Goal: Task Accomplishment & Management: Complete application form

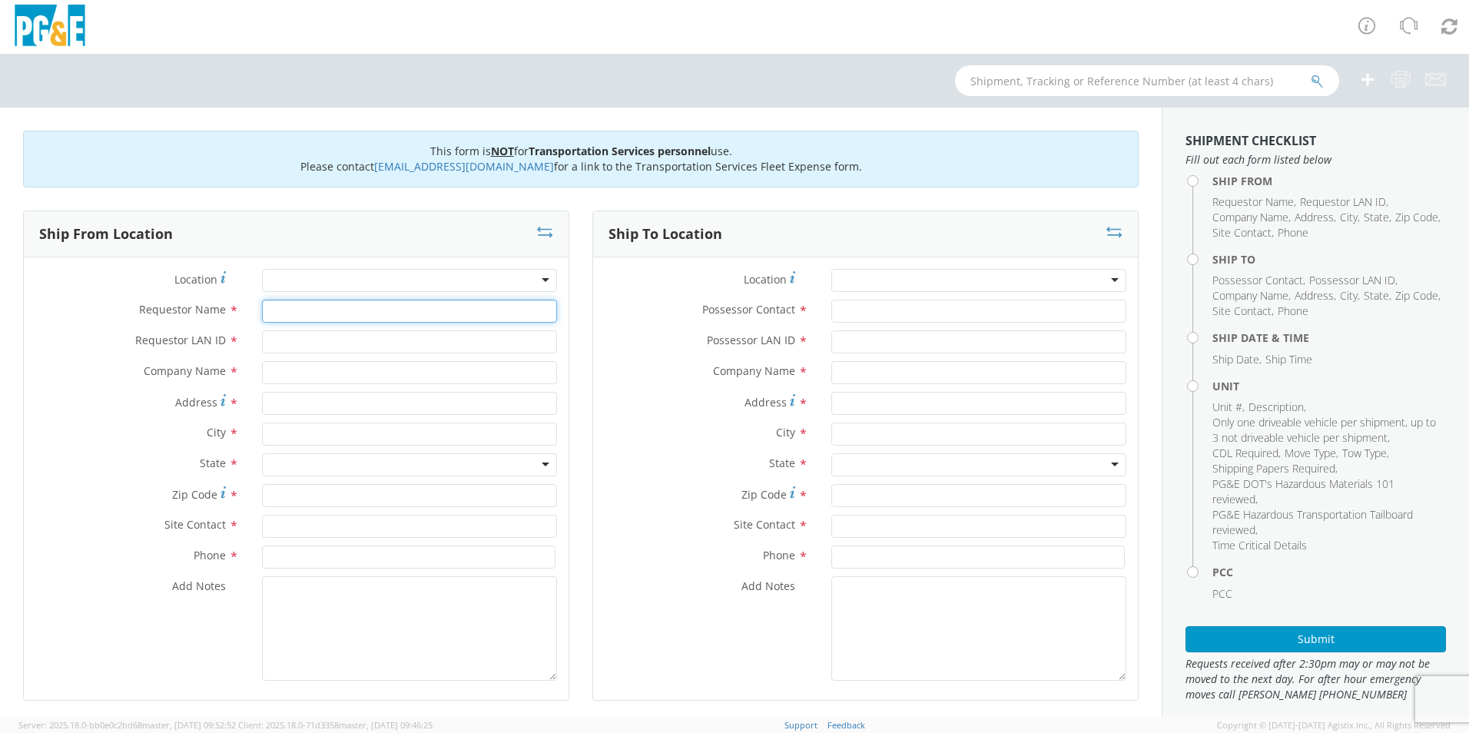
click at [324, 309] on input "Requestor Name *" at bounding box center [409, 311] width 295 height 23
type input "[PERSON_NAME]"
type input "JN5H"
type input "PG&E"
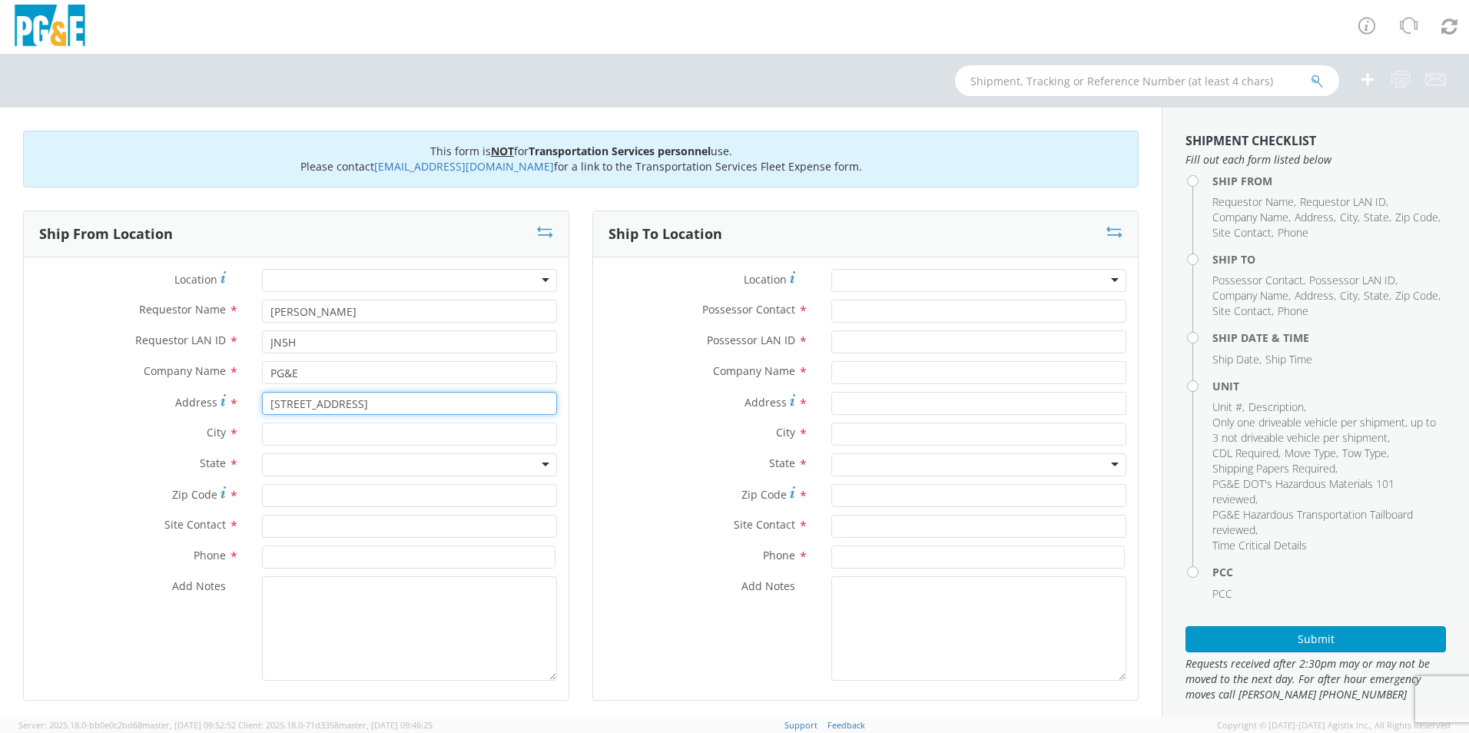
type input "[STREET_ADDRESS]"
type input "[GEOGRAPHIC_DATA]"
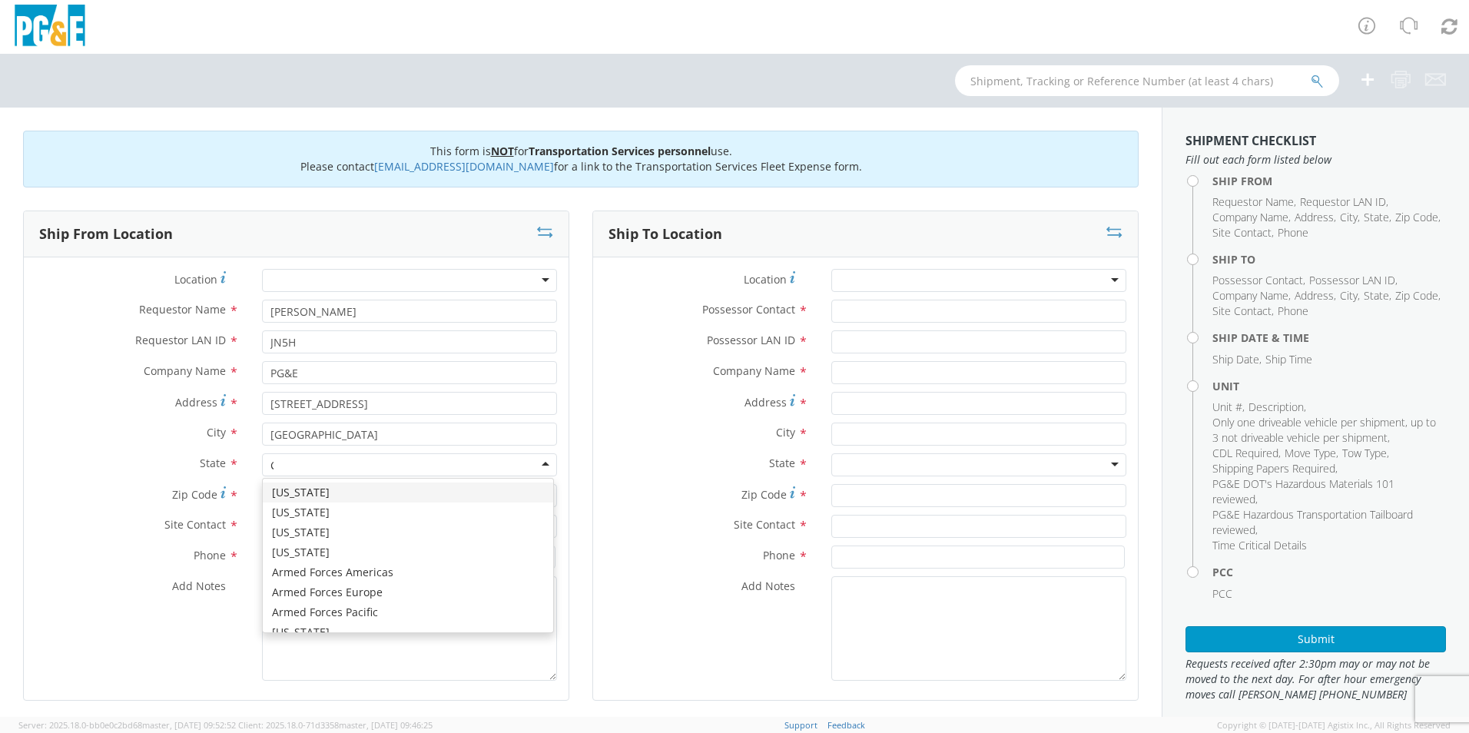
type input "CA"
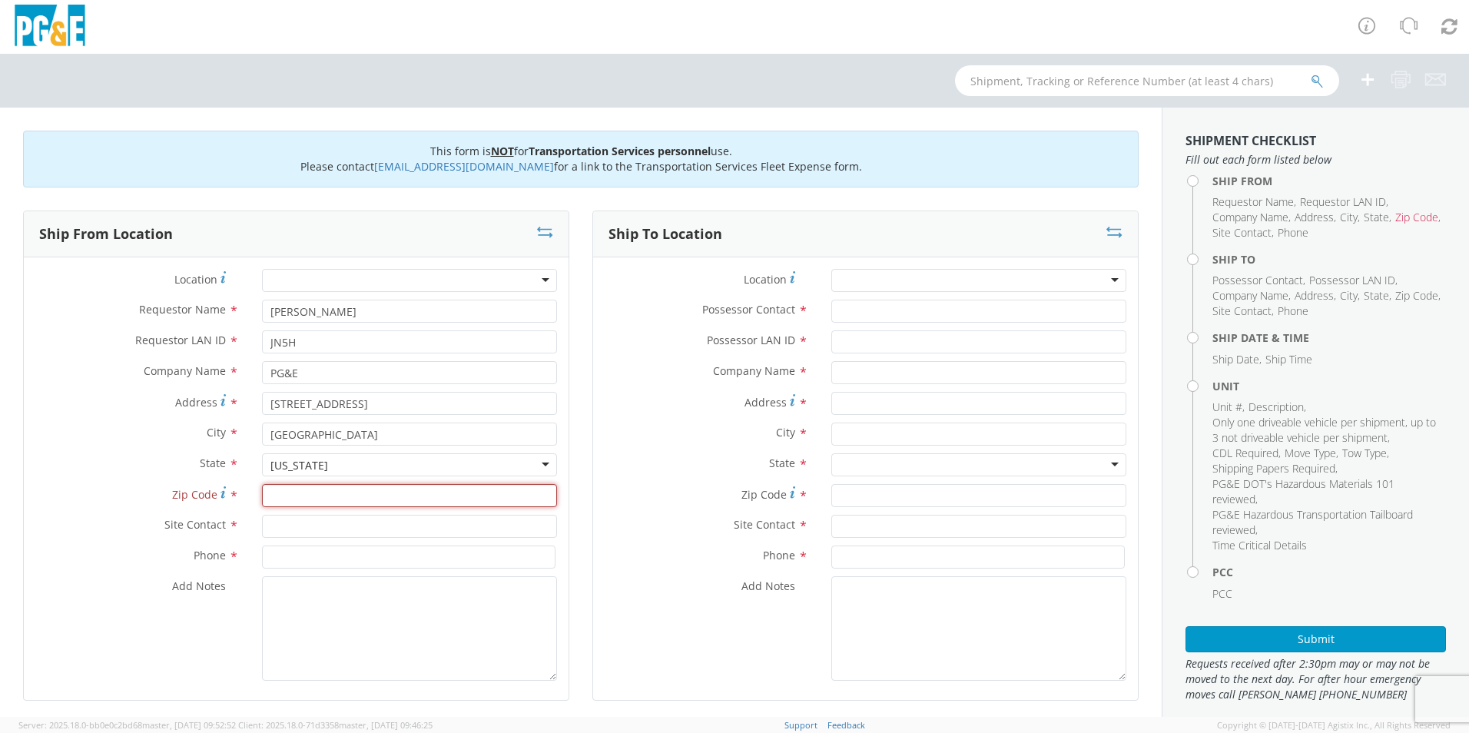
click at [386, 495] on input "Zip Code *" at bounding box center [409, 495] width 295 height 23
type input "94565"
click at [377, 520] on input "text" at bounding box center [409, 526] width 295 height 23
type input "[PERSON_NAME]"
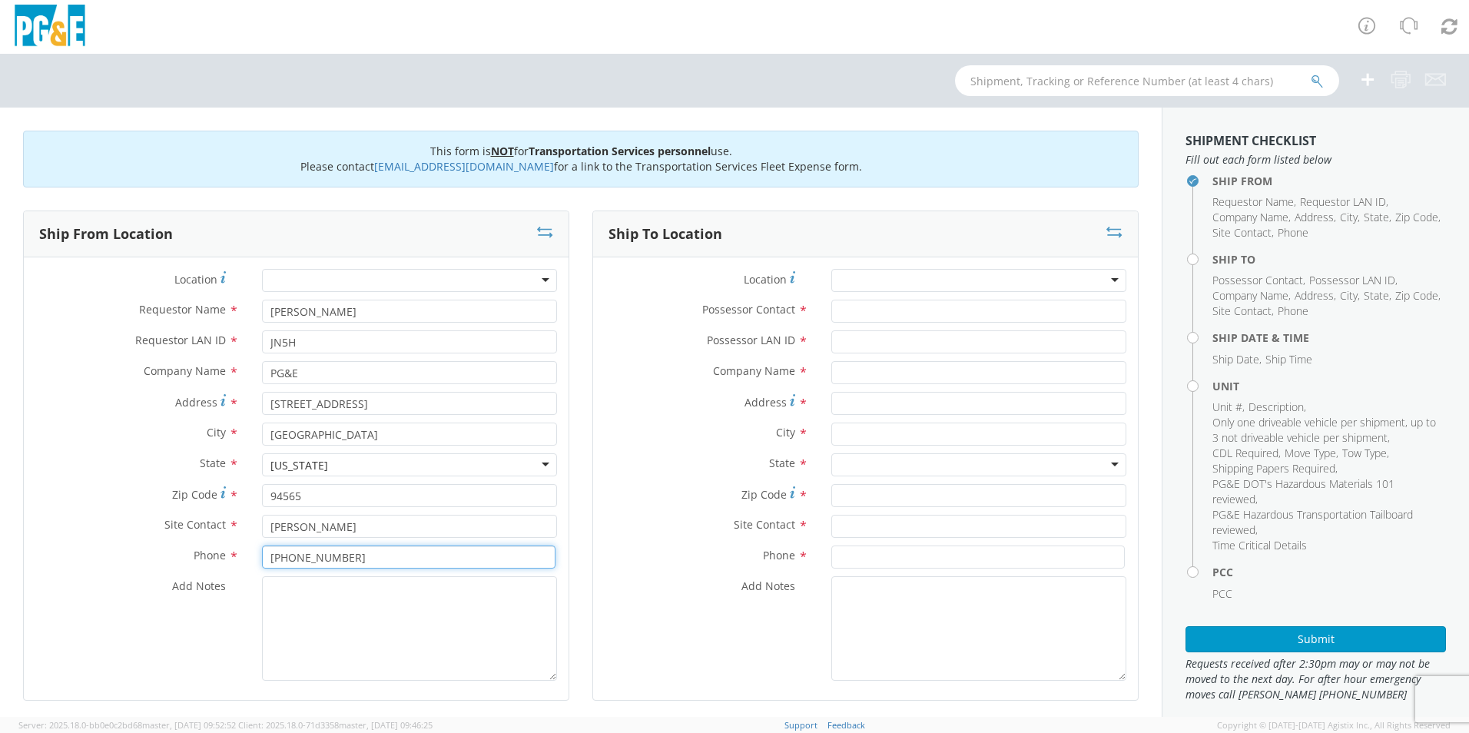
type input "[PHONE_NUMBER]"
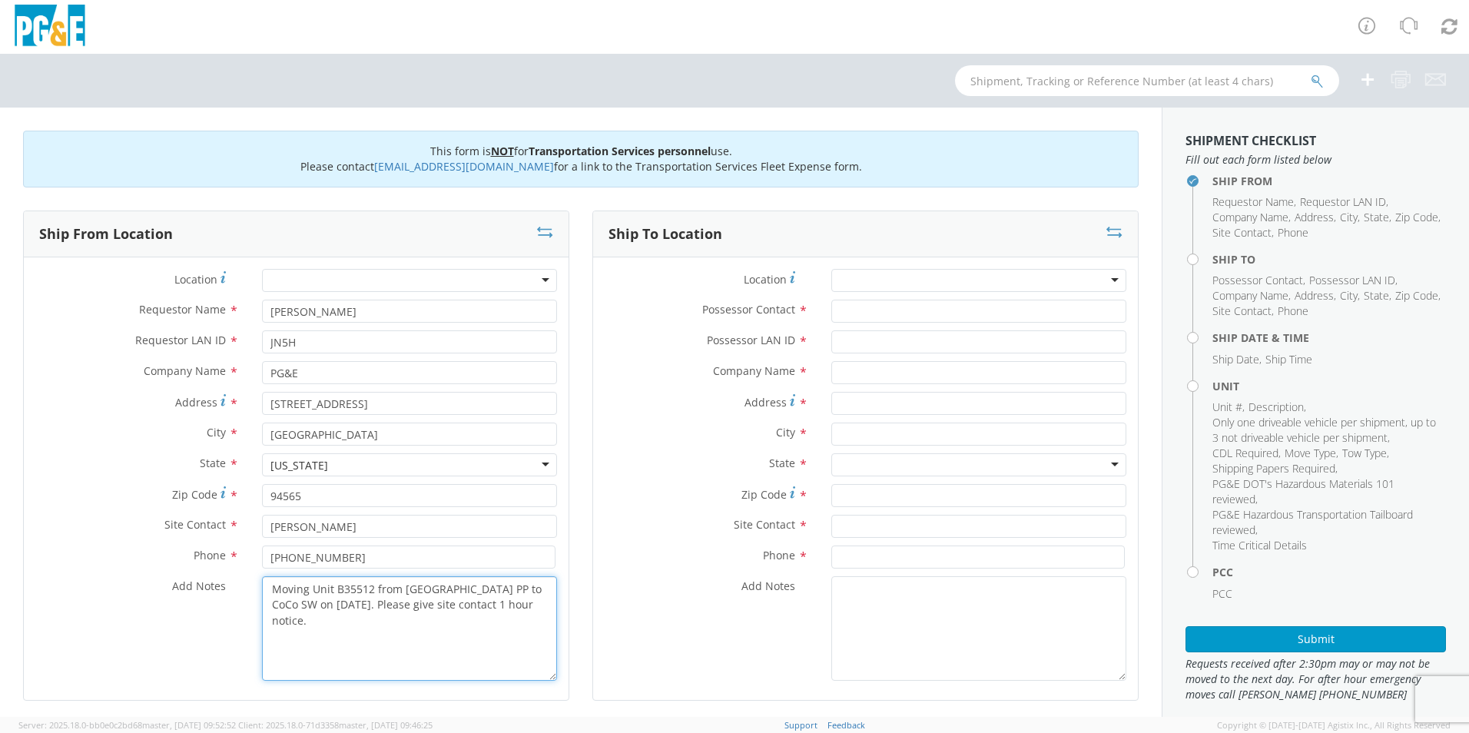
drag, startPoint x: 524, startPoint y: 612, endPoint x: 267, endPoint y: 593, distance: 257.3
click at [267, 593] on textarea "Moving Unit B35512 from [GEOGRAPHIC_DATA] PP to CoCo SW on [DATE]. Please give …" at bounding box center [409, 628] width 295 height 105
type textarea "Moving Unit B35512 from [GEOGRAPHIC_DATA] PP to CoCo SW on [DATE]. Please give …"
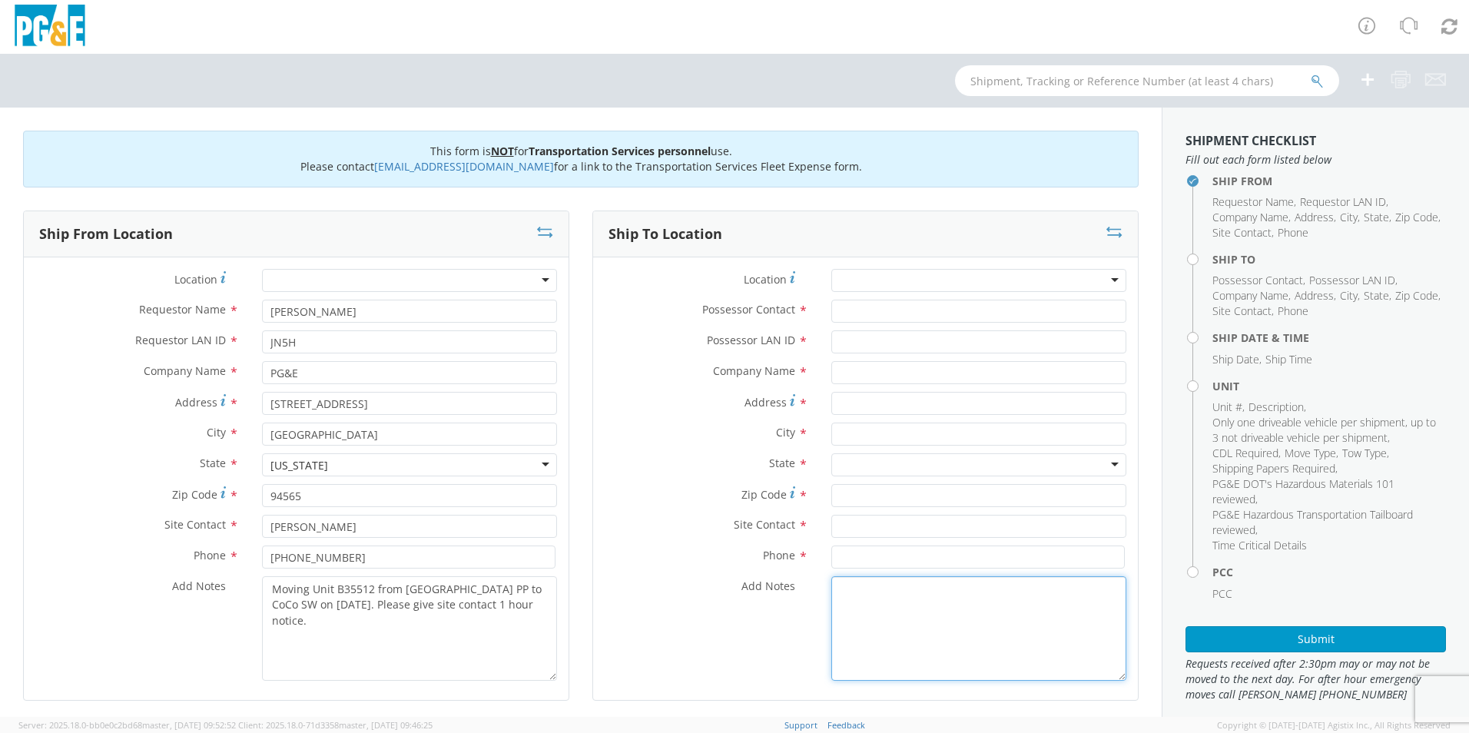
paste textarea "Moving Unit B35512 from [GEOGRAPHIC_DATA] PP to CoCo SW on [DATE]. Please give …"
type textarea "Moving Unit B35512 from [GEOGRAPHIC_DATA] PP to CoCo SW on [DATE]. Please give …"
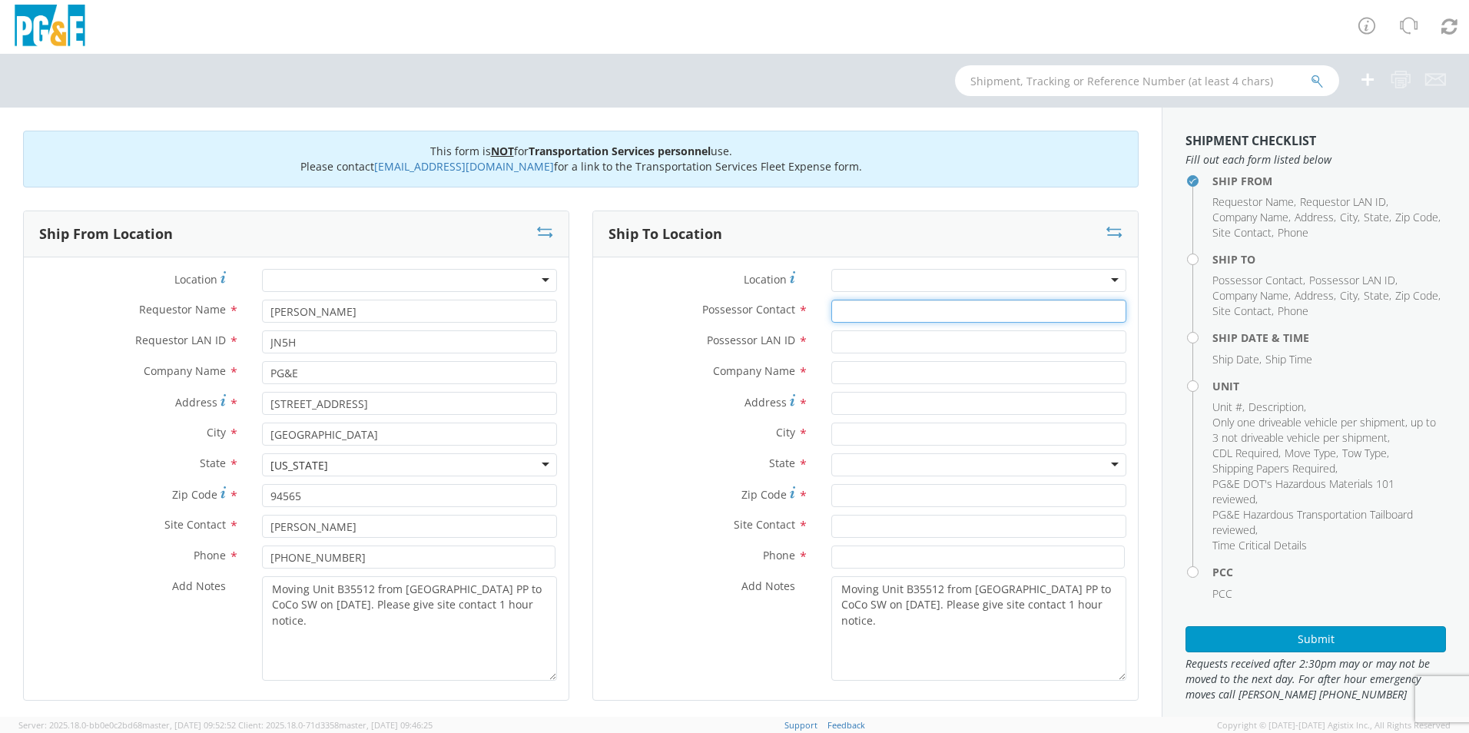
click at [864, 307] on input "Possessor Contact *" at bounding box center [978, 311] width 295 height 23
type input "[PERSON_NAME]"
type input "CWFD"
type input "PG&E"
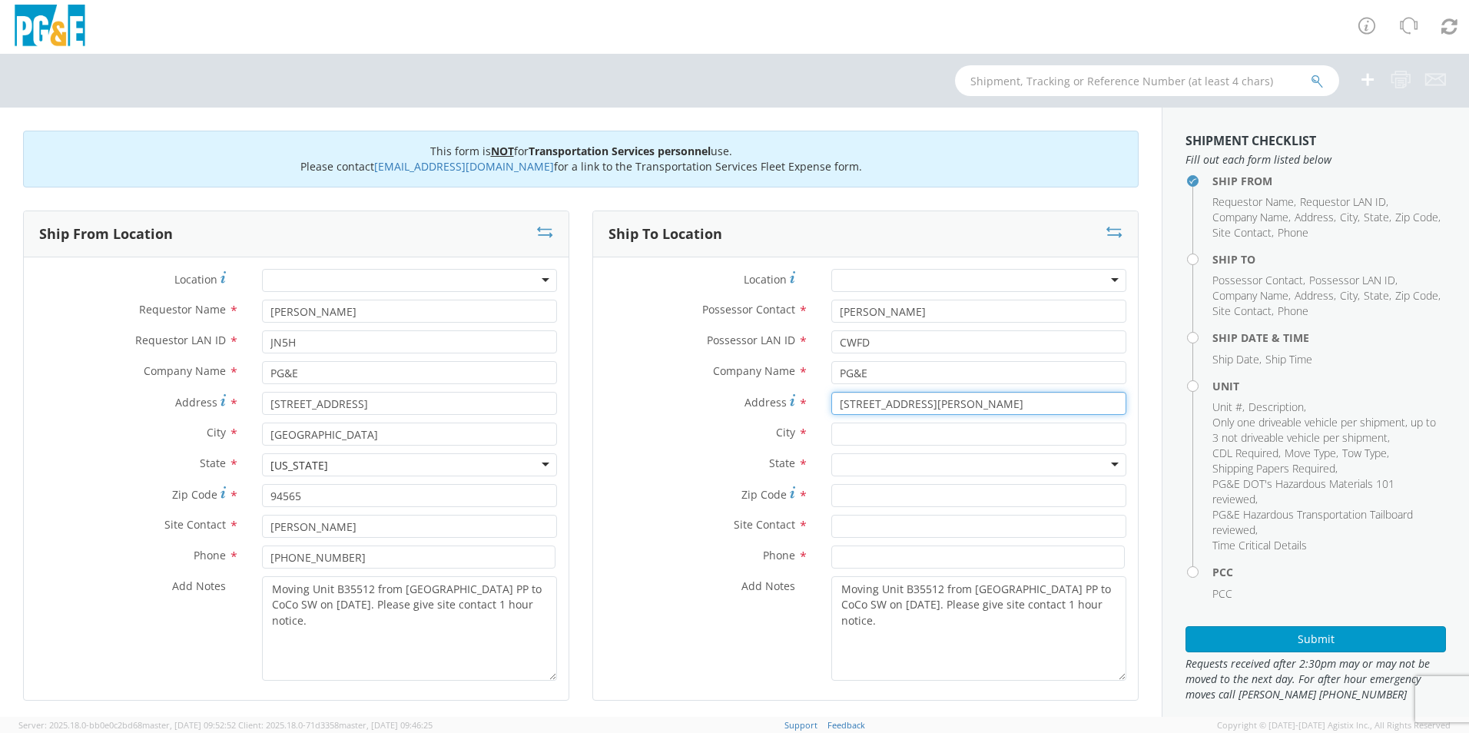
type input "[STREET_ADDRESS][PERSON_NAME]"
type input "Antioch"
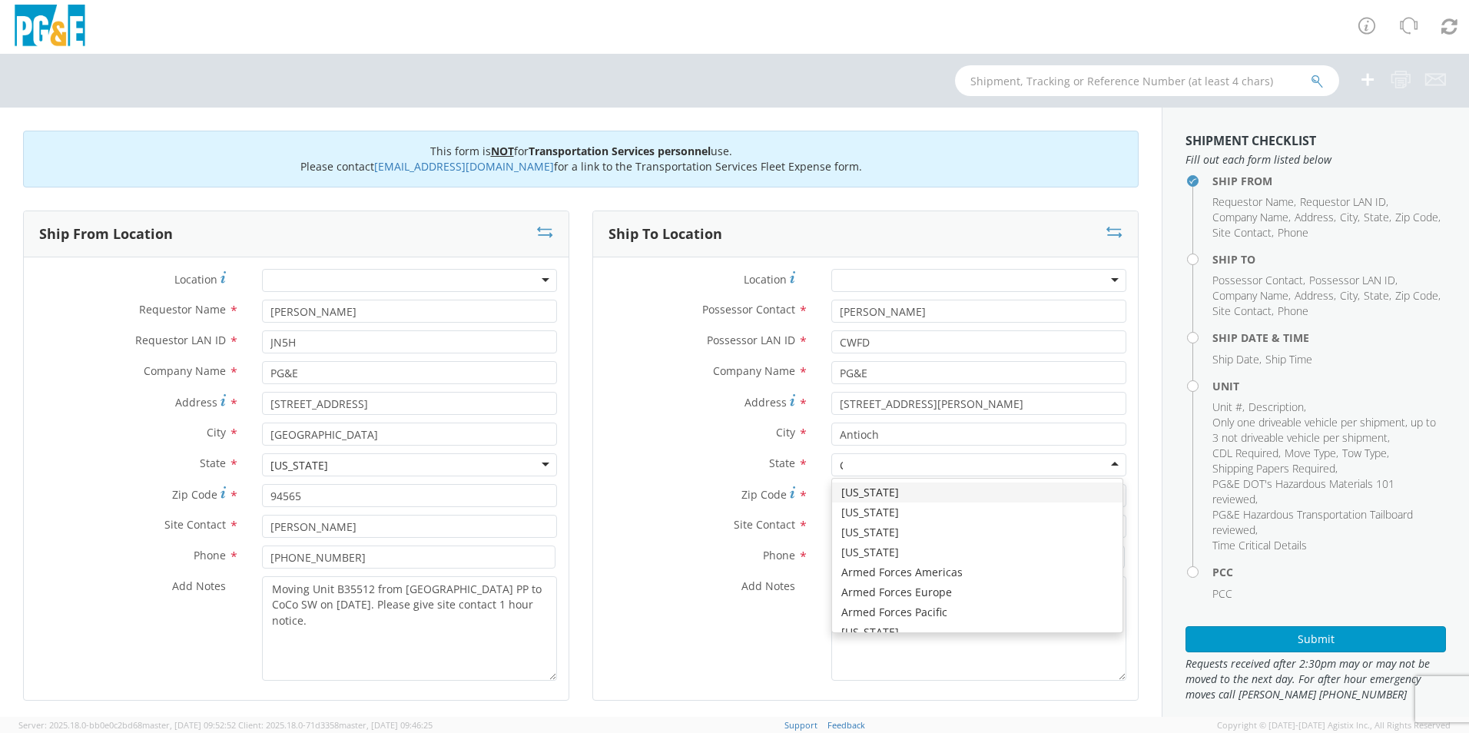
type input "CA"
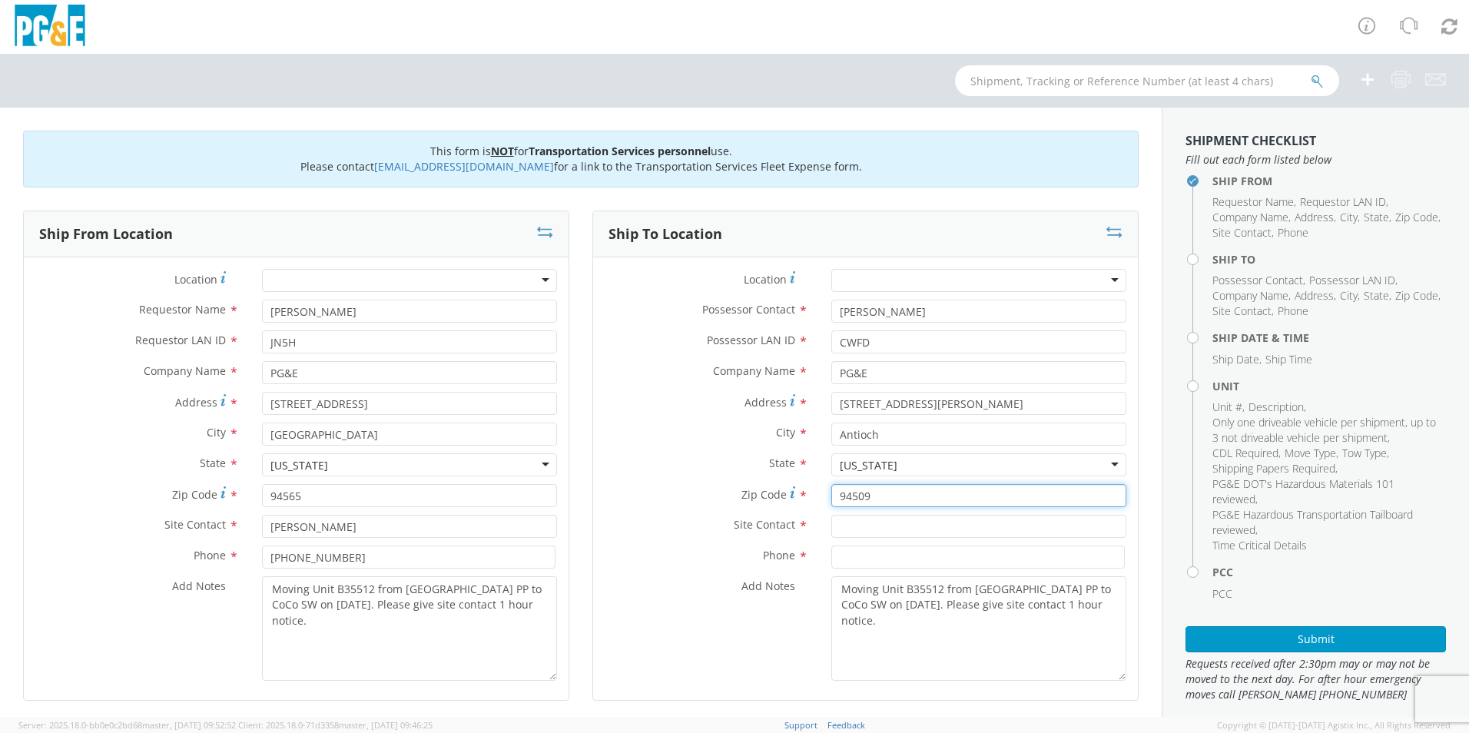
type input "94509"
type input "[PERSON_NAME]"
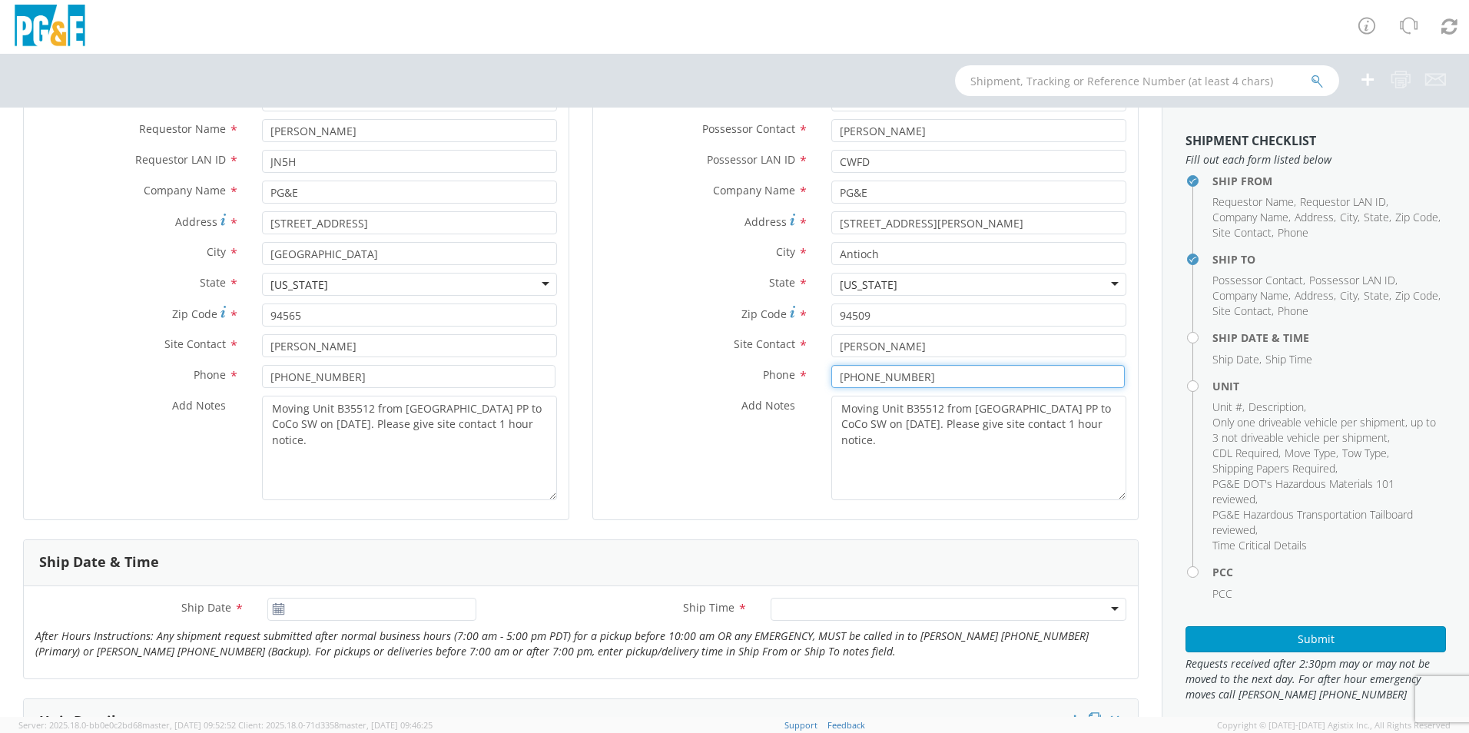
scroll to position [154, 0]
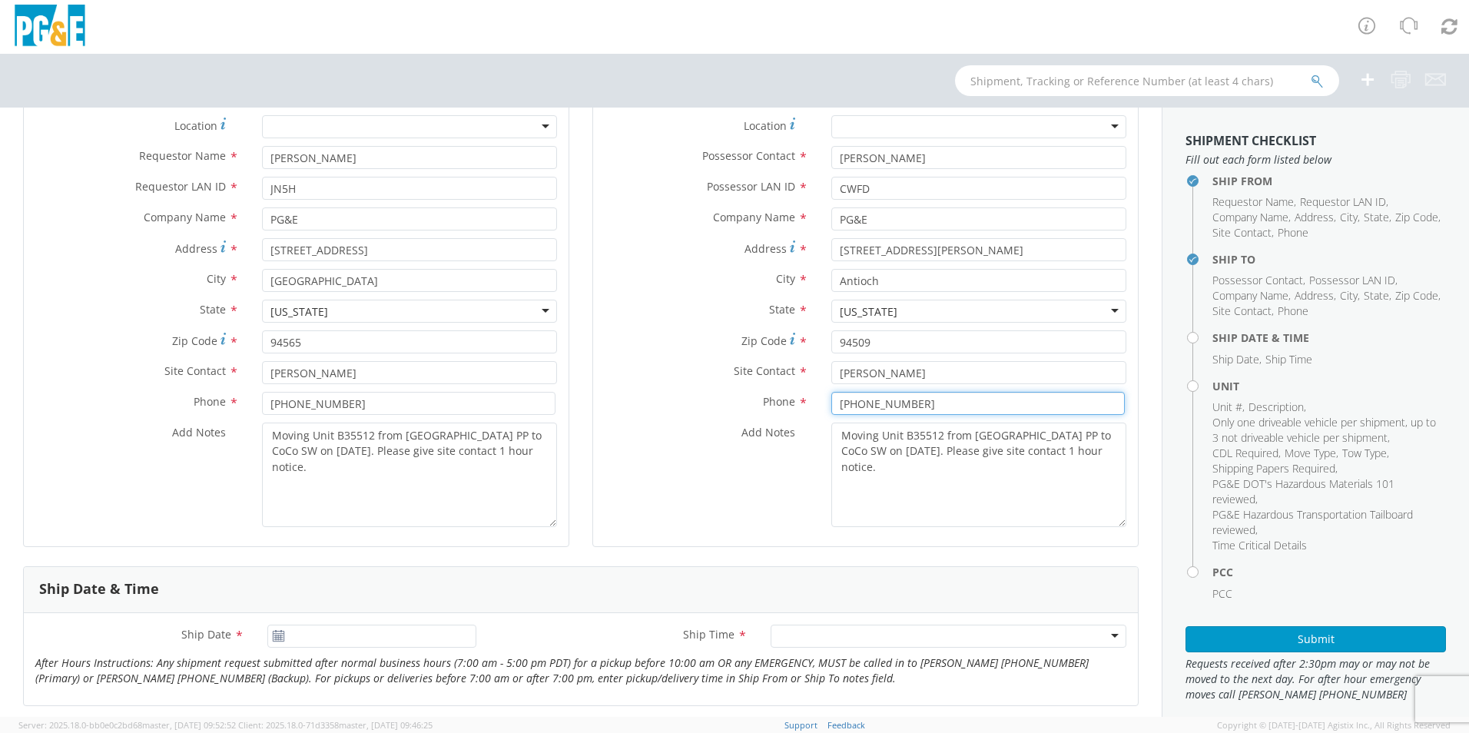
type input "[PHONE_NUMBER]"
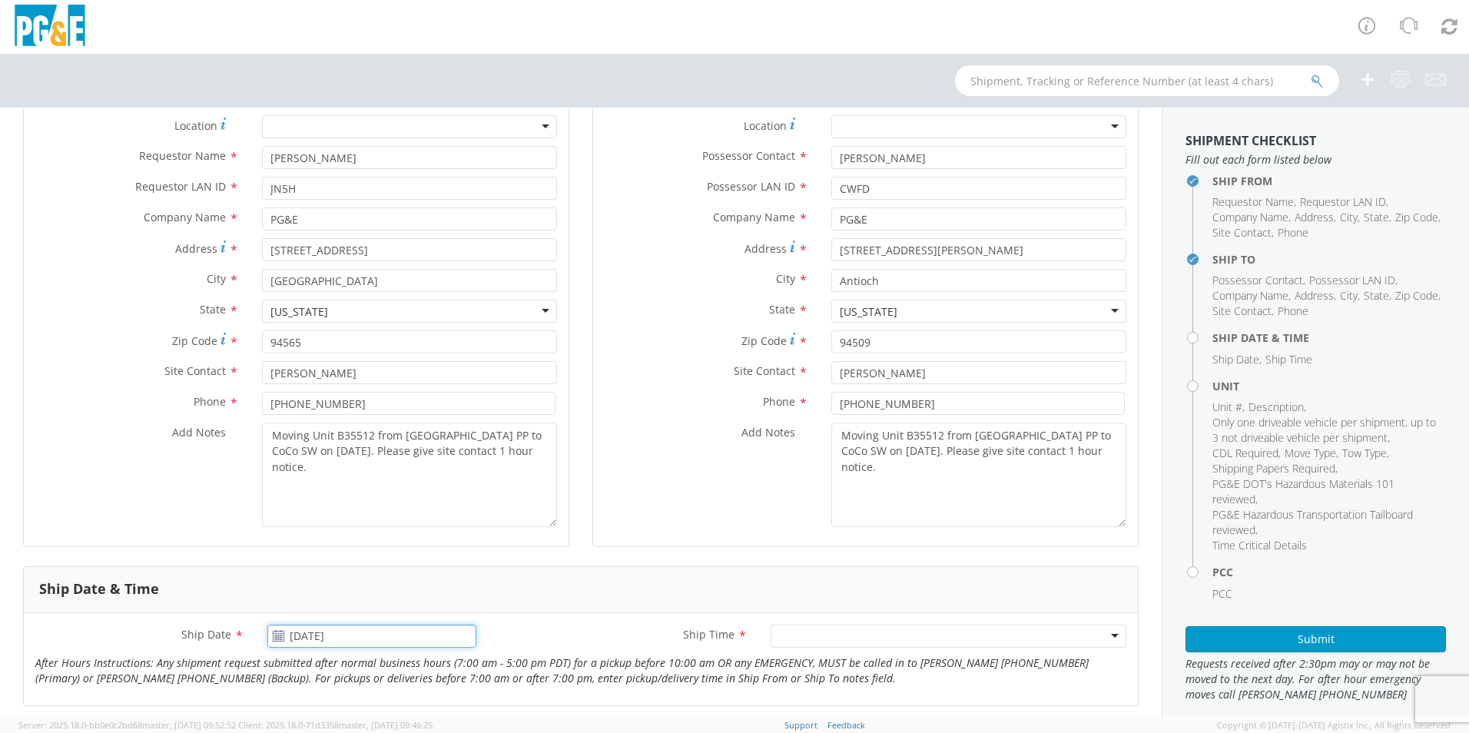
click at [324, 645] on input "[DATE]" at bounding box center [371, 636] width 209 height 23
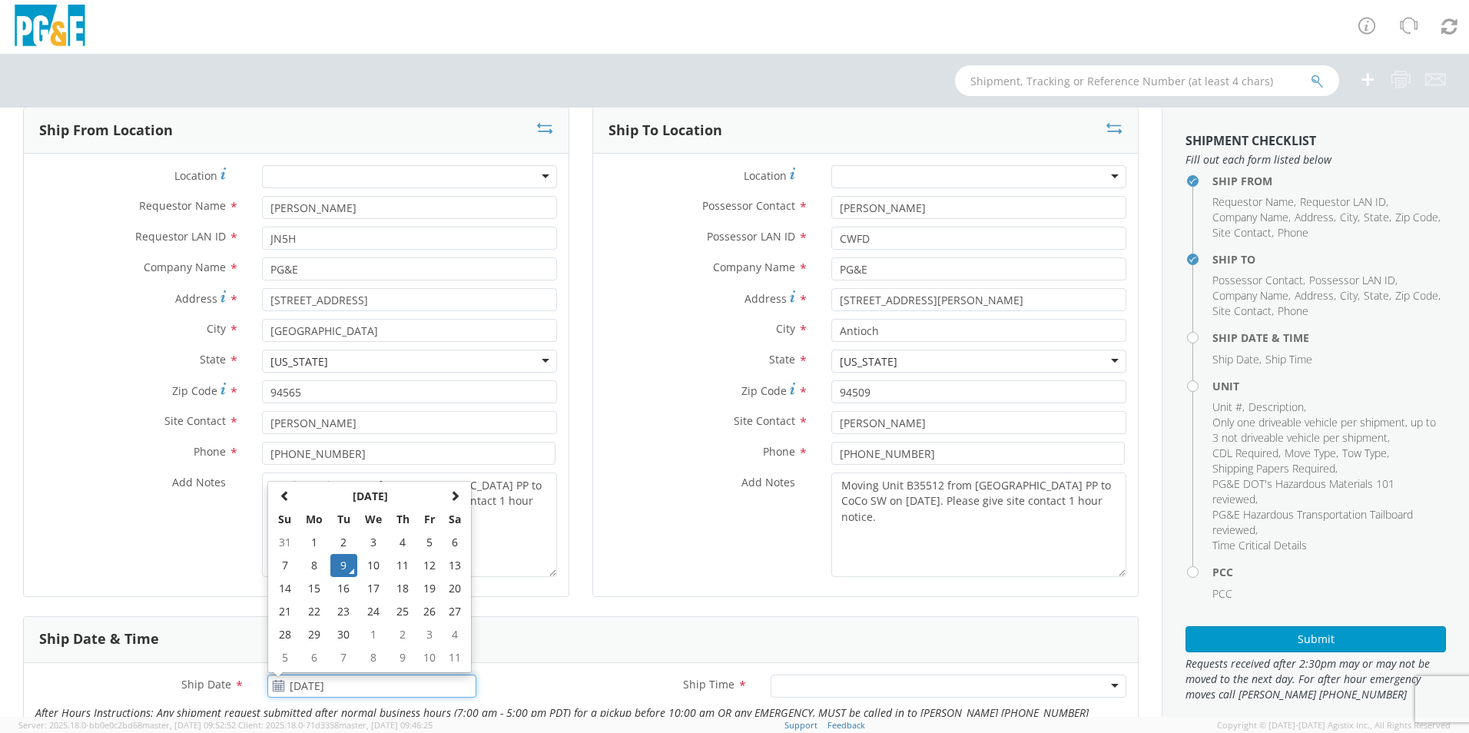
scroll to position [77, 0]
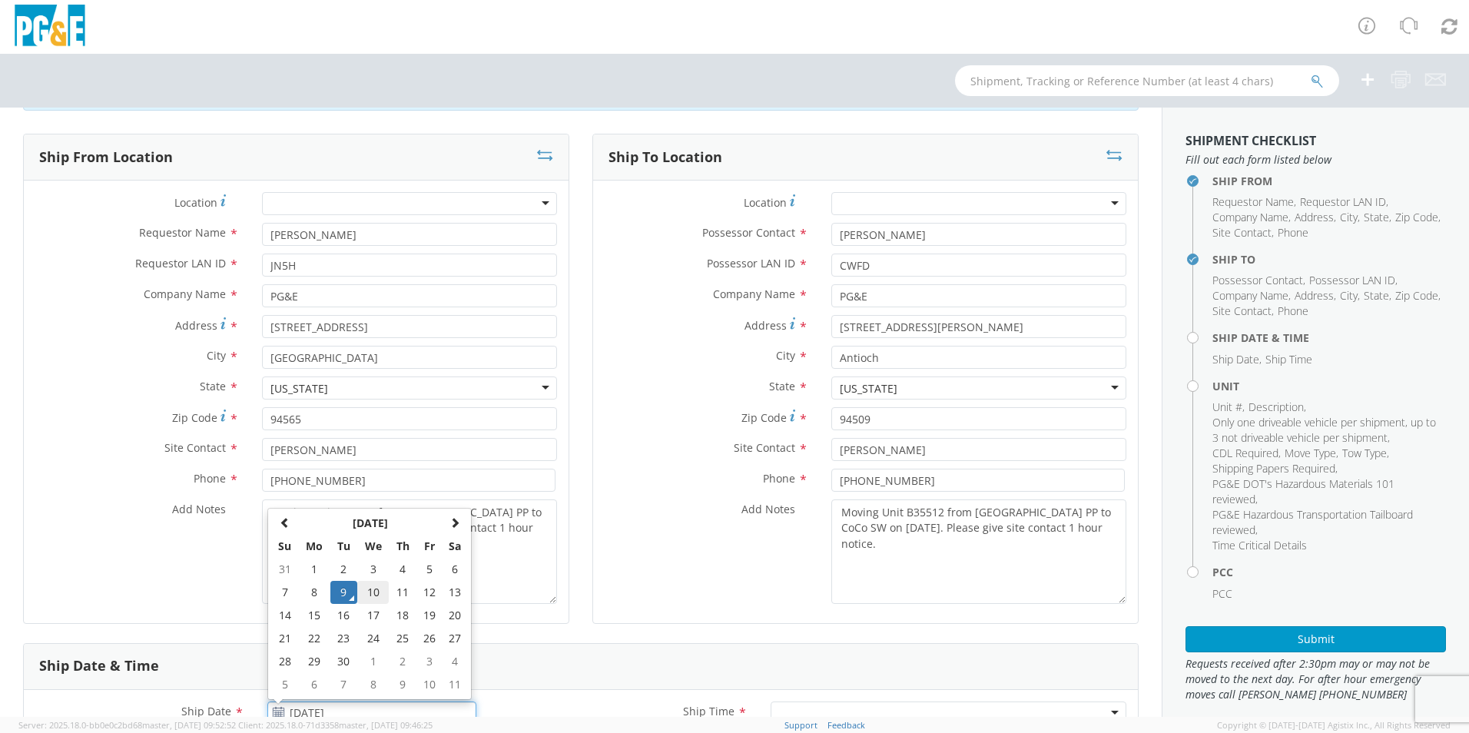
click at [367, 591] on td "10" at bounding box center [373, 592] width 32 height 23
type input "[DATE]"
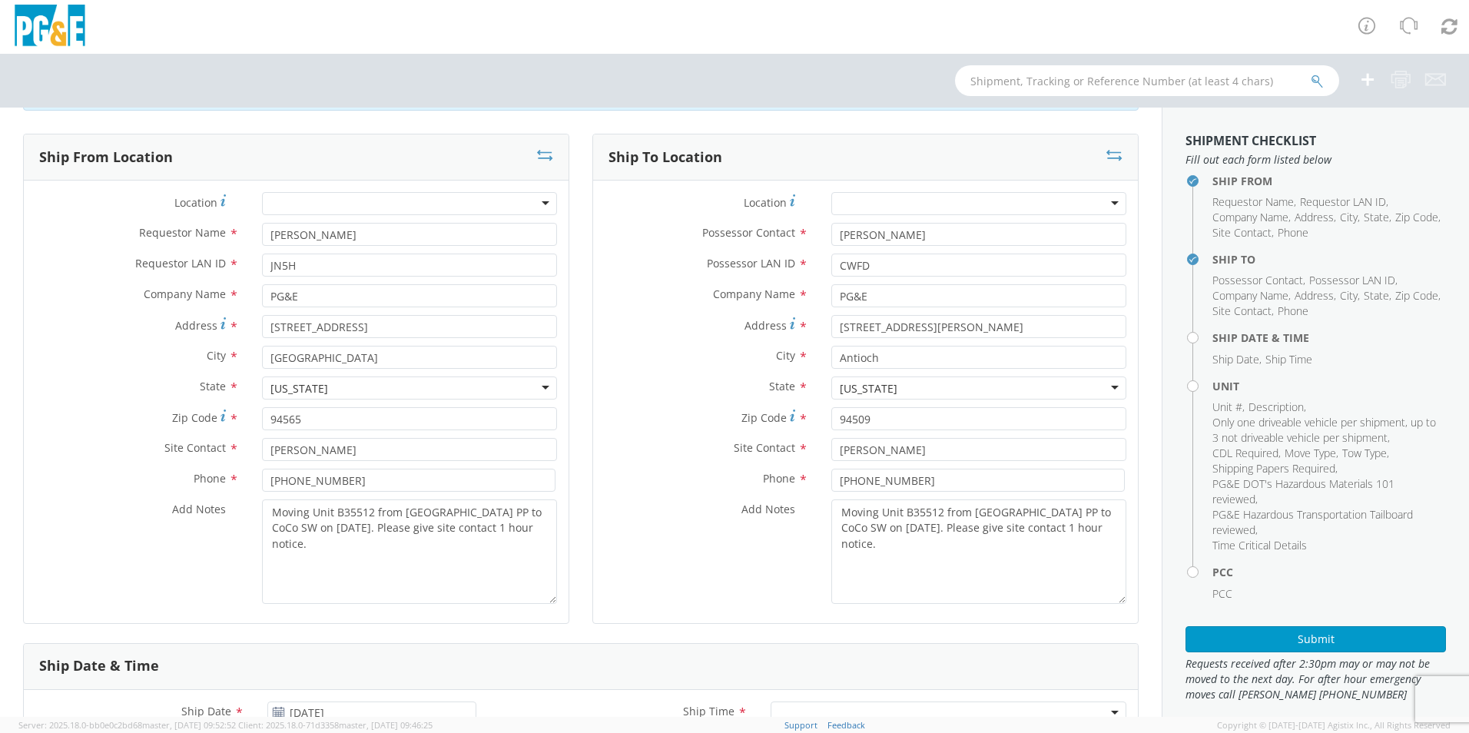
scroll to position [307, 0]
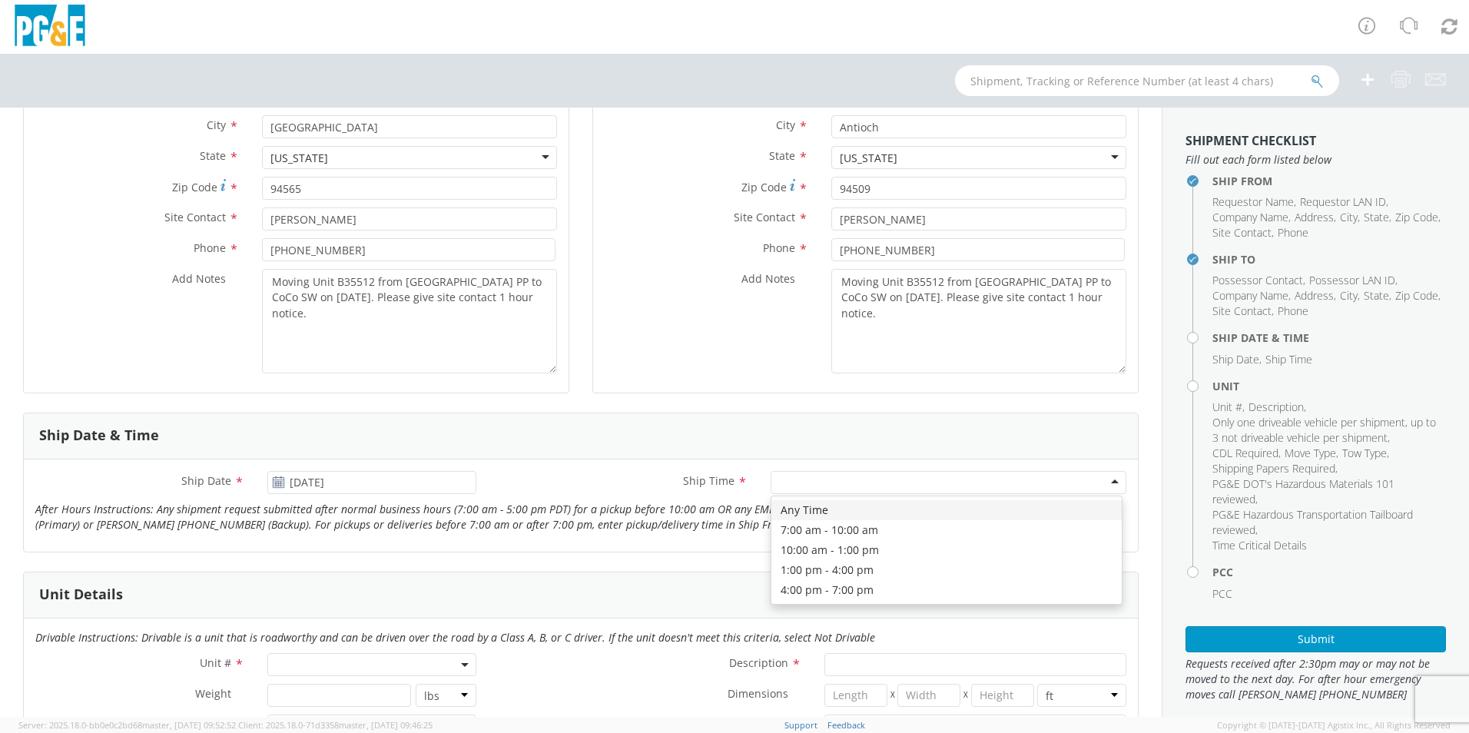
click at [1107, 483] on div at bounding box center [949, 482] width 356 height 23
drag, startPoint x: 295, startPoint y: 662, endPoint x: 307, endPoint y: 662, distance: 11.6
click at [296, 662] on span at bounding box center [371, 664] width 209 height 23
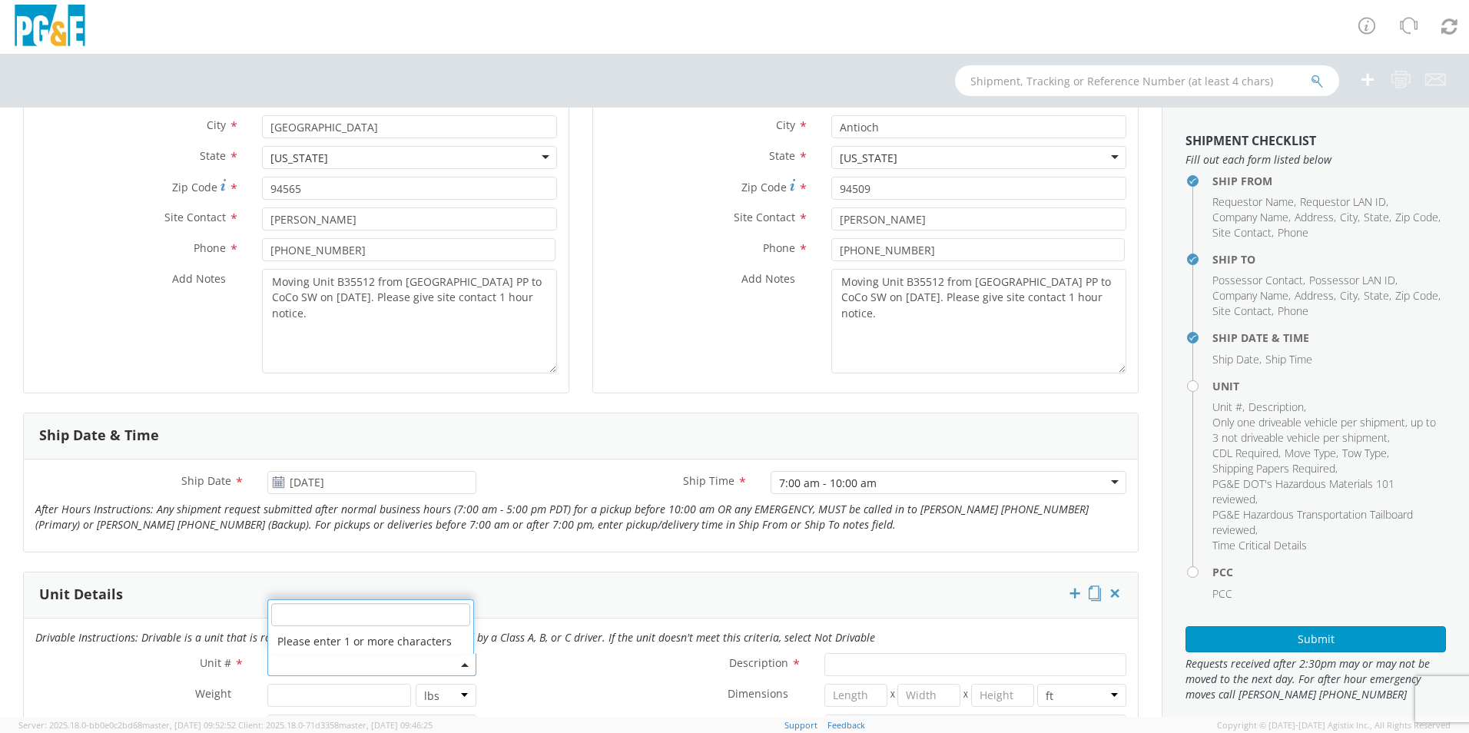
click at [309, 617] on input "search" at bounding box center [370, 614] width 199 height 23
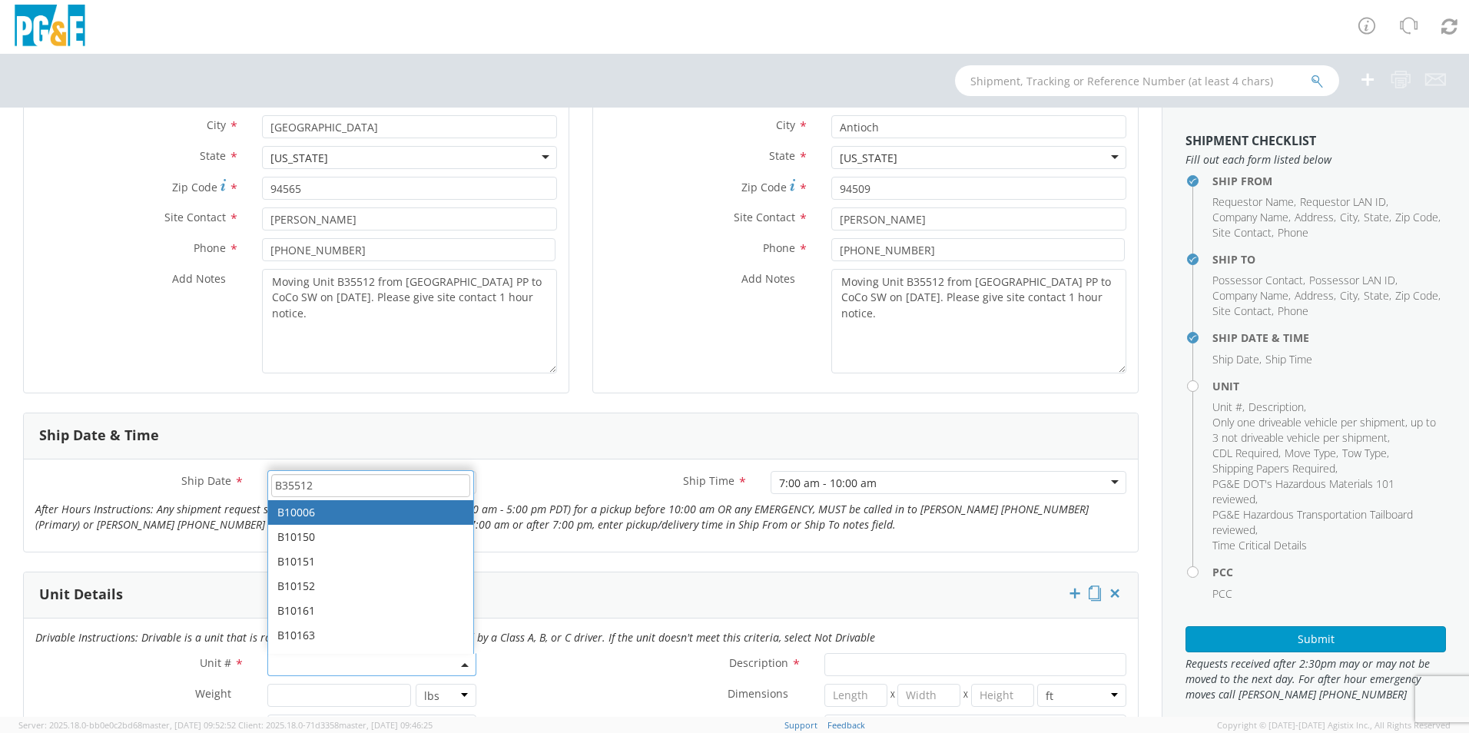
click at [324, 482] on input "B35512" at bounding box center [370, 485] width 199 height 23
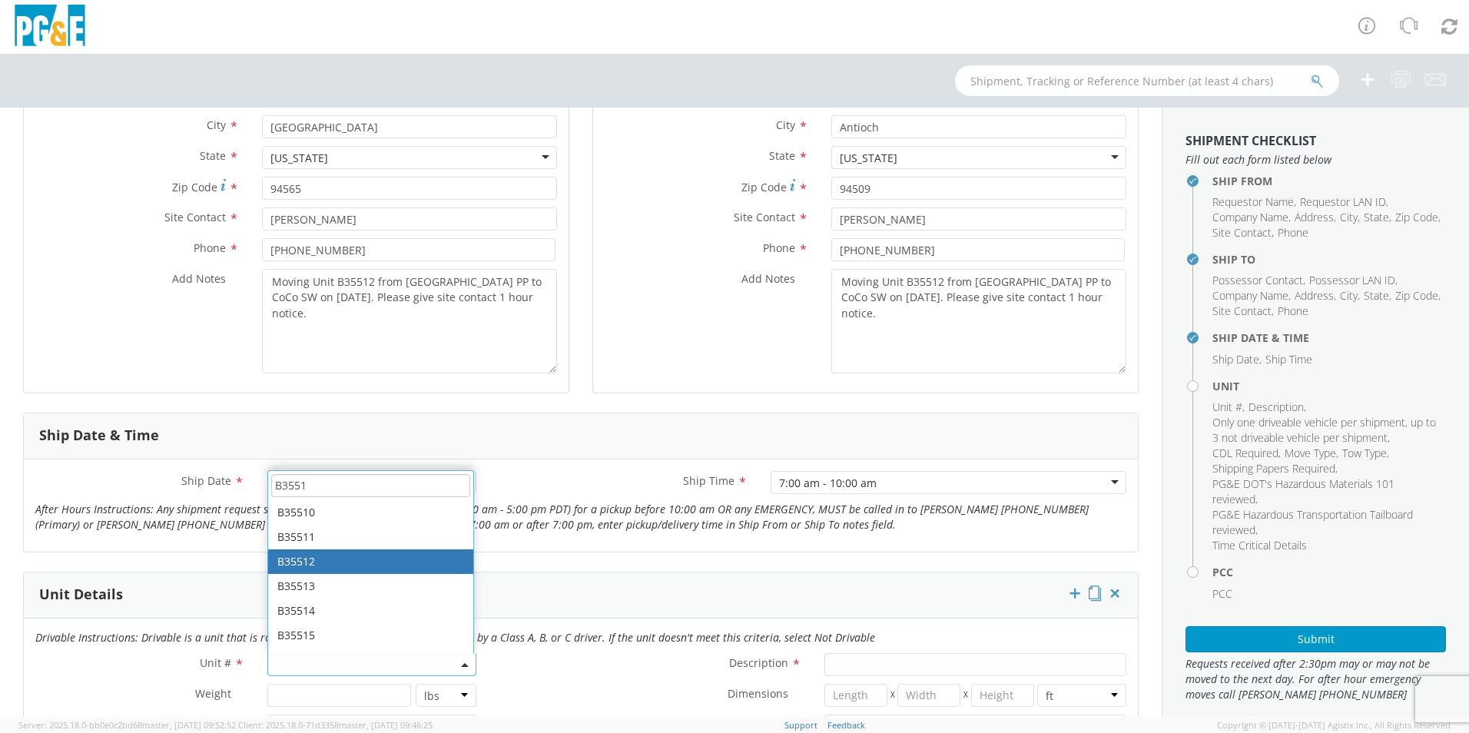
type input "B3551"
type input "EXCAVATOR; BACKHOE: <12000"
type input "0"
select select "B35512"
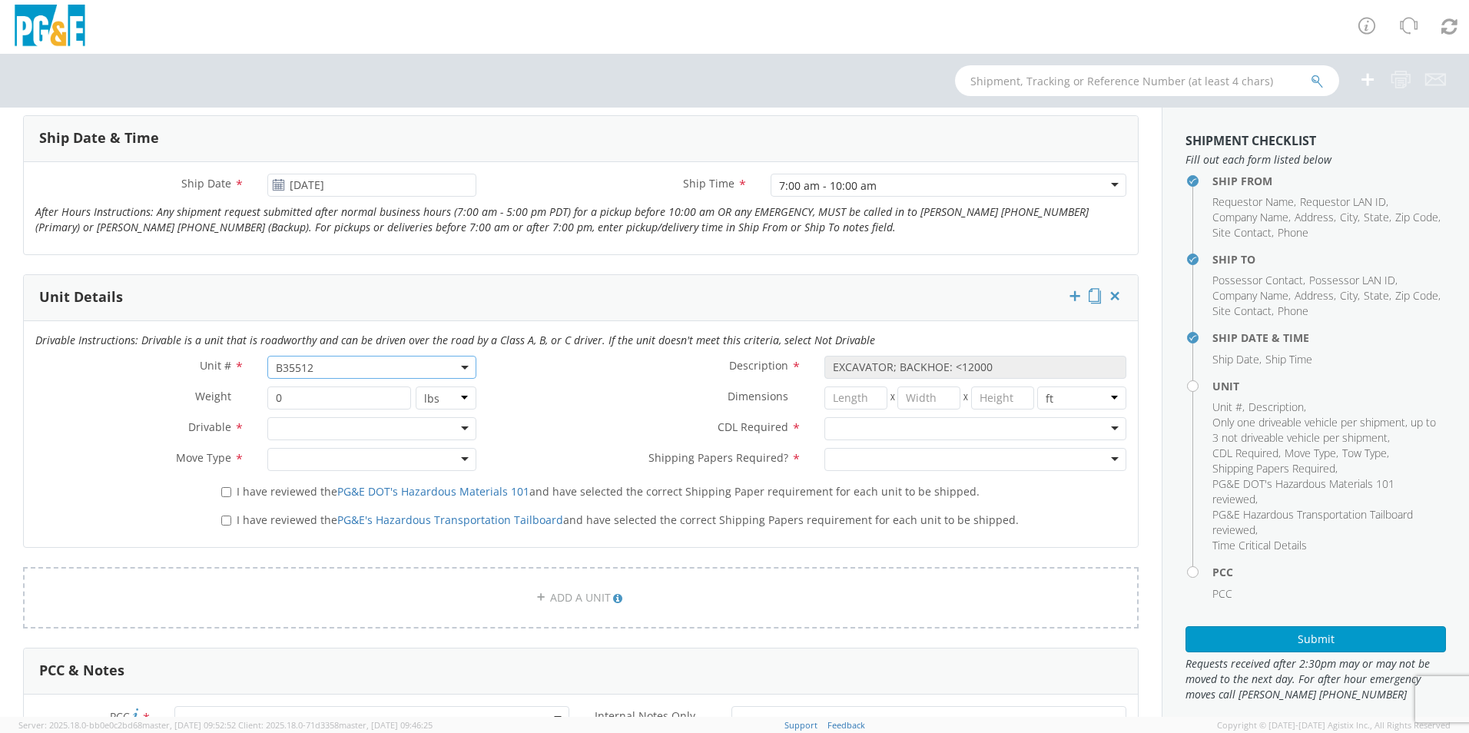
scroll to position [615, 0]
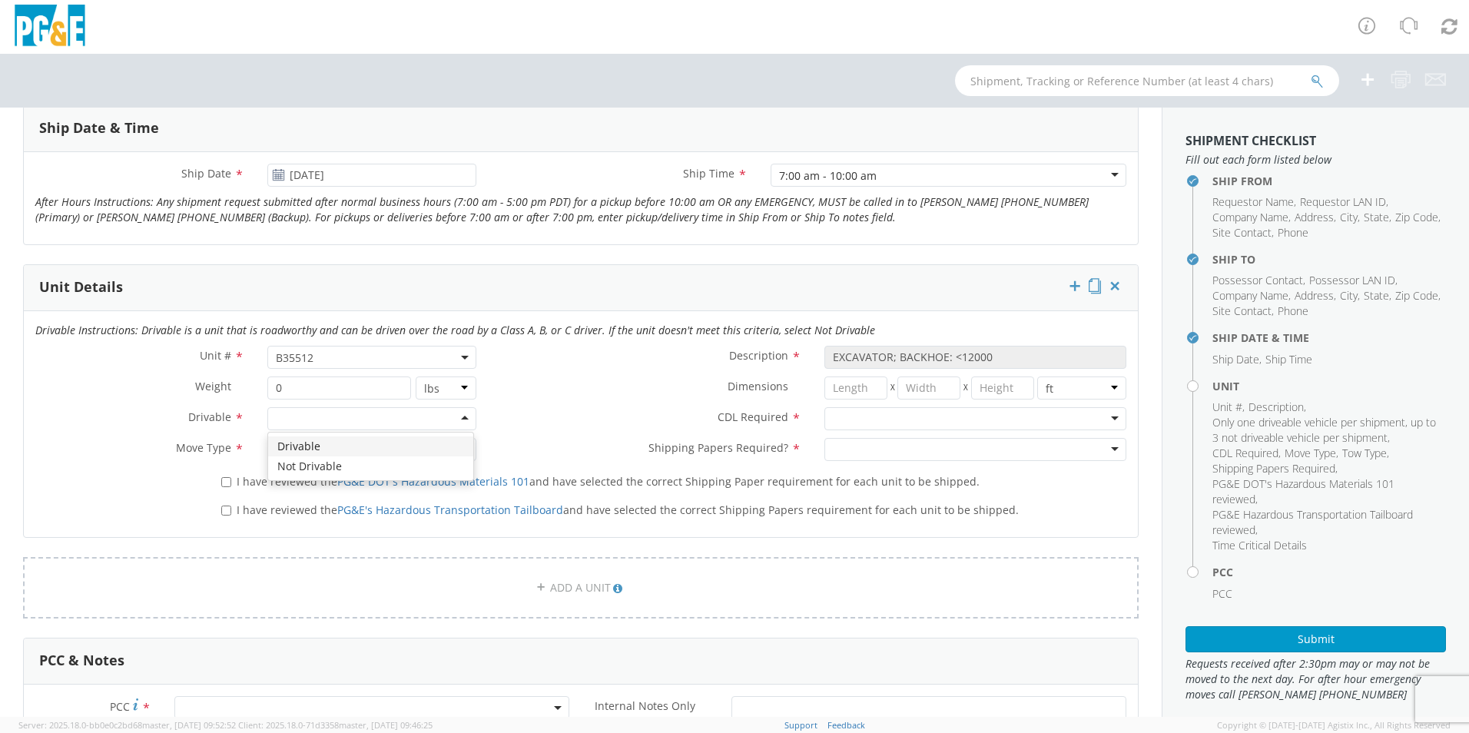
click at [287, 415] on div at bounding box center [371, 418] width 209 height 23
click at [296, 453] on div at bounding box center [371, 449] width 209 height 23
click at [225, 483] on input "I have reviewed the PG&E DOT's Hazardous Materials 101 and have selected the co…" at bounding box center [226, 482] width 10 height 10
checkbox input "true"
click at [227, 512] on input "I have reviewed the PG&E's Hazardous Transportation Tailboard and have selected…" at bounding box center [226, 511] width 10 height 10
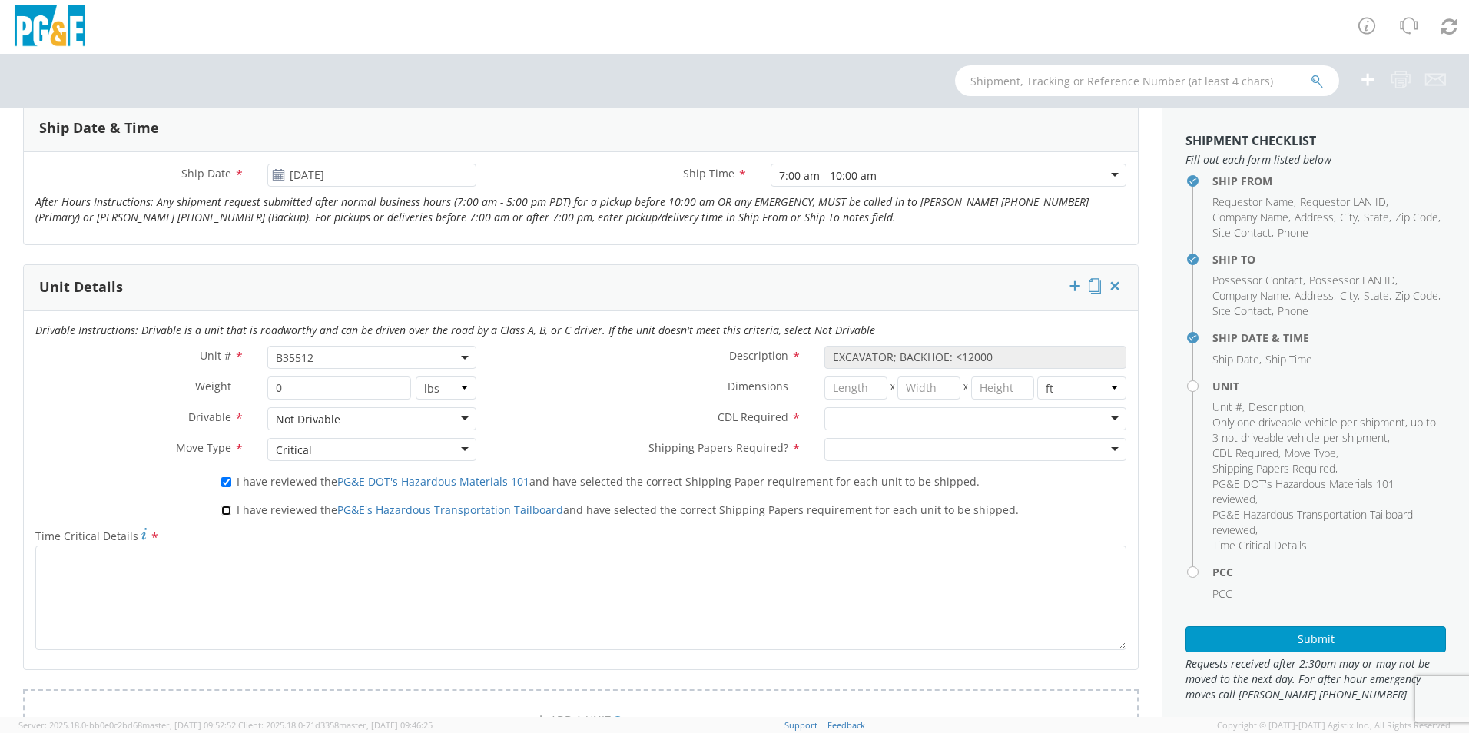
checkbox input "true"
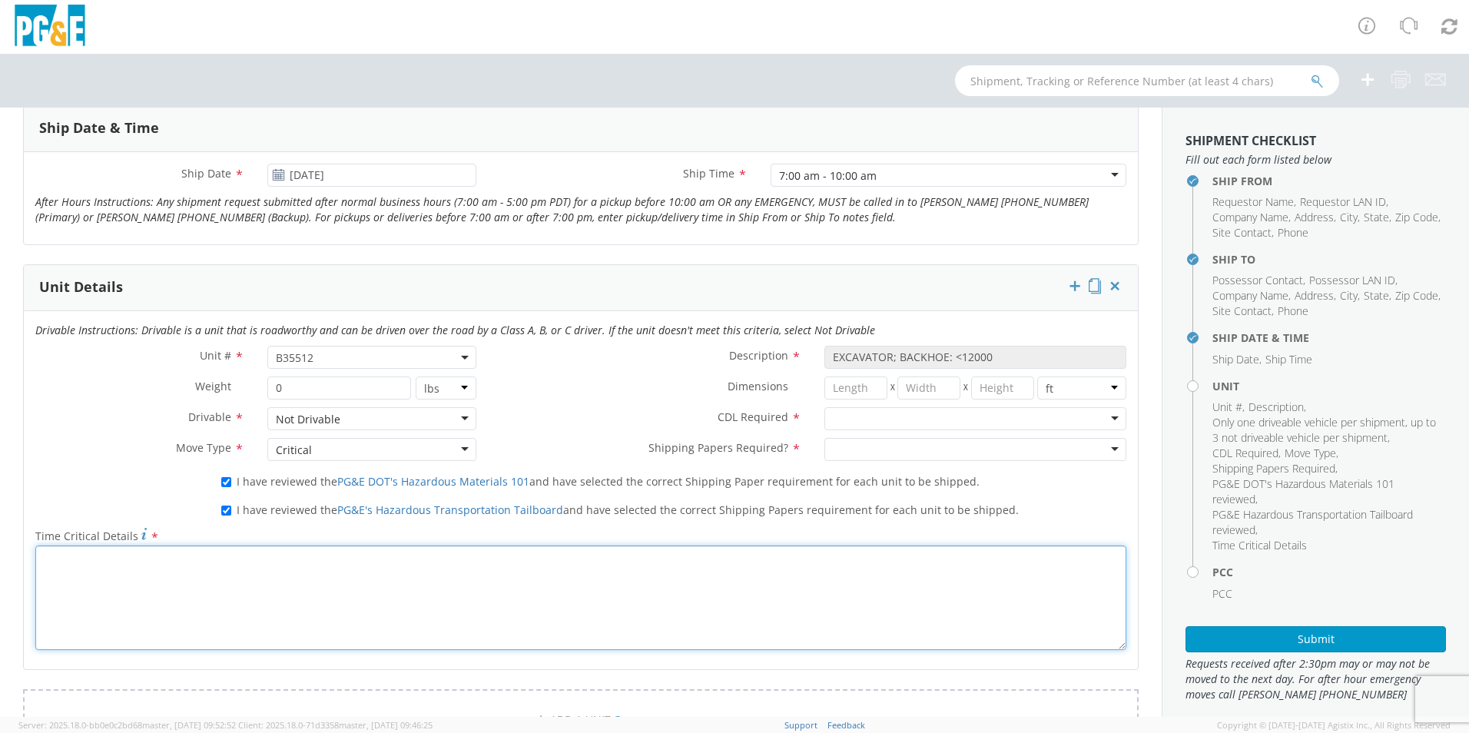
paste textarea "Moving Unit B35512 from [GEOGRAPHIC_DATA] PP to CoCo SW on [DATE]. Please give …"
type textarea "Moving Unit B35512 from [GEOGRAPHIC_DATA] PP to CoCo SW on [DATE]. Please give …"
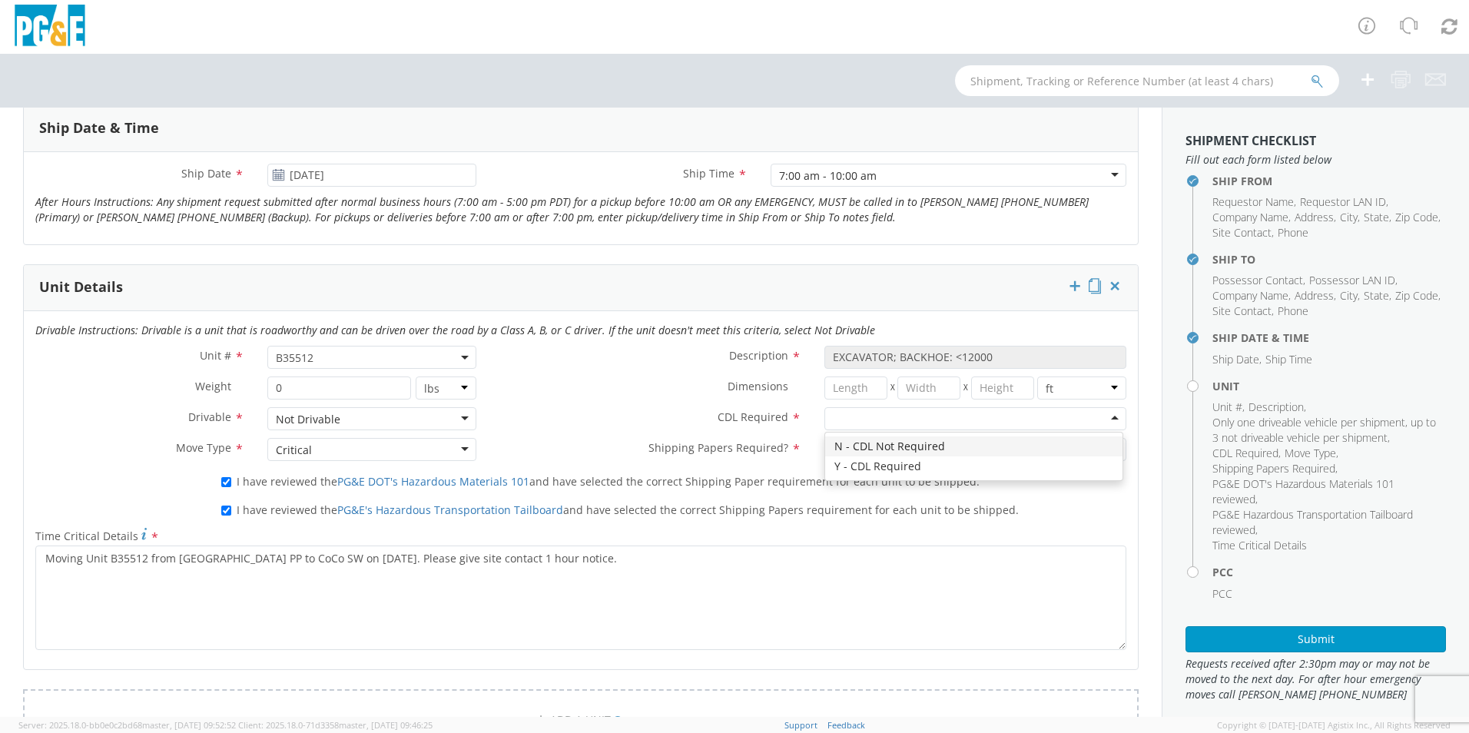
click at [844, 425] on div at bounding box center [976, 418] width 302 height 23
click at [861, 452] on div at bounding box center [976, 449] width 302 height 23
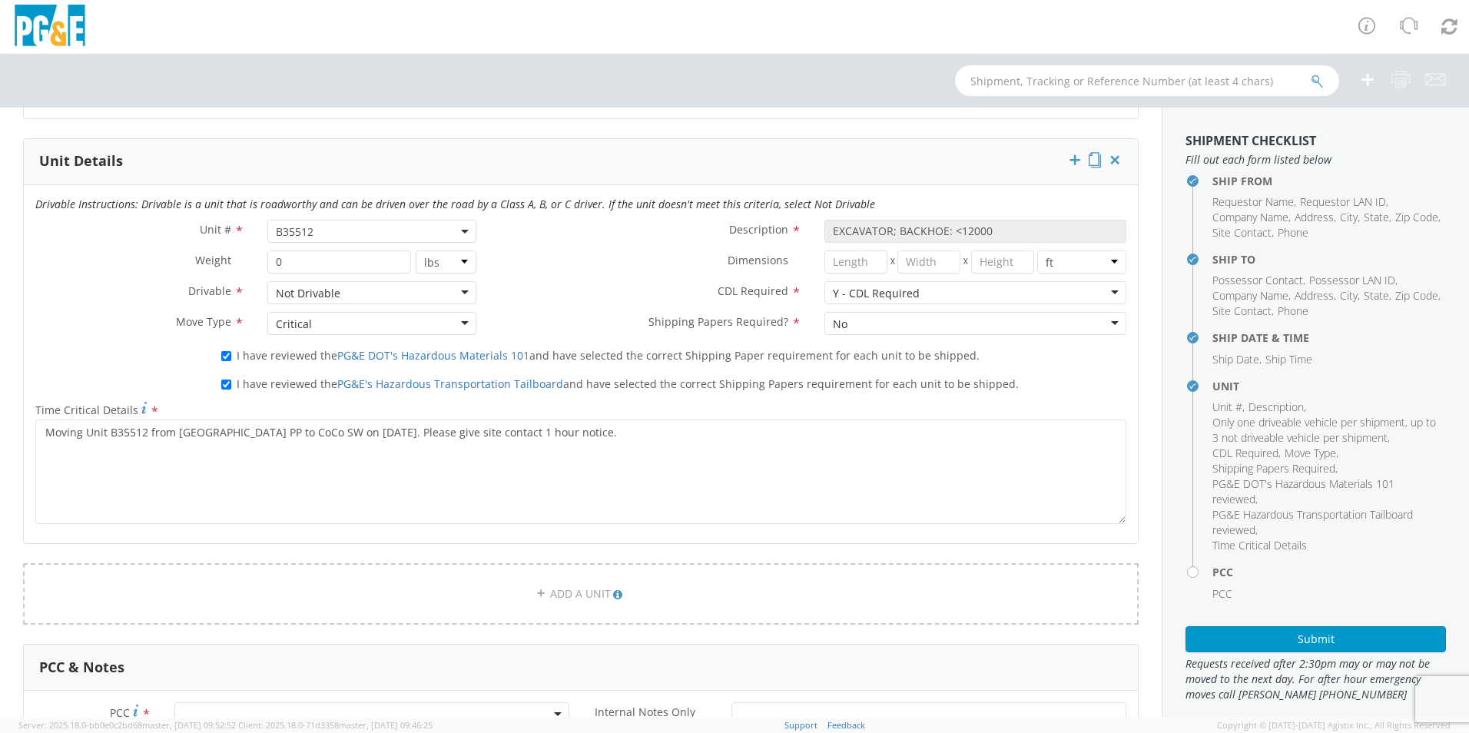
scroll to position [922, 0]
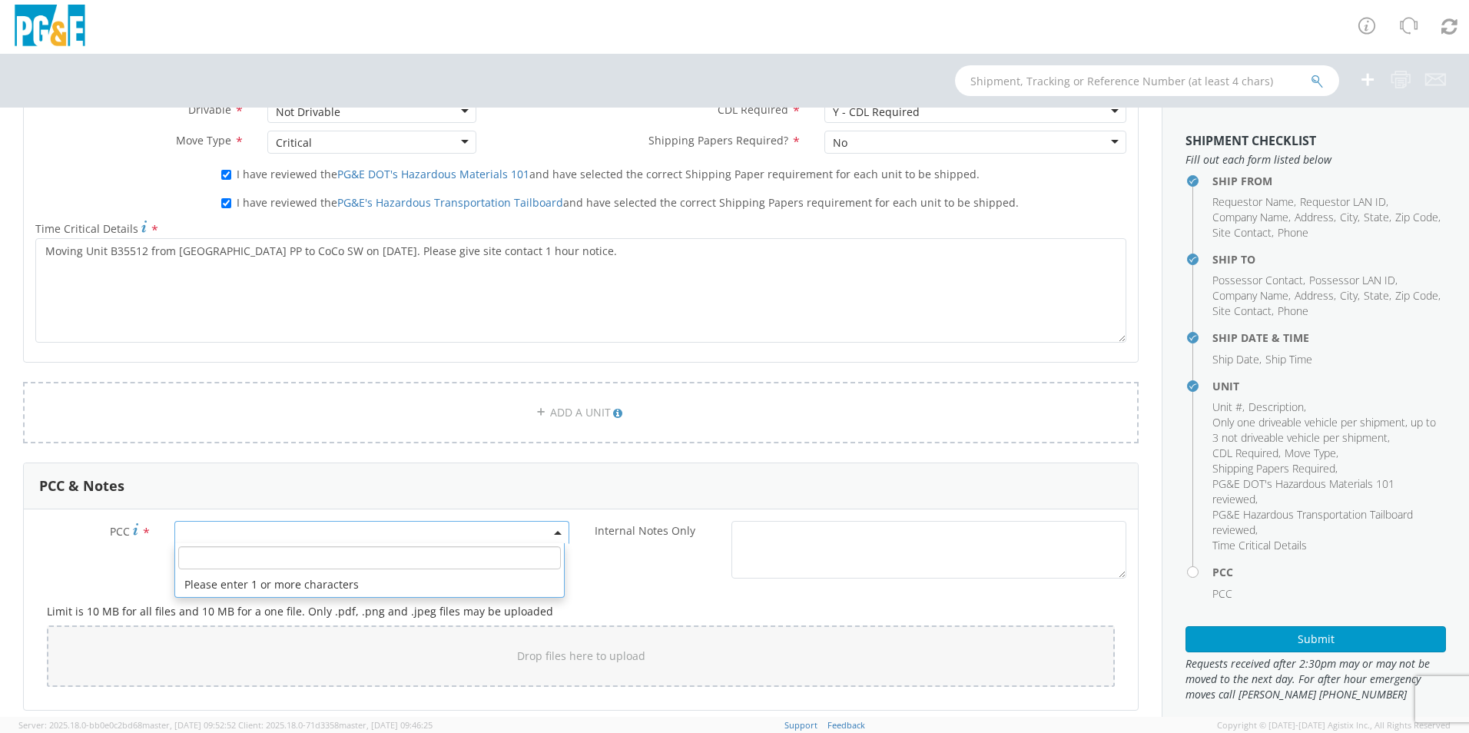
click at [291, 528] on span at bounding box center [371, 532] width 395 height 23
click at [265, 558] on input "number" at bounding box center [369, 557] width 383 height 23
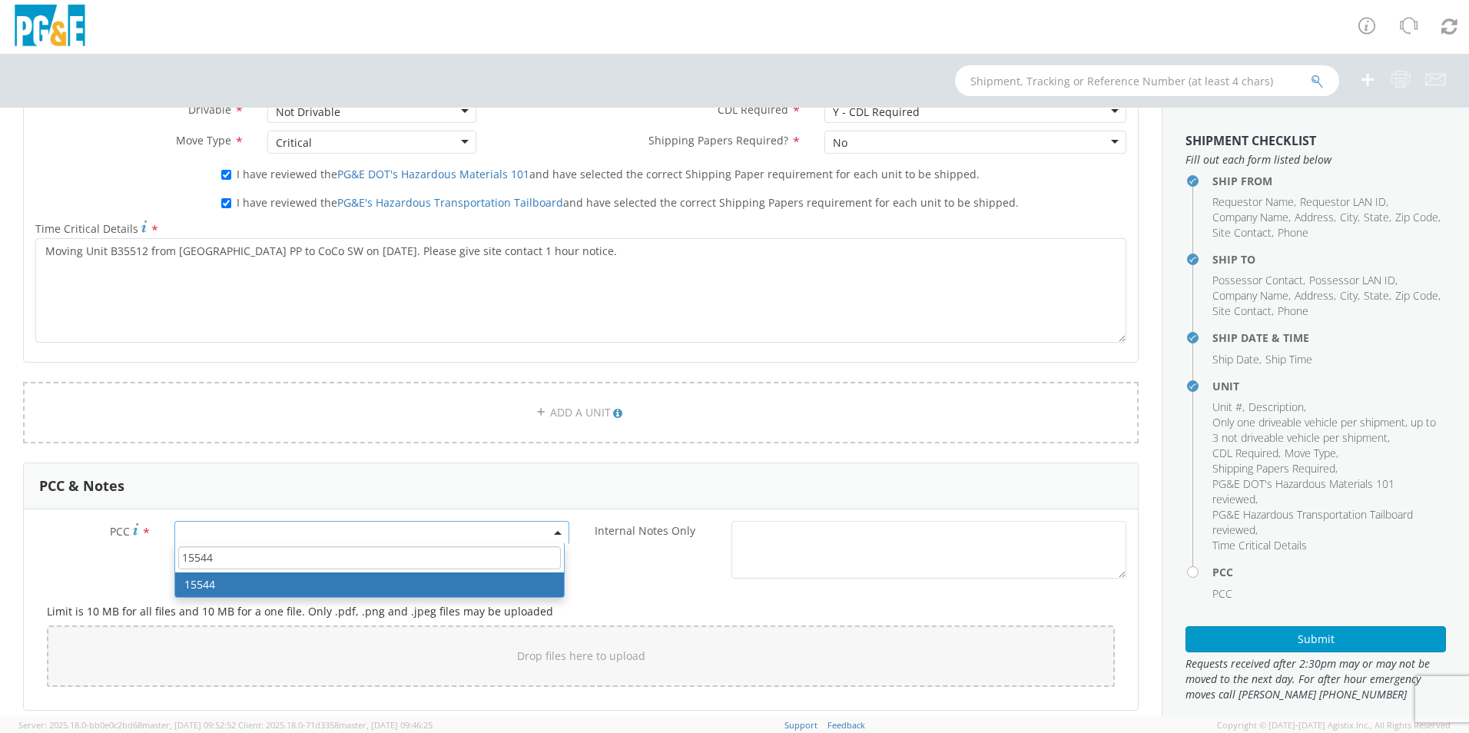
type input "15544"
select select "15544"
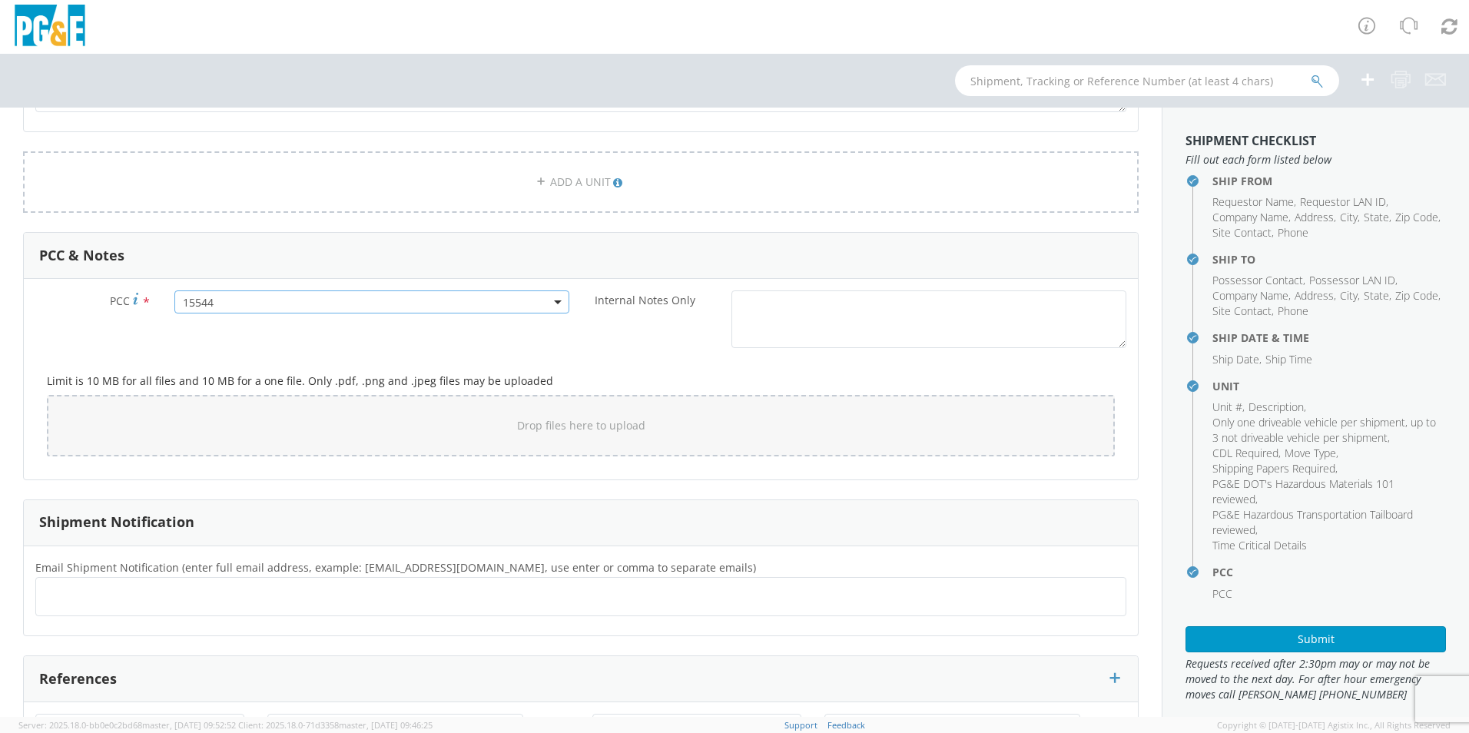
click at [124, 519] on h3 "Shipment Notification" at bounding box center [116, 522] width 155 height 15
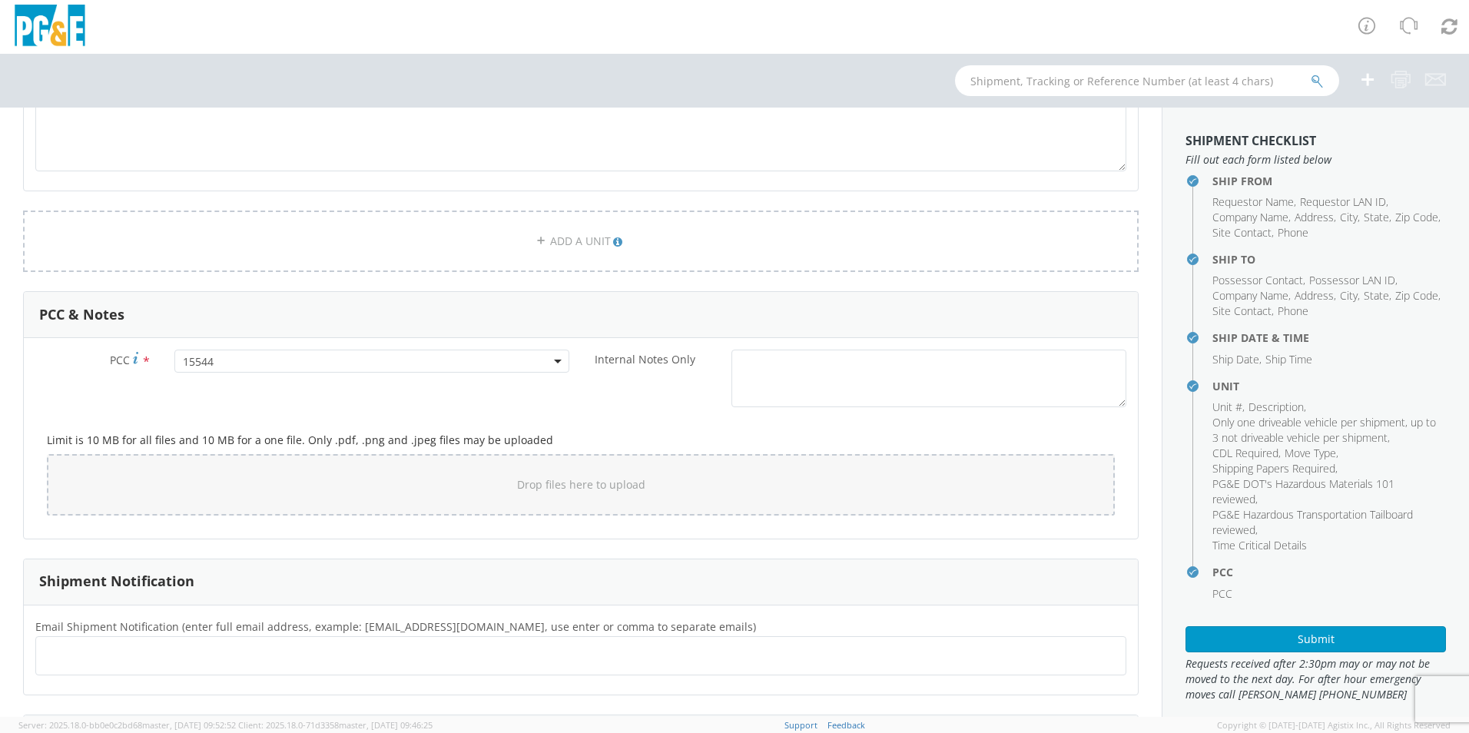
scroll to position [1076, 0]
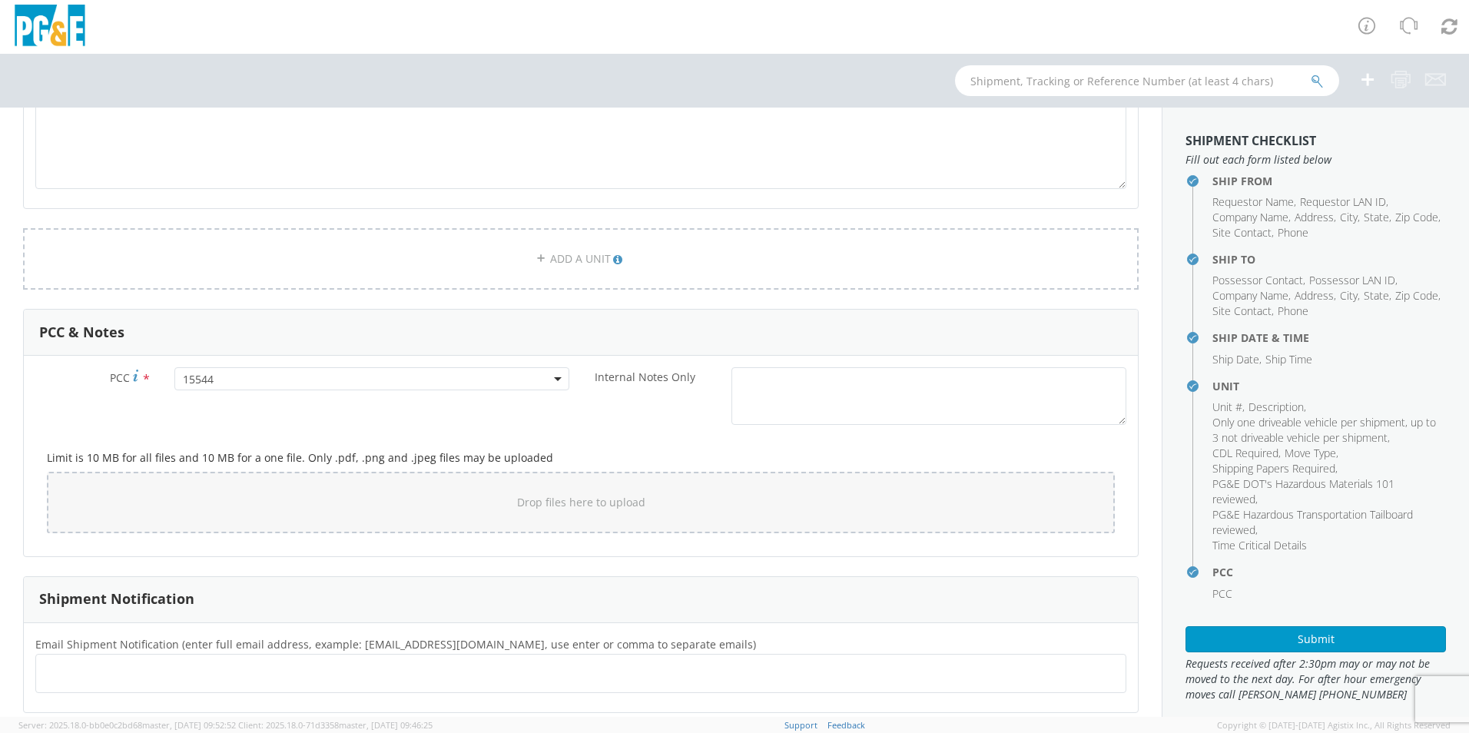
click at [103, 670] on ul at bounding box center [580, 673] width 1077 height 25
type input "[EMAIL_ADDRESS][DOMAIN_NAME]"
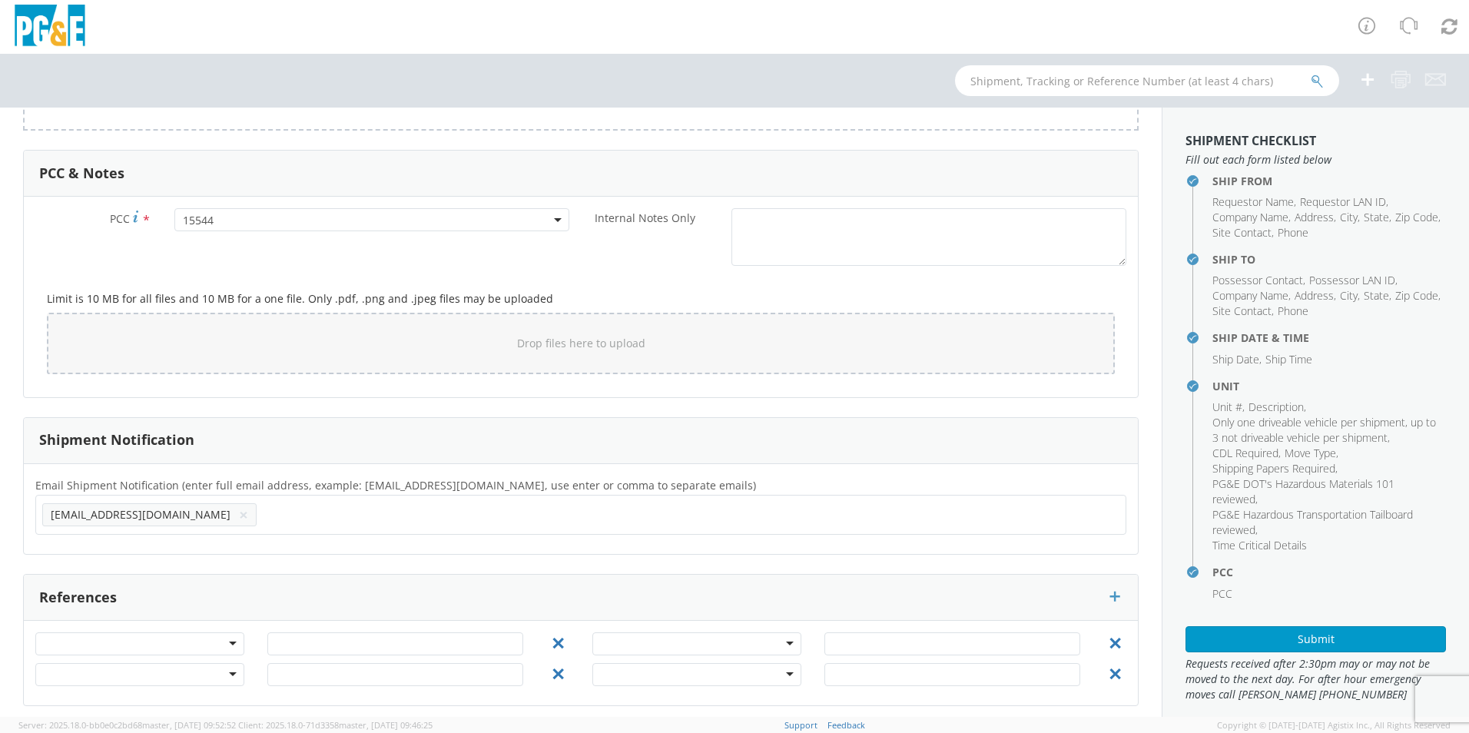
scroll to position [1243, 0]
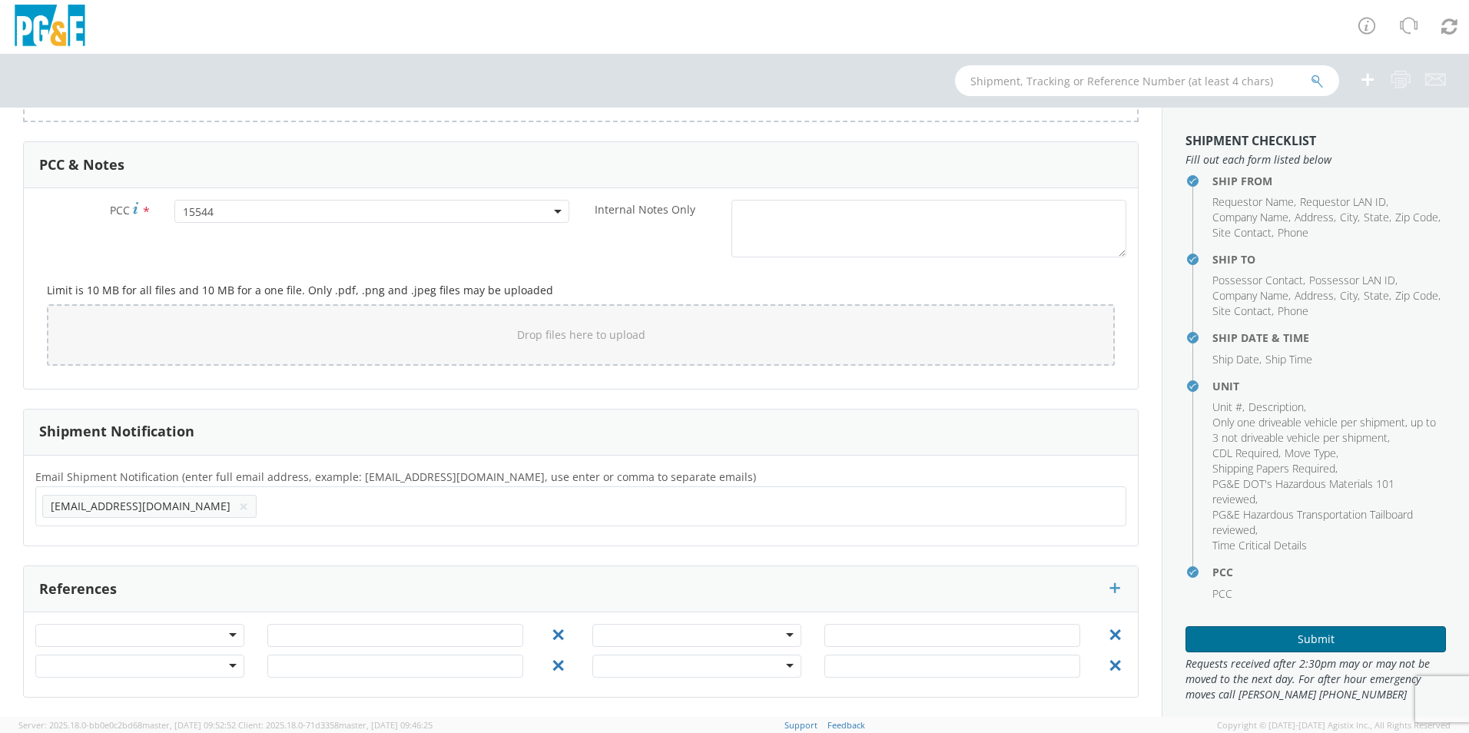
click at [1303, 645] on button "Submit" at bounding box center [1316, 639] width 260 height 26
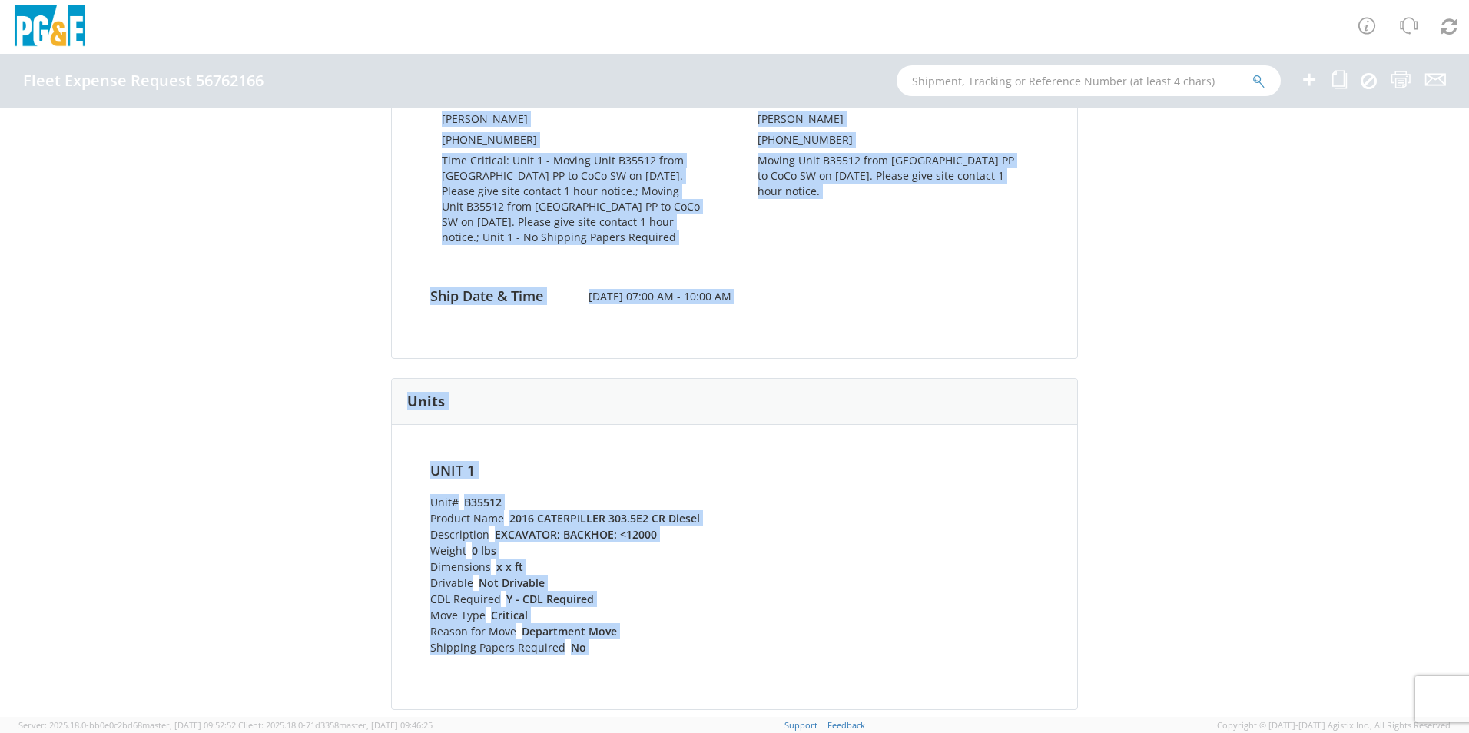
scroll to position [691, 0]
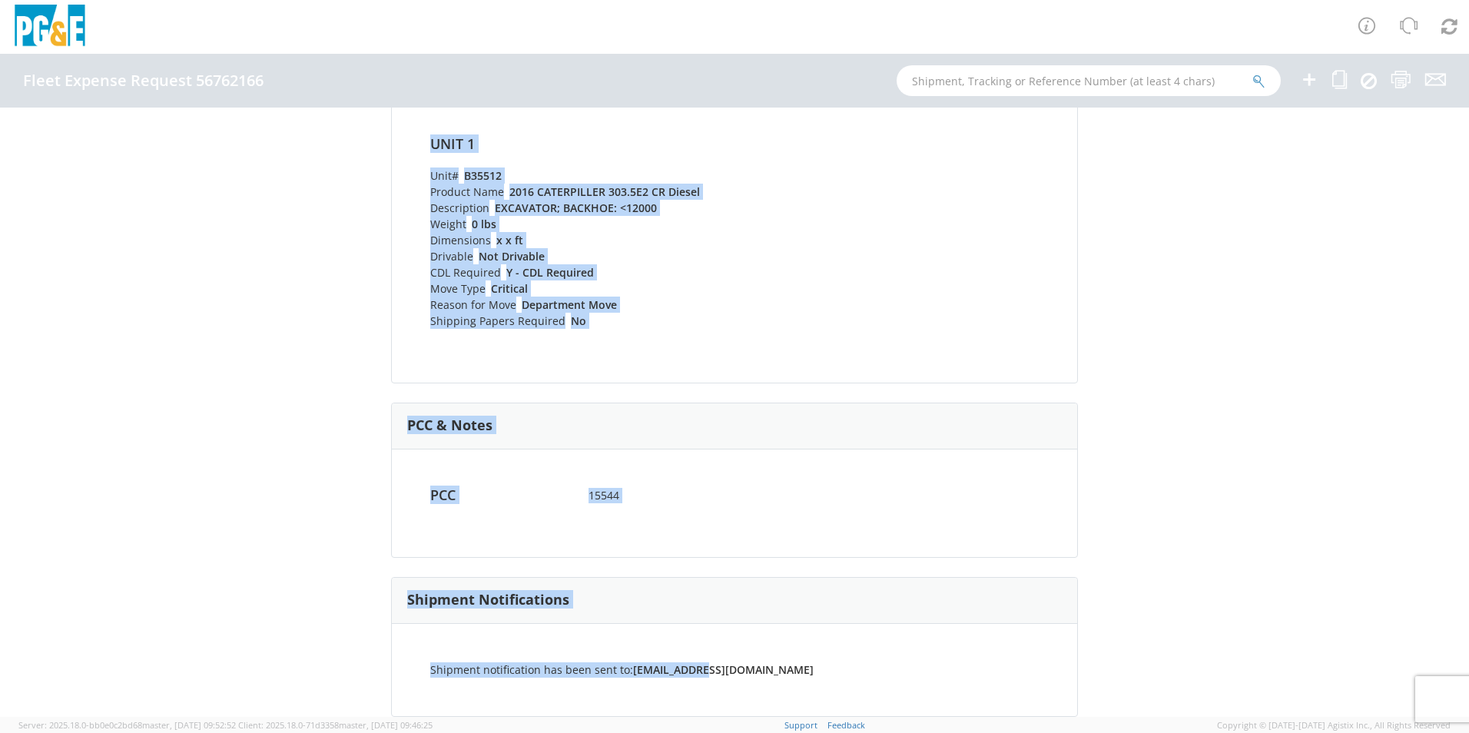
drag, startPoint x: 370, startPoint y: 143, endPoint x: 990, endPoint y: 772, distance: 883.5
click at [990, 732] on html "annexa Batch Shipping Guide Created with Sketch. calendar Created with Sketch." at bounding box center [734, 366] width 1469 height 733
copy div "Fleet Expense Request 56762166 (Completed) Shipping Information Request Informa…"
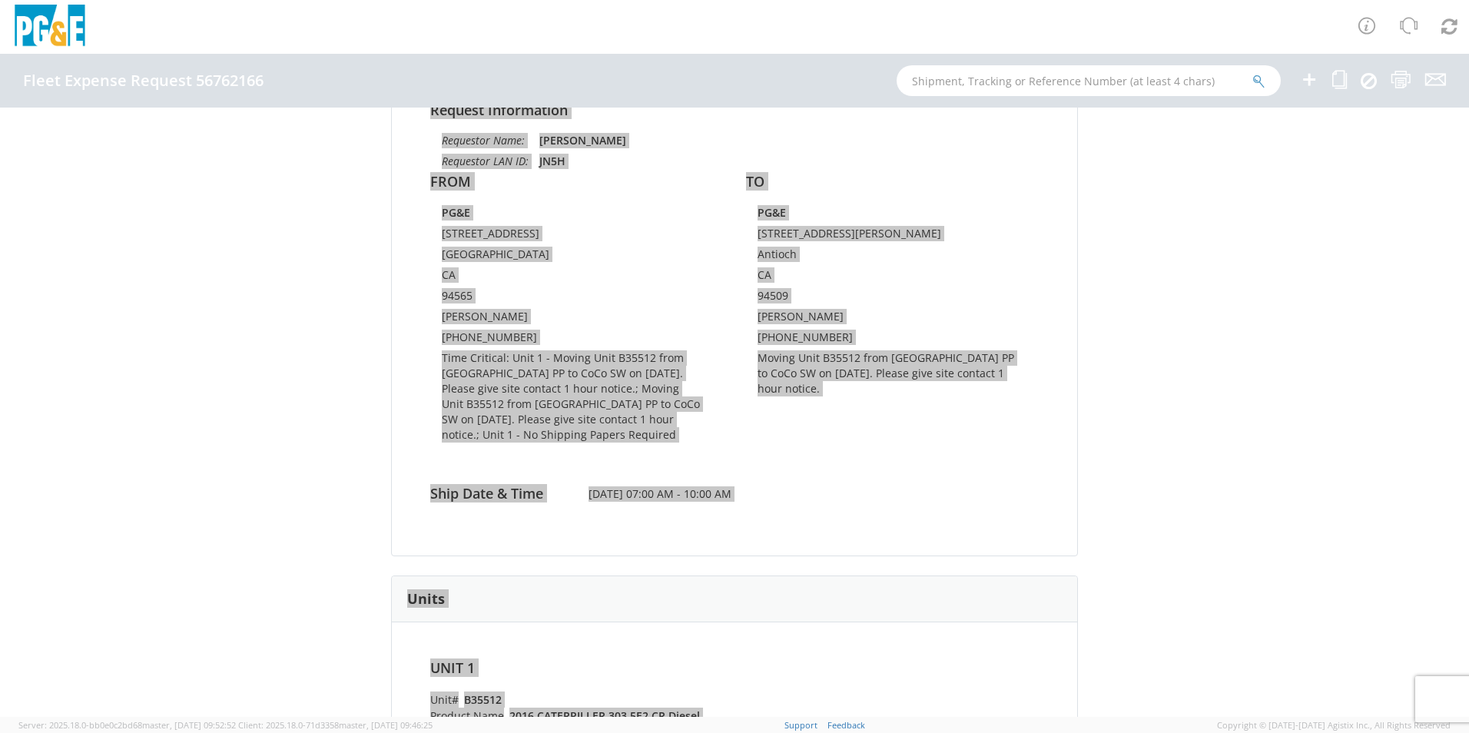
scroll to position [0, 0]
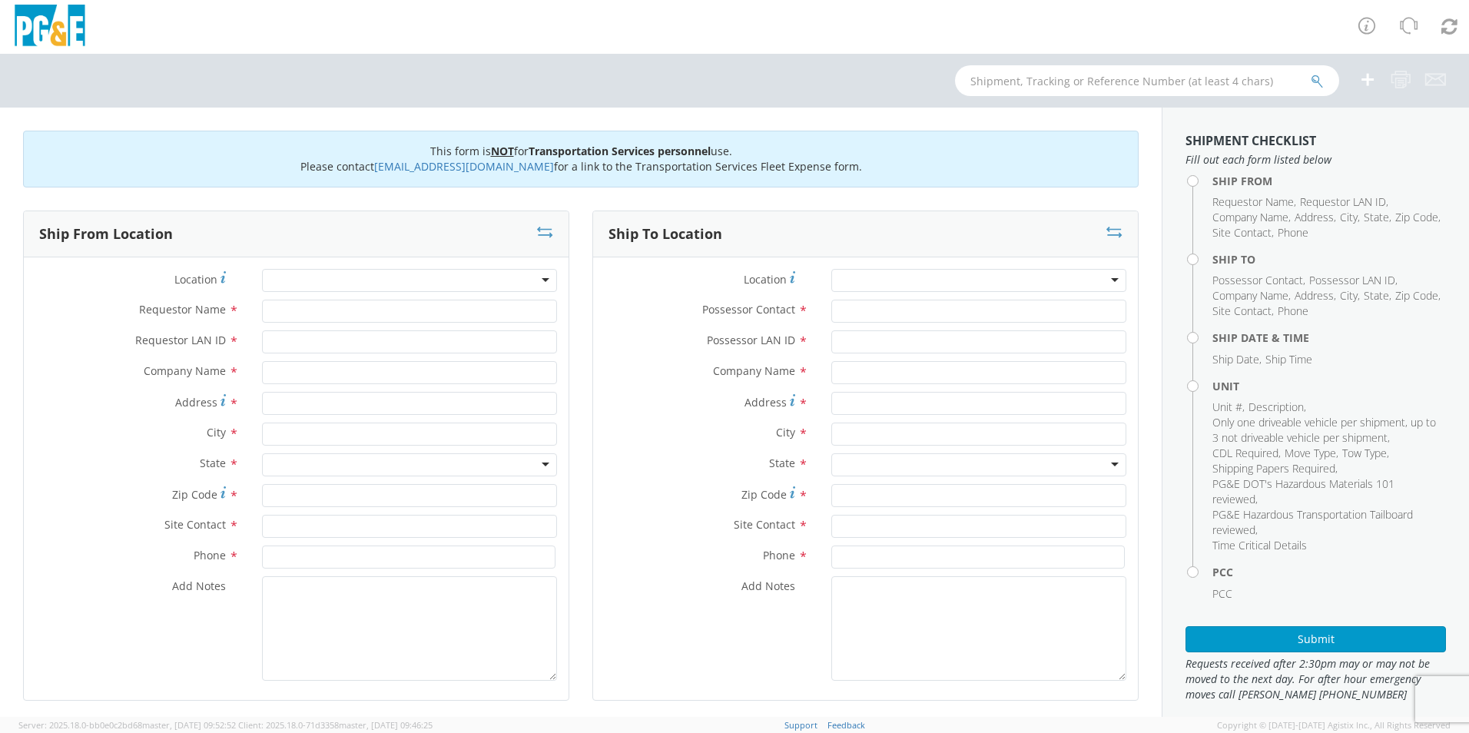
click at [391, 298] on div "Location * (OBSOLETE) BURNEY SC - GC TRAILER (OBSOLETE) BURNEY SC - HYDRO TRAIL…" at bounding box center [296, 284] width 545 height 31
click at [391, 305] on input "Requestor Name *" at bounding box center [409, 311] width 295 height 23
click at [309, 307] on input "J" at bounding box center [409, 311] width 295 height 23
type input "[PERSON_NAME]"
type input "JN5H"
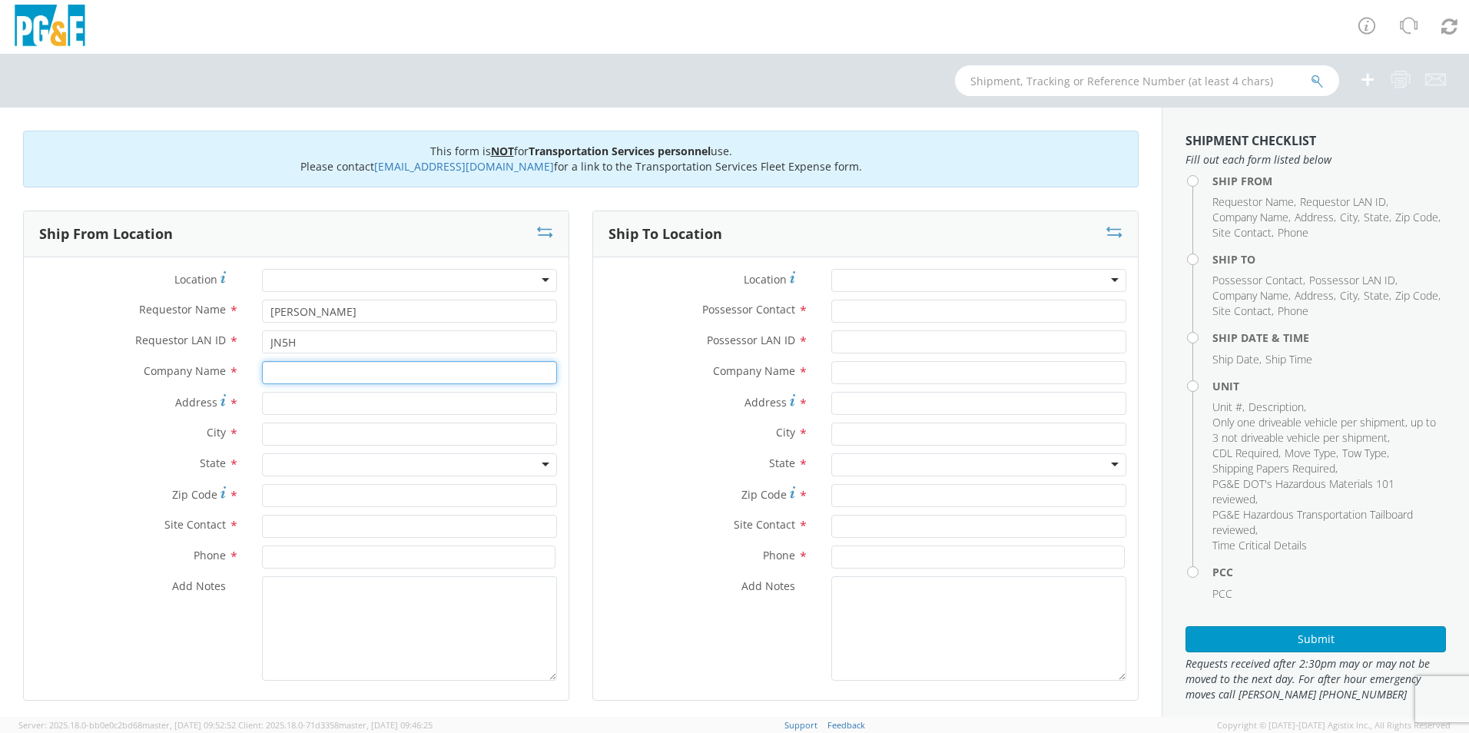
type input "G"
type input "PG&E"
type input "2111 Hillcrest Ave"
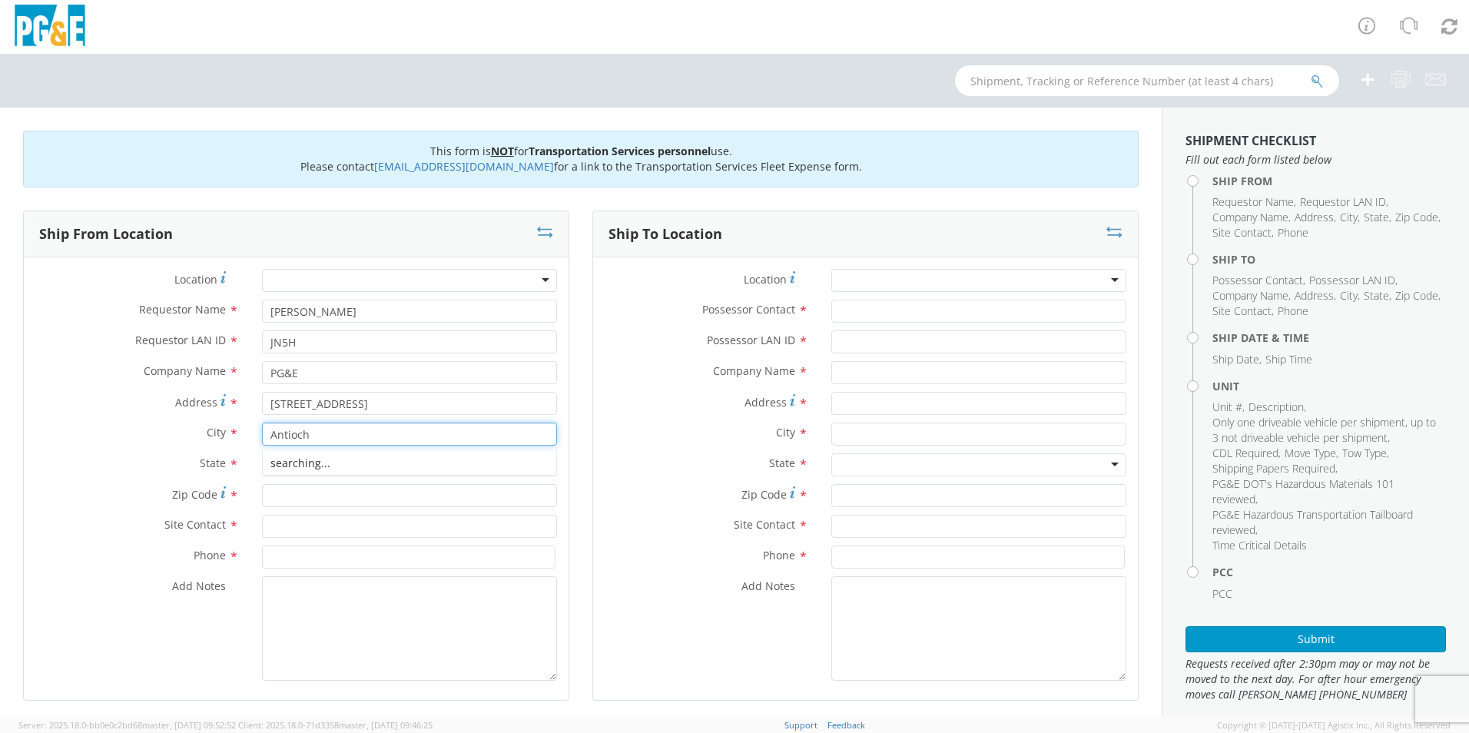
type input "Antioch"
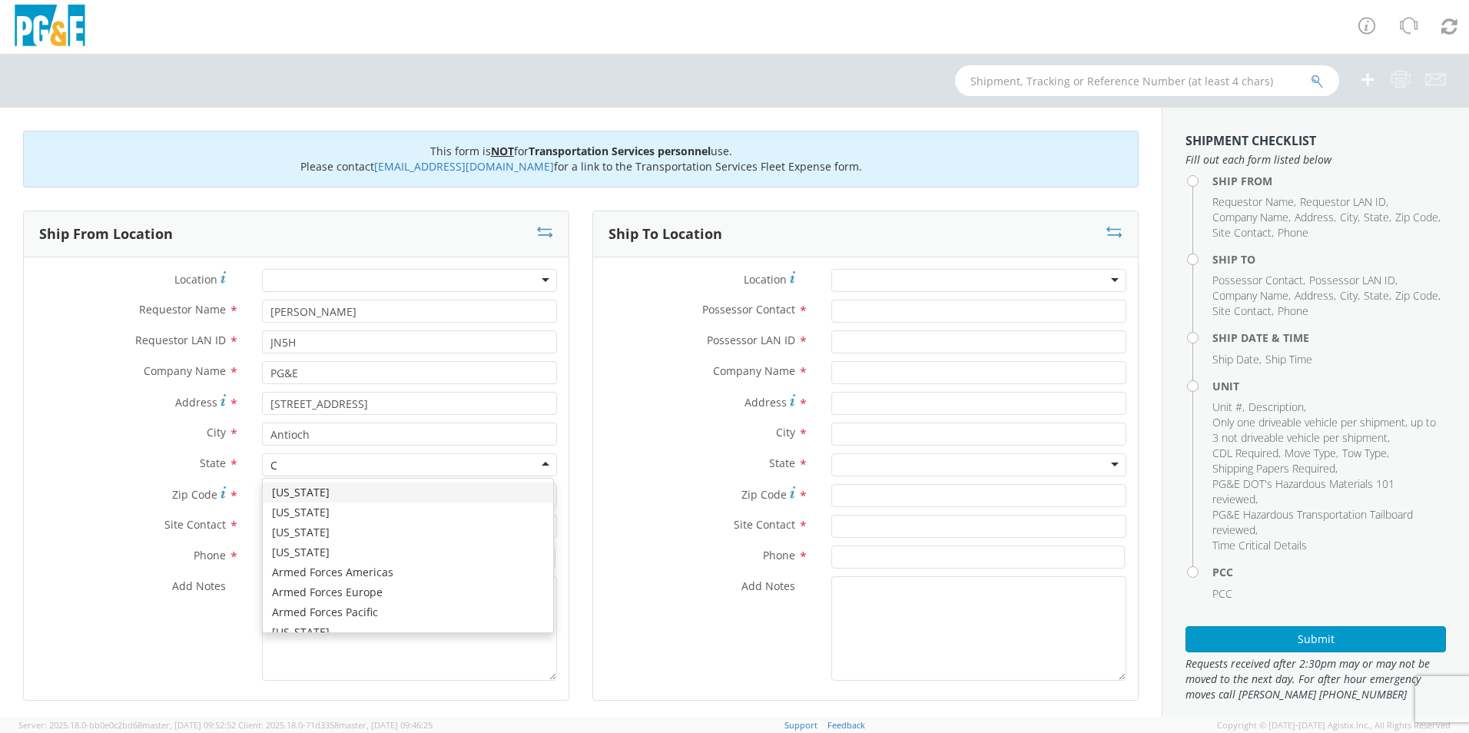
type input "CA"
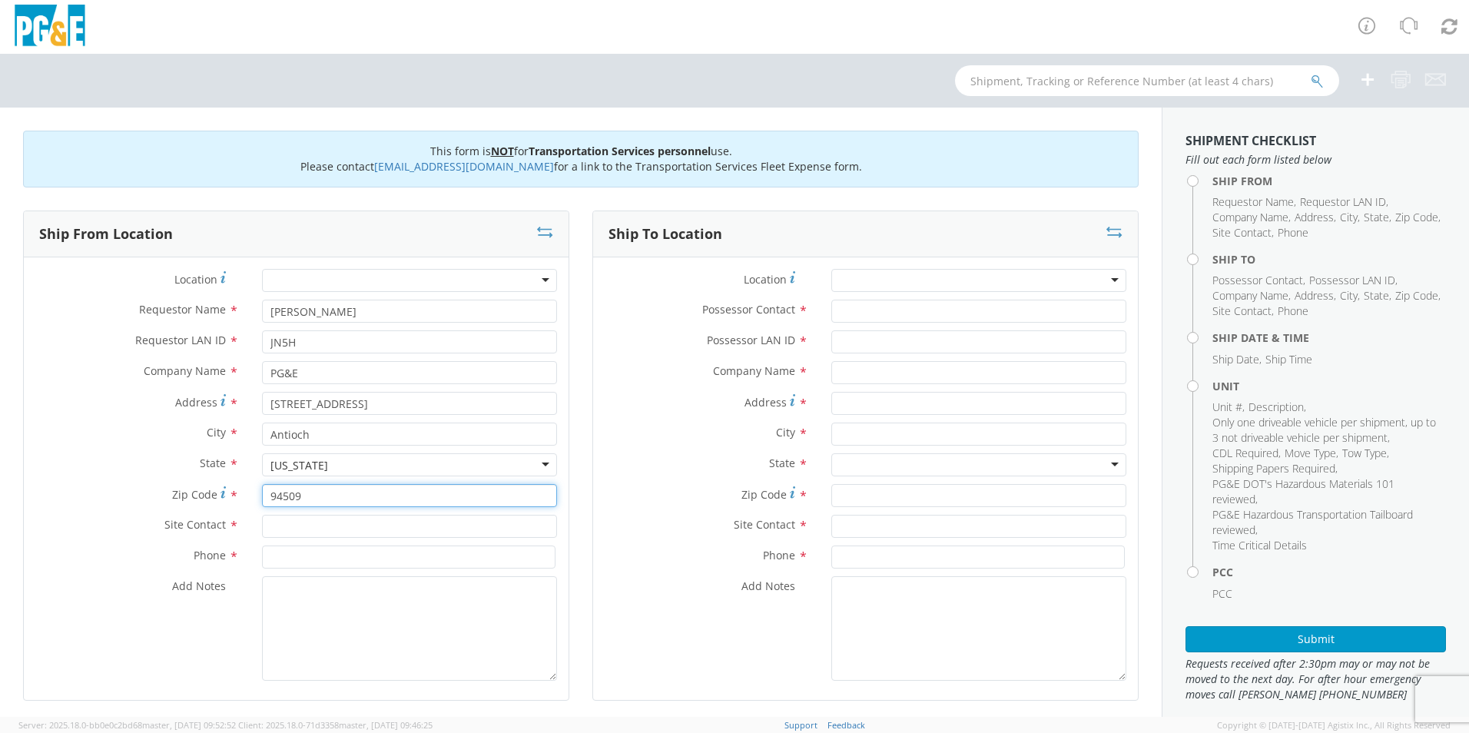
type input "94509"
type input "Dan Ruiz"
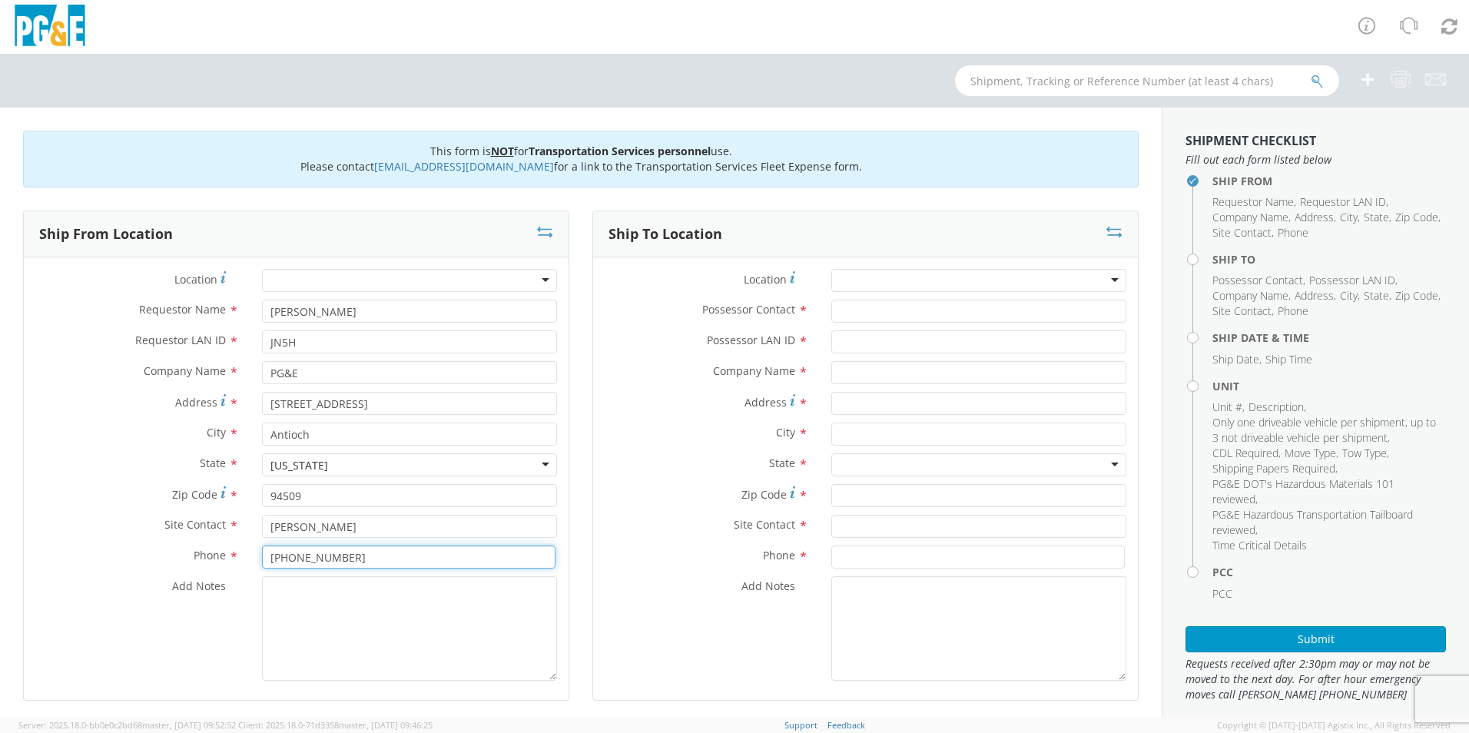
type input "408 220 5355"
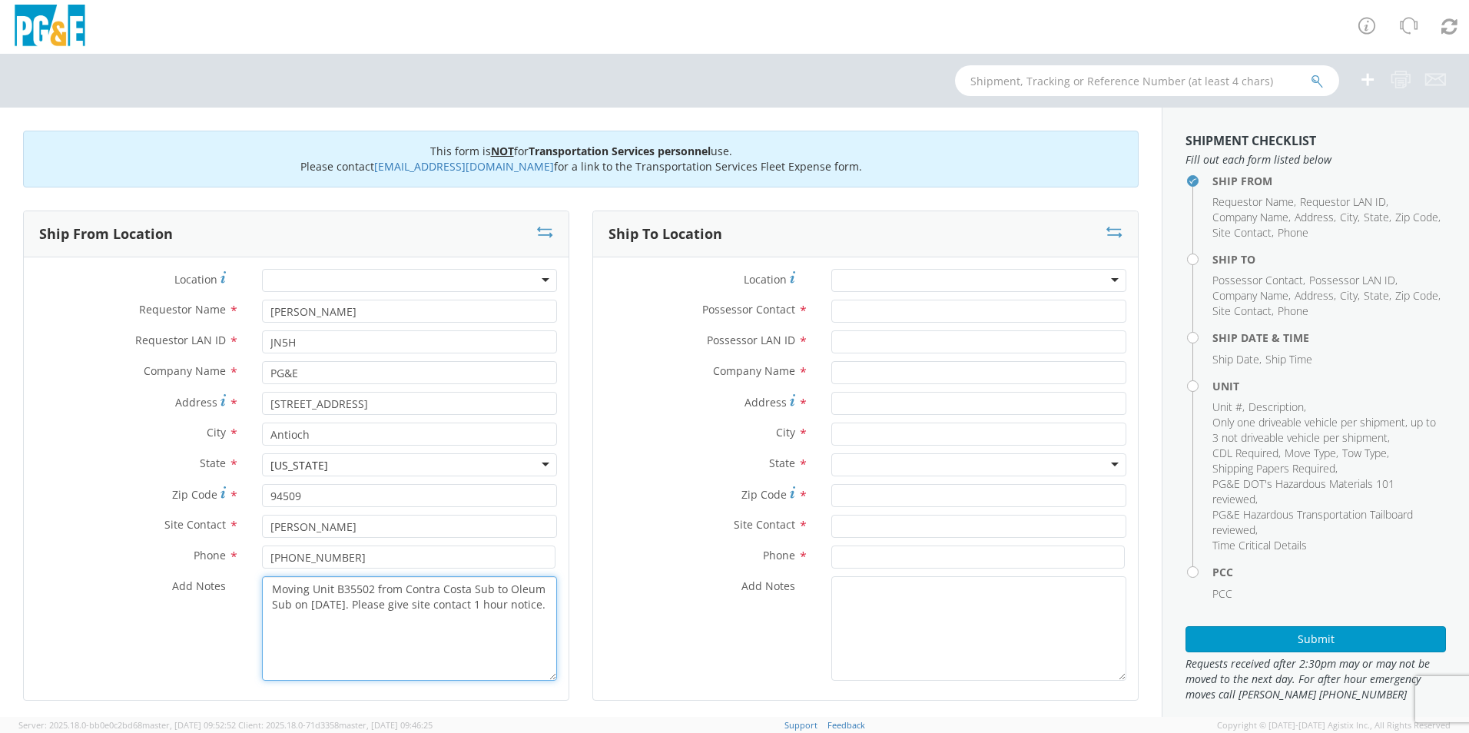
drag, startPoint x: 334, startPoint y: 628, endPoint x: 273, endPoint y: 589, distance: 72.9
click at [273, 589] on textarea "Moving Unit B35502 from Contra Costa Sub to Oleum Sub on 9/15/2025. Please give…" at bounding box center [409, 628] width 295 height 105
type textarea "Moving Unit B35502 from Contra Costa Sub to Oleum Sub on 9/15/2025. Please give…"
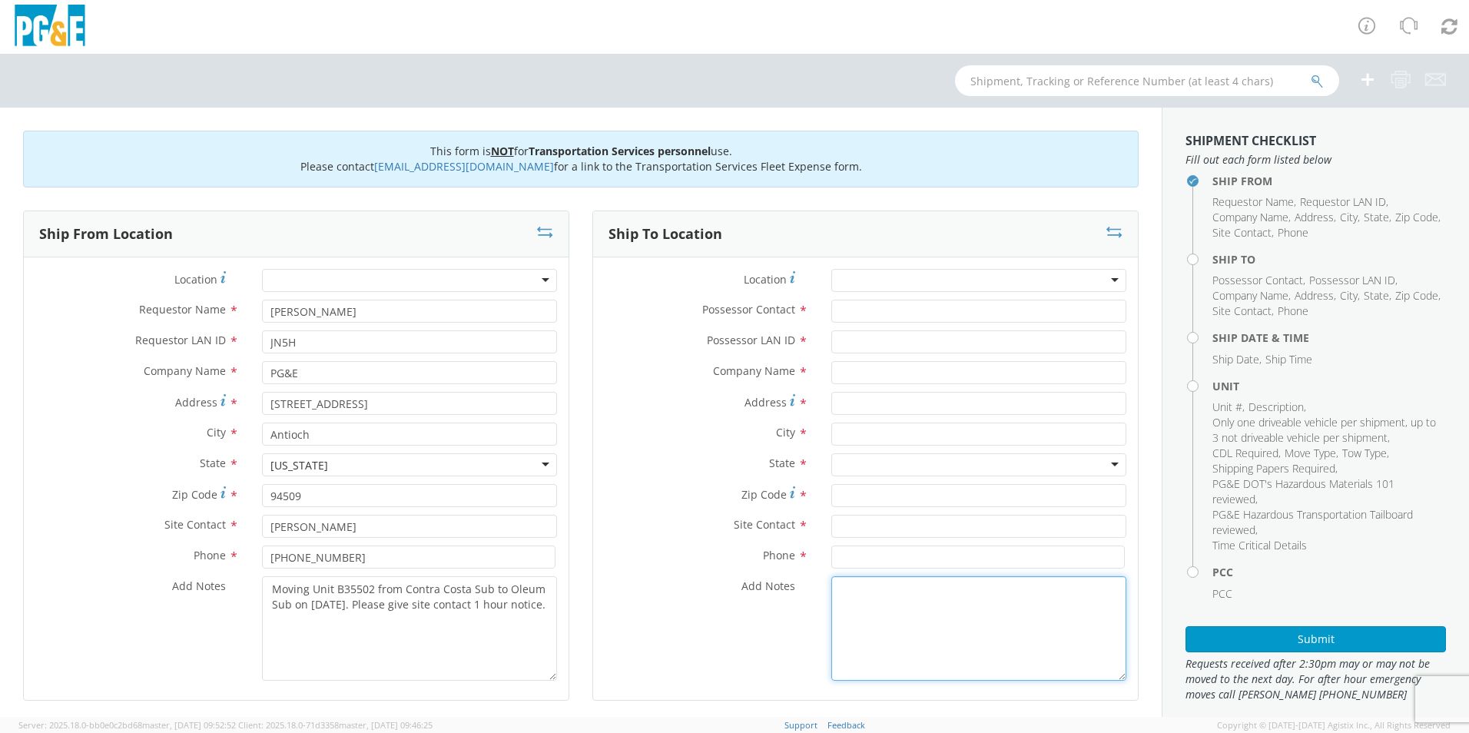
click at [904, 598] on textarea "Add Notes *" at bounding box center [978, 628] width 295 height 105
paste textarea "Moving Unit B35502 from Contra Costa Sub to Oleum Sub on 9/15/2025. Please give…"
type textarea "Moving Unit B35502 from Contra Costa Sub to Oleum Sub on 9/15/2025. Please give…"
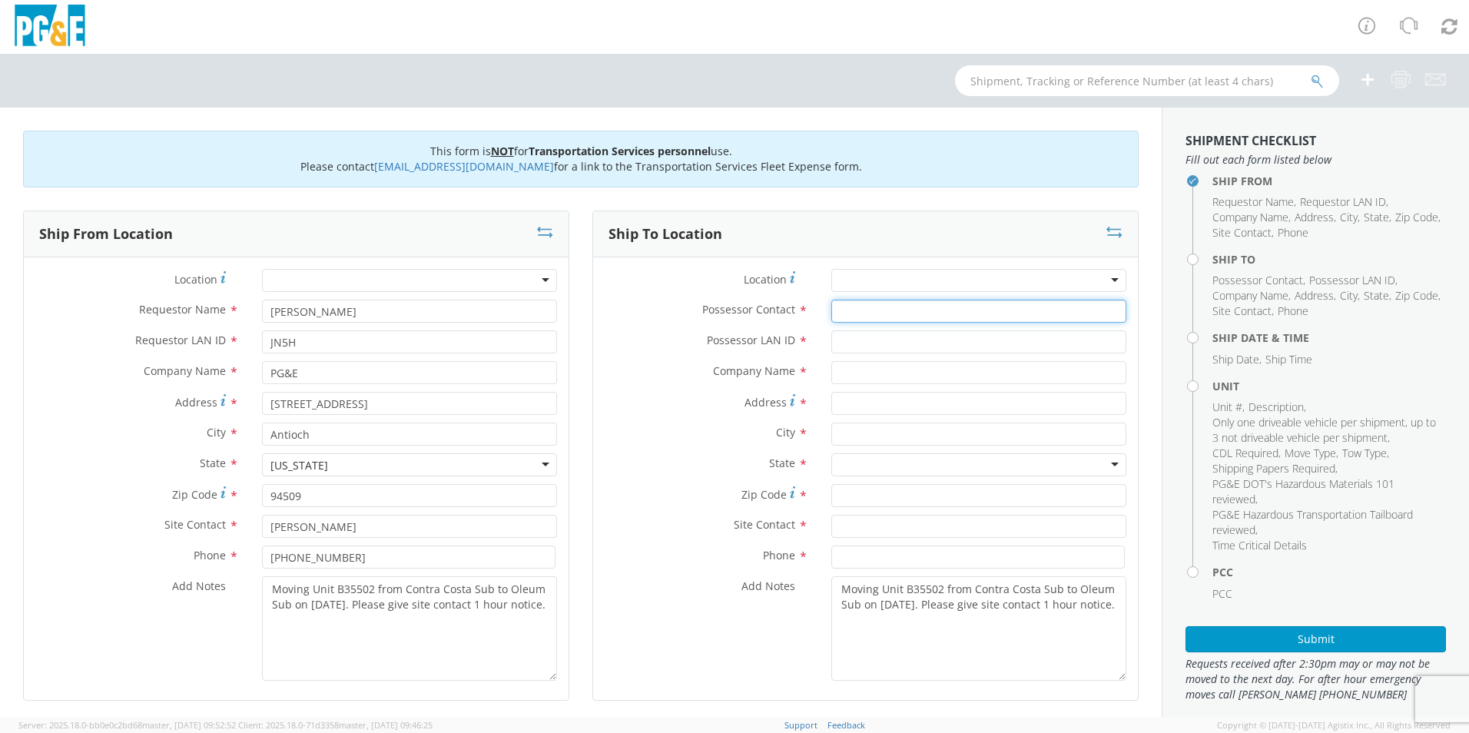
click at [887, 316] on input "Possessor Contact *" at bounding box center [978, 311] width 295 height 23
type input "Mike Darden"
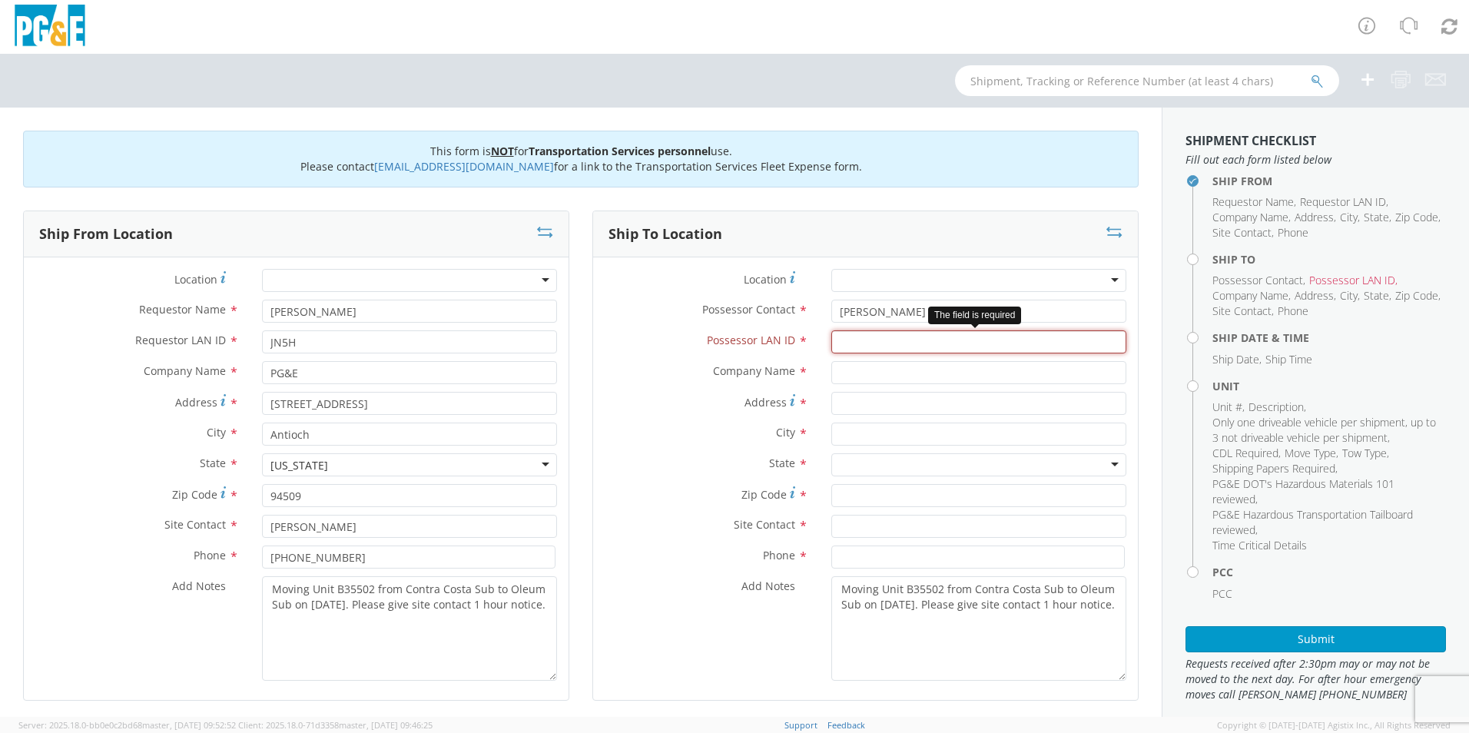
click at [884, 344] on input "Possessor LAN ID *" at bounding box center [978, 341] width 295 height 23
type input "MDD9"
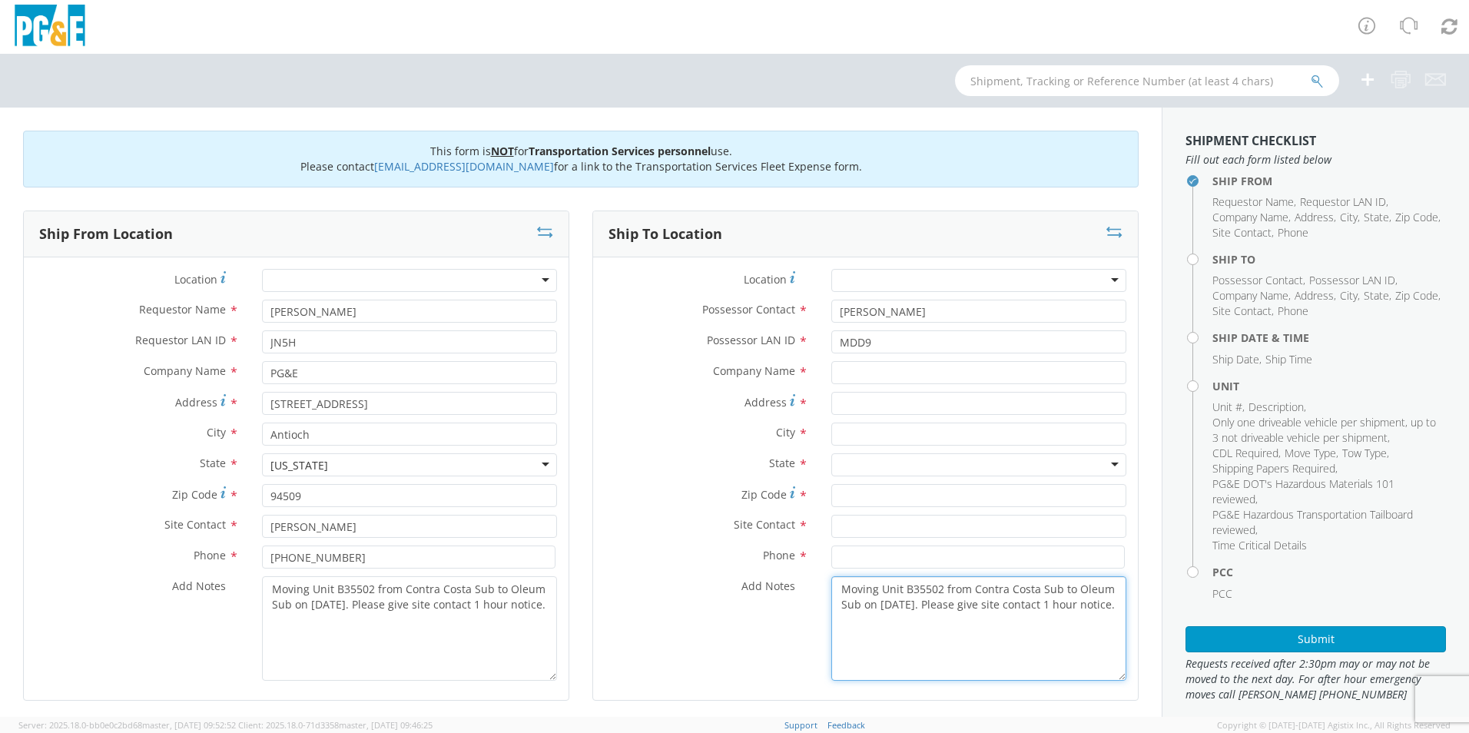
click at [860, 649] on textarea "Moving Unit B35502 from Contra Costa Sub to Oleum Sub on 9/15/2025. Please give…" at bounding box center [978, 628] width 295 height 105
drag, startPoint x: 844, startPoint y: 607, endPoint x: 821, endPoint y: 584, distance: 32.1
click at [821, 584] on div "Moving Unit B35502 from Contra Costa Sub to Oleum Sub on 9/15/2025. Please give…" at bounding box center [979, 628] width 318 height 105
paste textarea "Oleum substation is TWIC card access required. If the driver does not have a TW…"
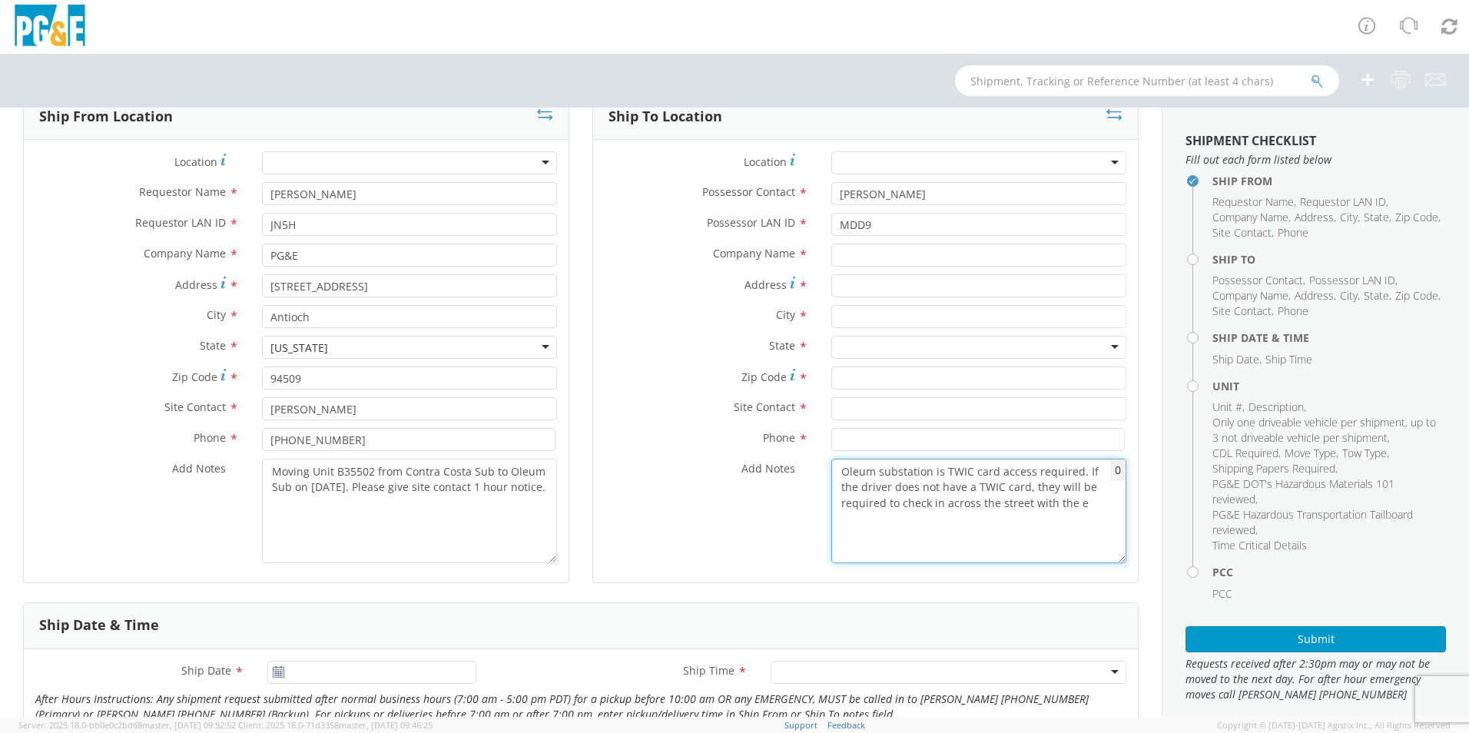
scroll to position [77, 0]
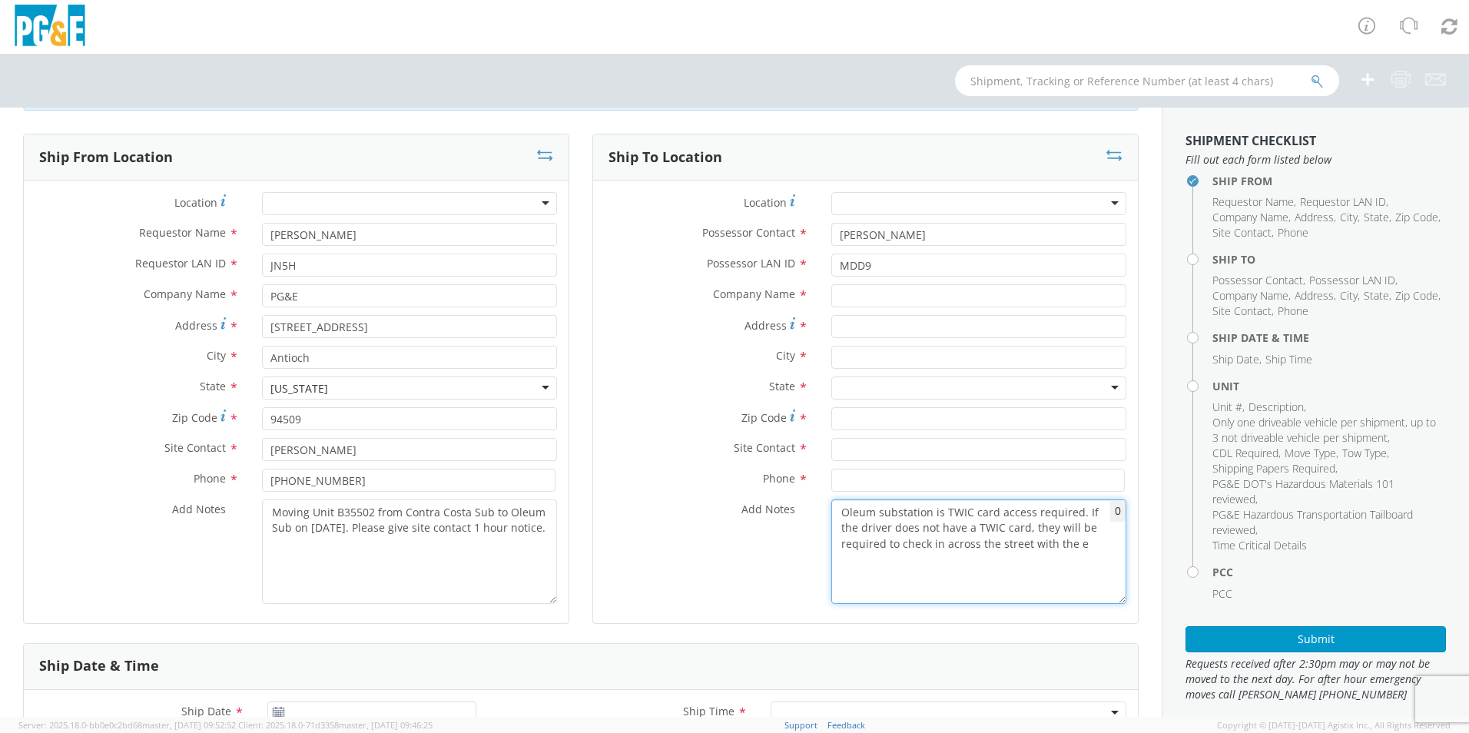
click at [1082, 540] on textarea "Oleum substation is TWIC card access required. If the driver does not have a TW…" at bounding box center [978, 551] width 295 height 105
click at [1047, 527] on textarea "Oleum substation is TWIC card access required. If the driver does not have a TW…" at bounding box center [978, 551] width 295 height 105
click at [1074, 542] on textarea "Oleum substation is TWIC card access required. If the driver does not have a TW…" at bounding box center [978, 551] width 295 height 105
type textarea "Oleum substation is TWIC card access required. If the driver does not have a TW…"
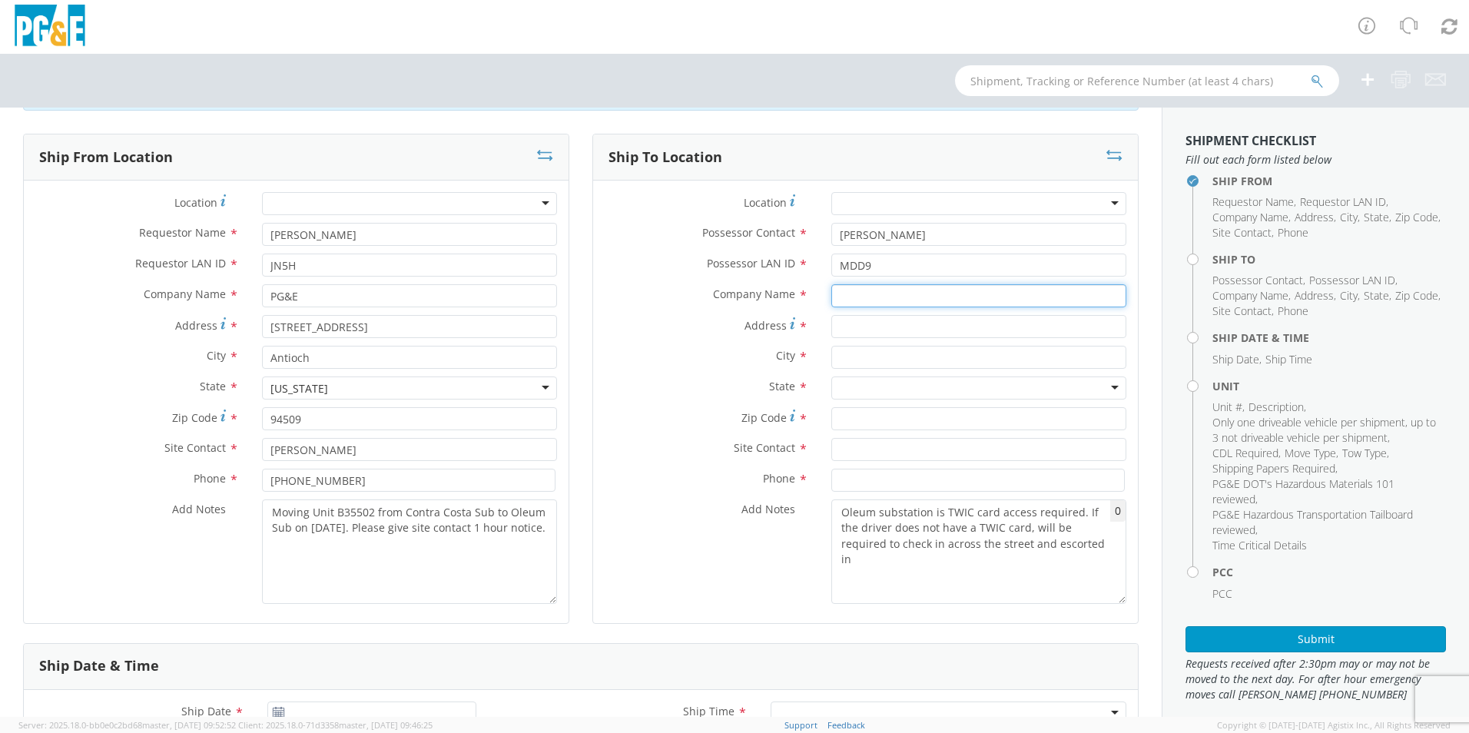
click at [896, 294] on input "text" at bounding box center [978, 295] width 295 height 23
type input "PG&E"
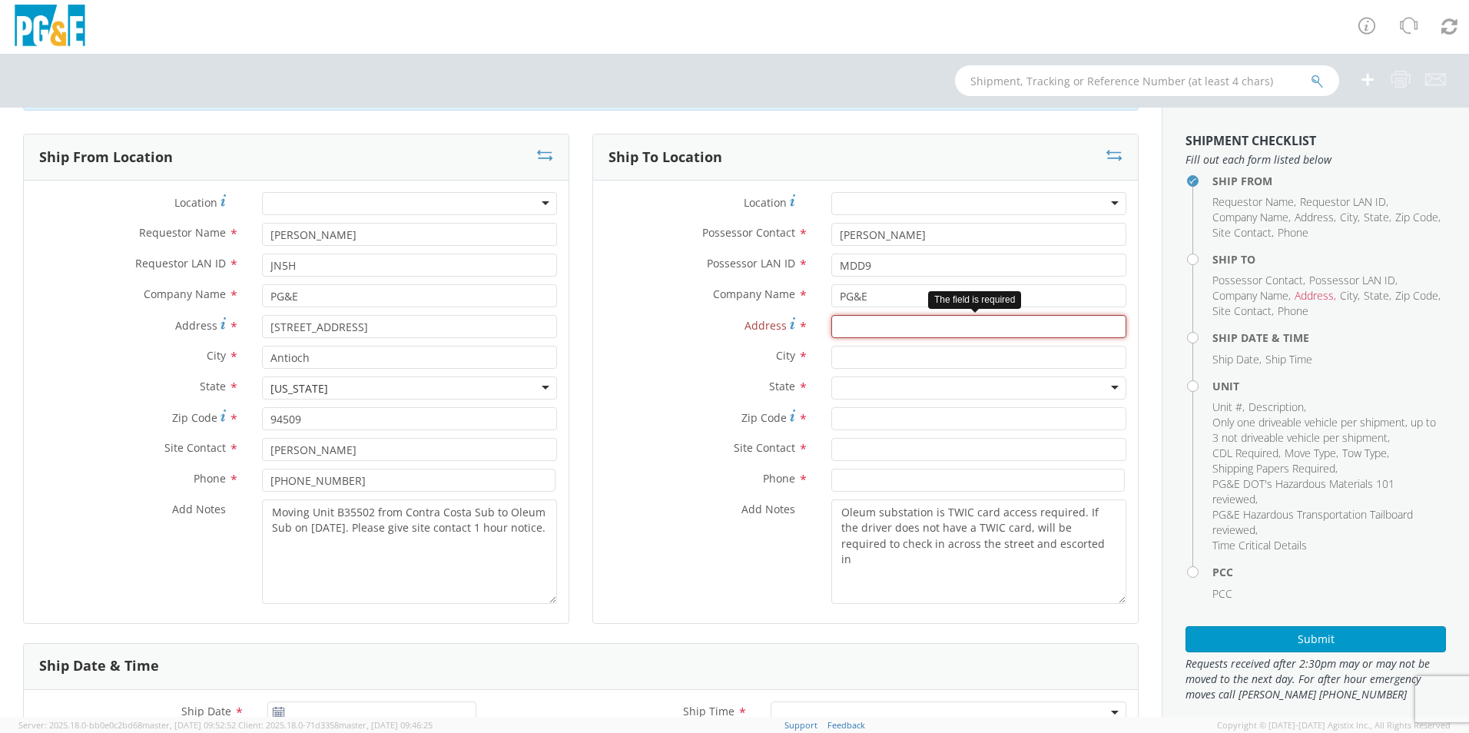
click at [845, 327] on input "Address *" at bounding box center [978, 326] width 295 height 23
click at [892, 330] on input "Address *" at bounding box center [978, 326] width 295 height 23
type input "1150 San Pablo Ave"
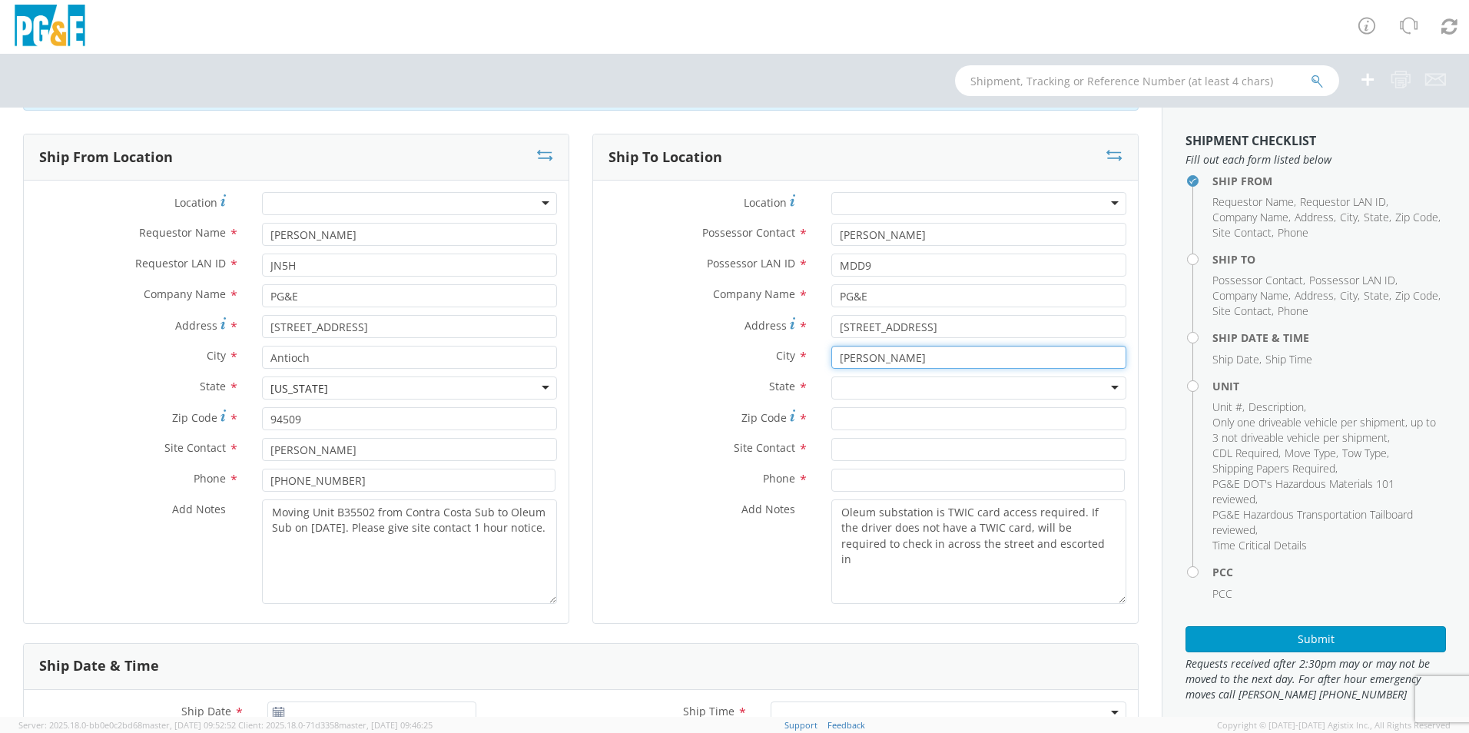
type input "Crockett"
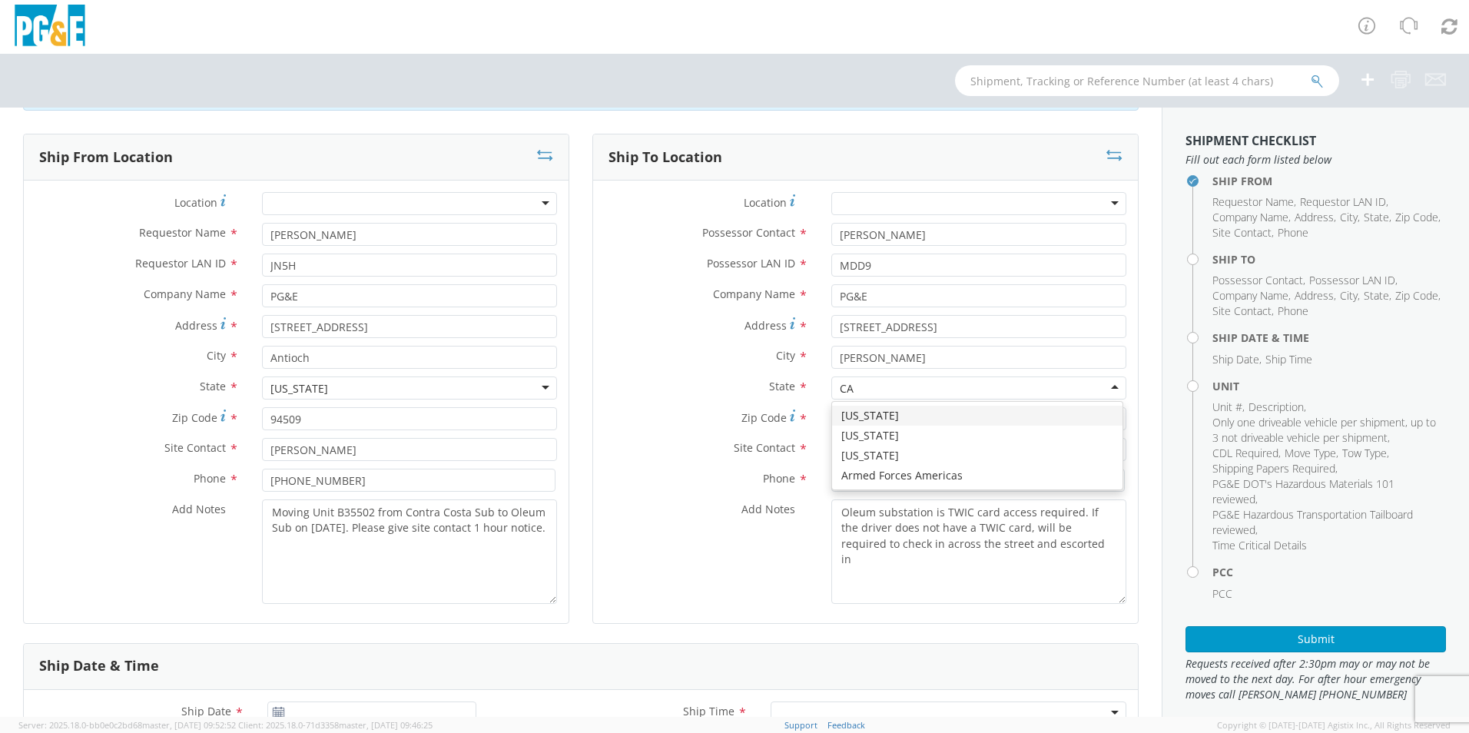
type input "CA"
type input "ca"
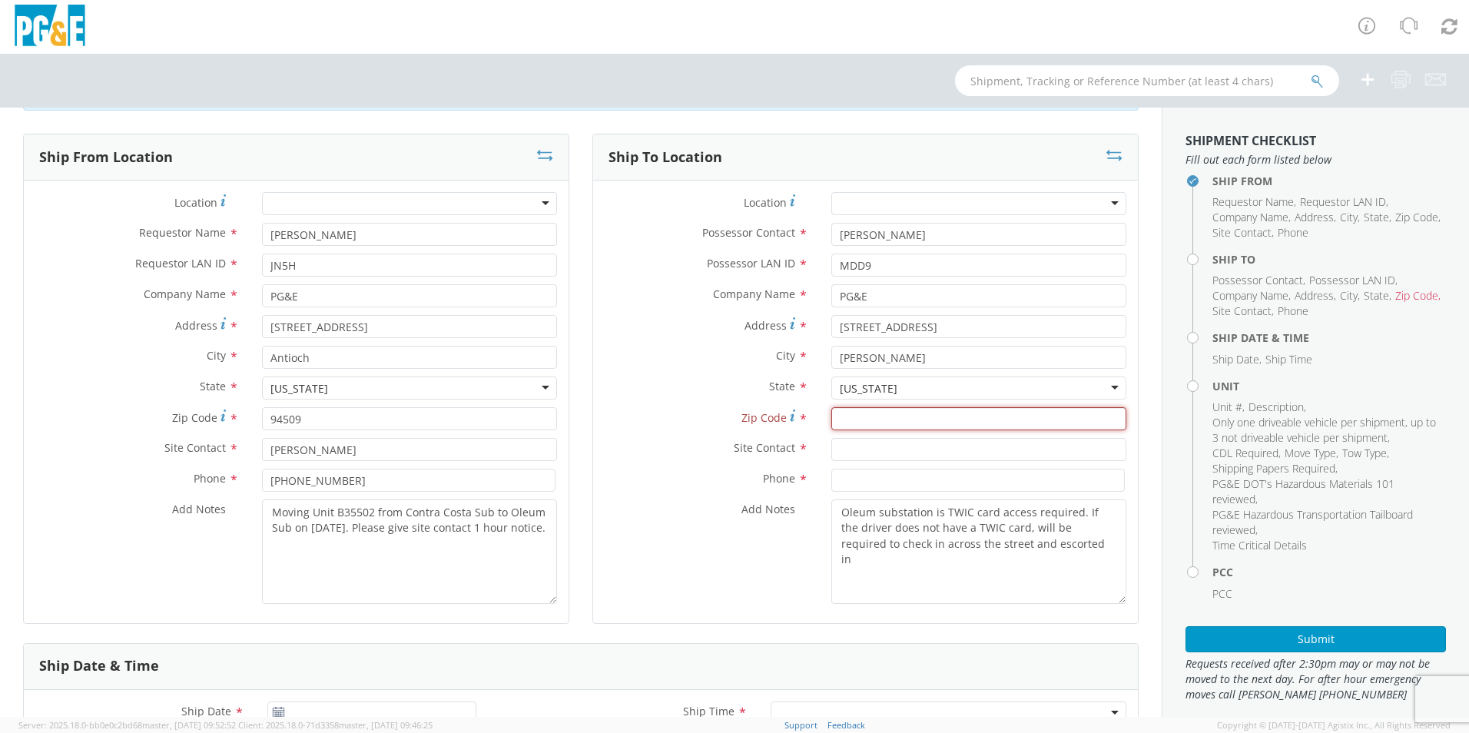
click at [911, 413] on input "Zip Code *" at bounding box center [978, 418] width 295 height 23
type input "94572"
type input "Mike Darden"
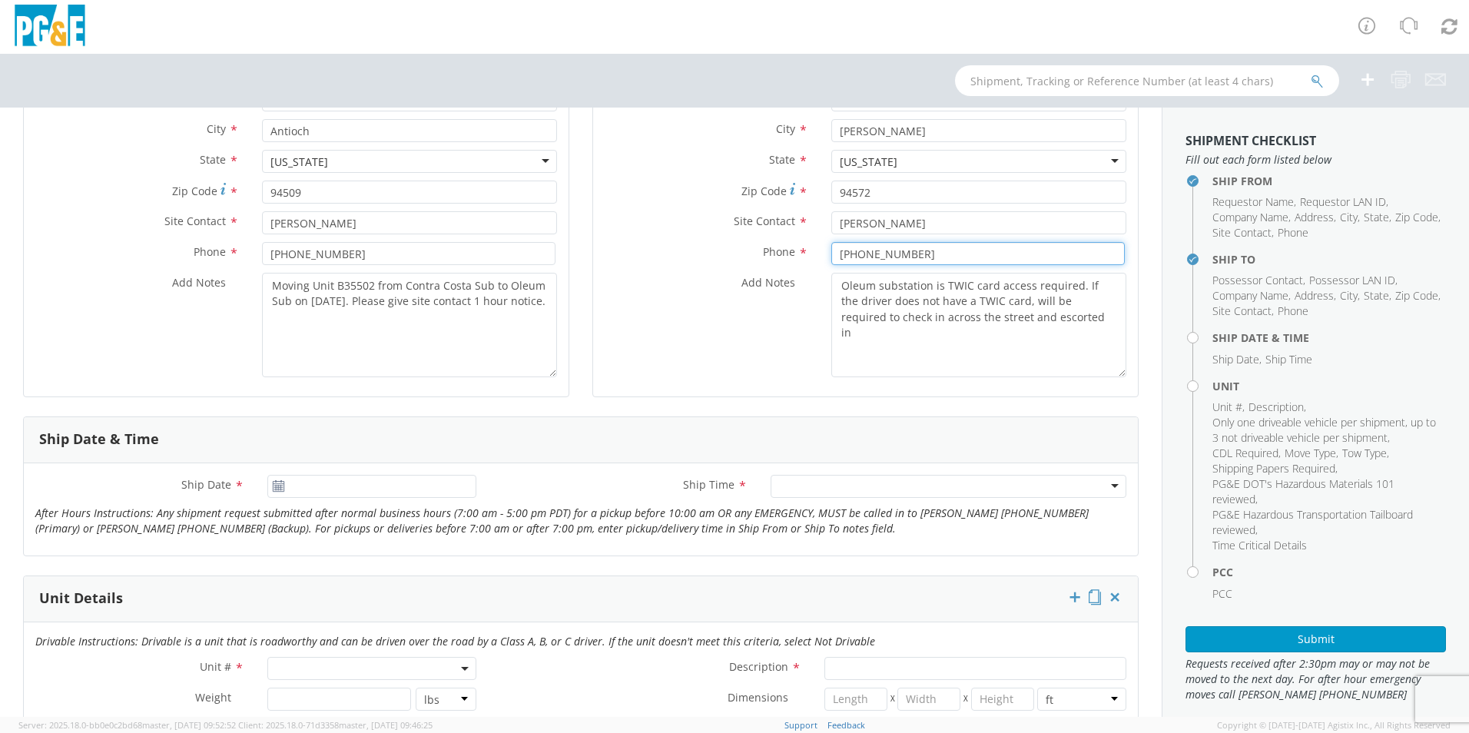
scroll to position [307, 0]
type input "501 926 2029"
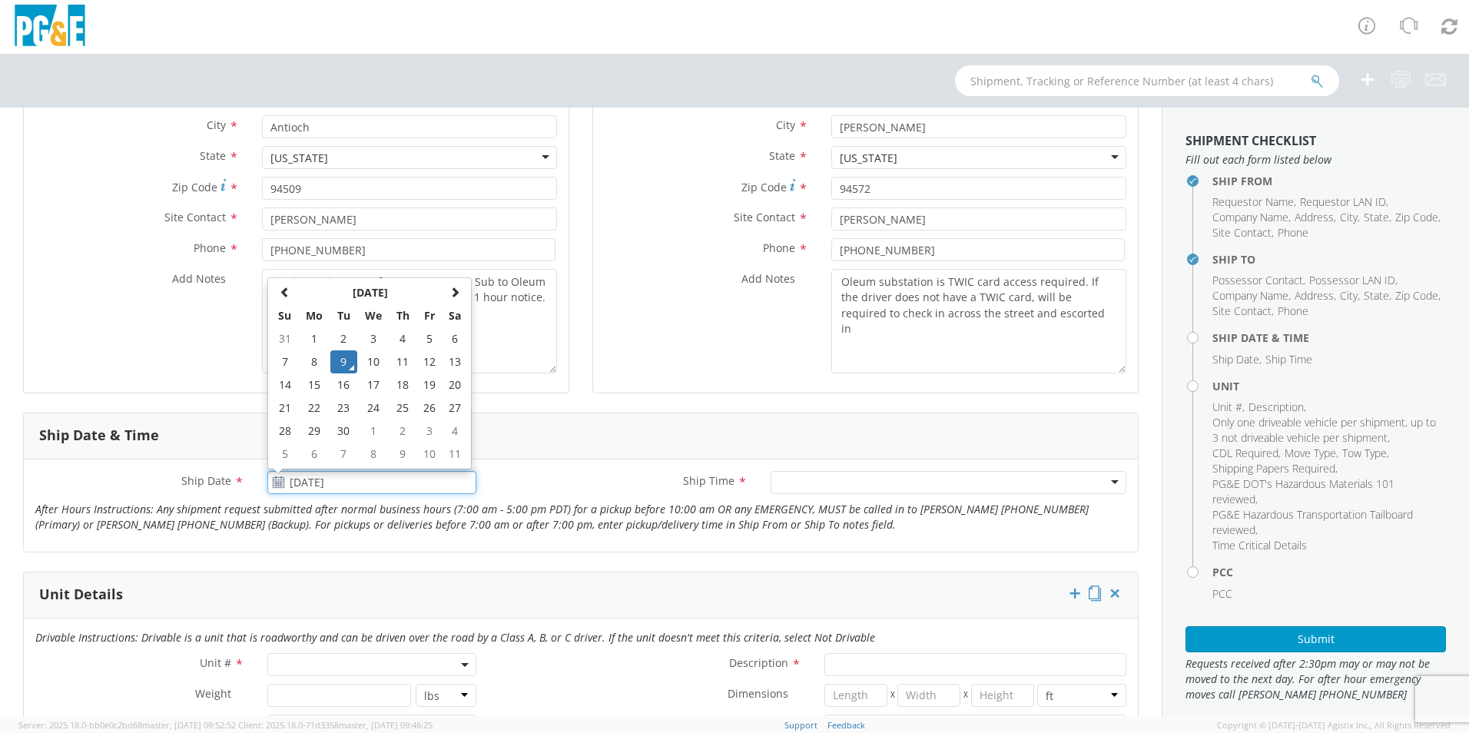
click at [327, 480] on input "[DATE]" at bounding box center [371, 482] width 209 height 23
click at [301, 384] on td "15" at bounding box center [314, 384] width 32 height 23
type input "09/15/2025"
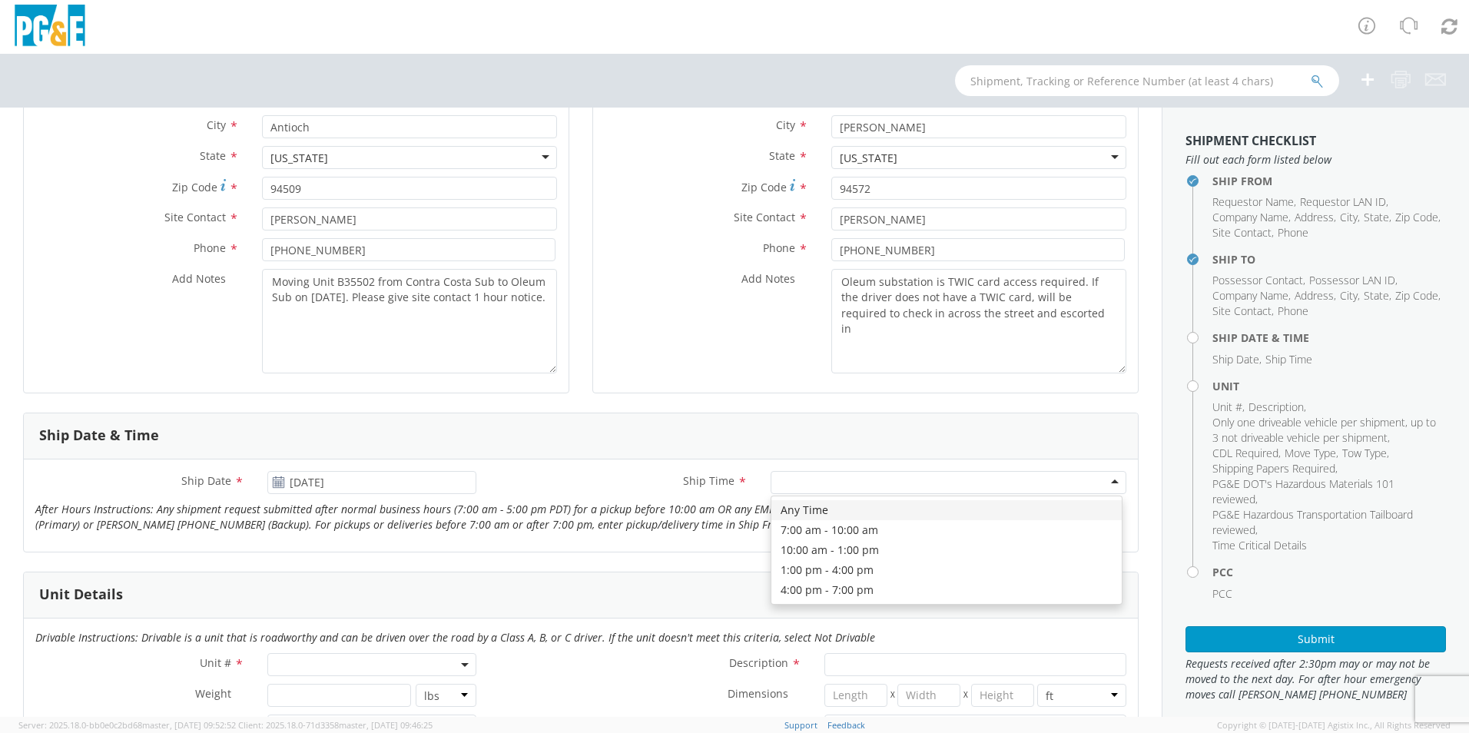
click at [857, 482] on div at bounding box center [949, 482] width 356 height 23
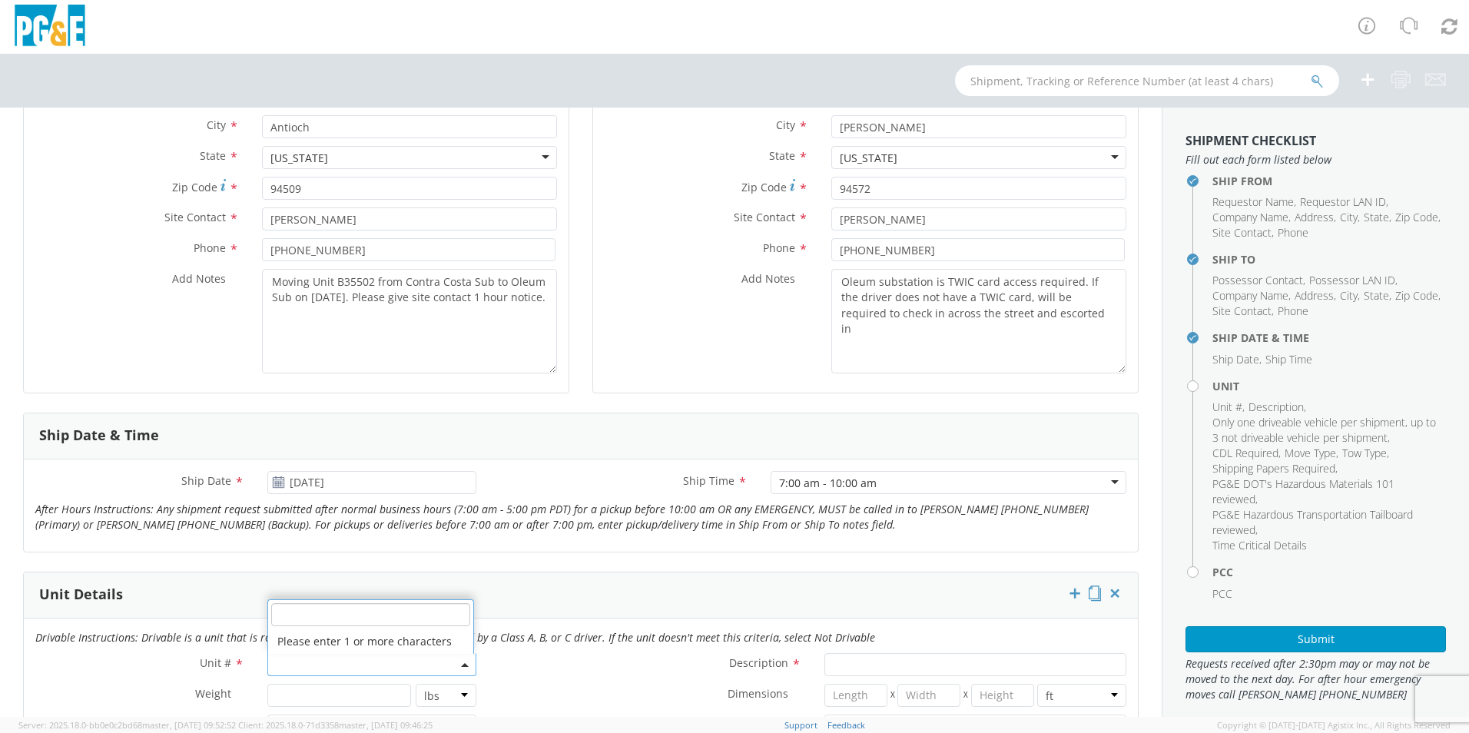
click at [316, 663] on span at bounding box center [371, 664] width 209 height 23
click at [309, 613] on input "search" at bounding box center [370, 614] width 199 height 23
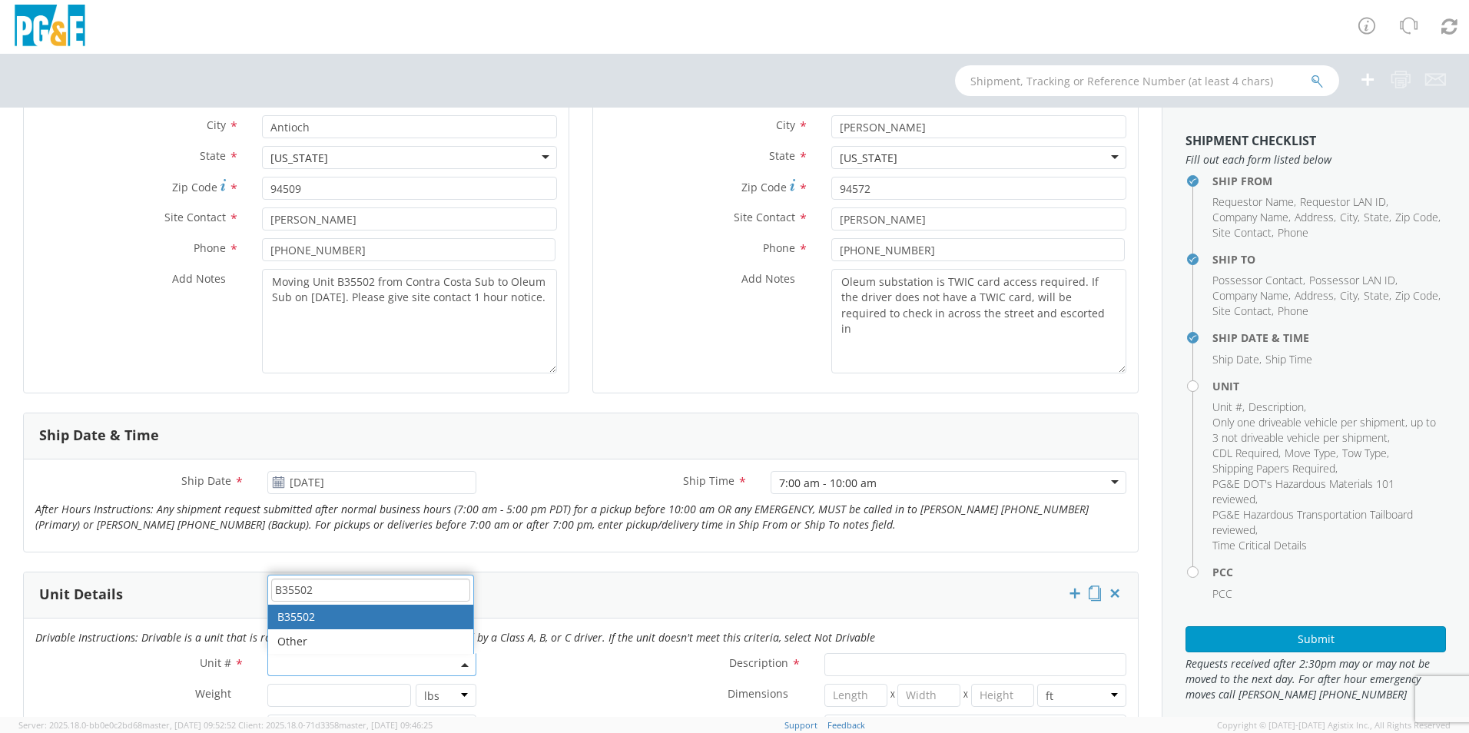
type input "B35502"
type input "EQ; MAN LIFT - SCISSOR"
type input "0"
select select "B35502"
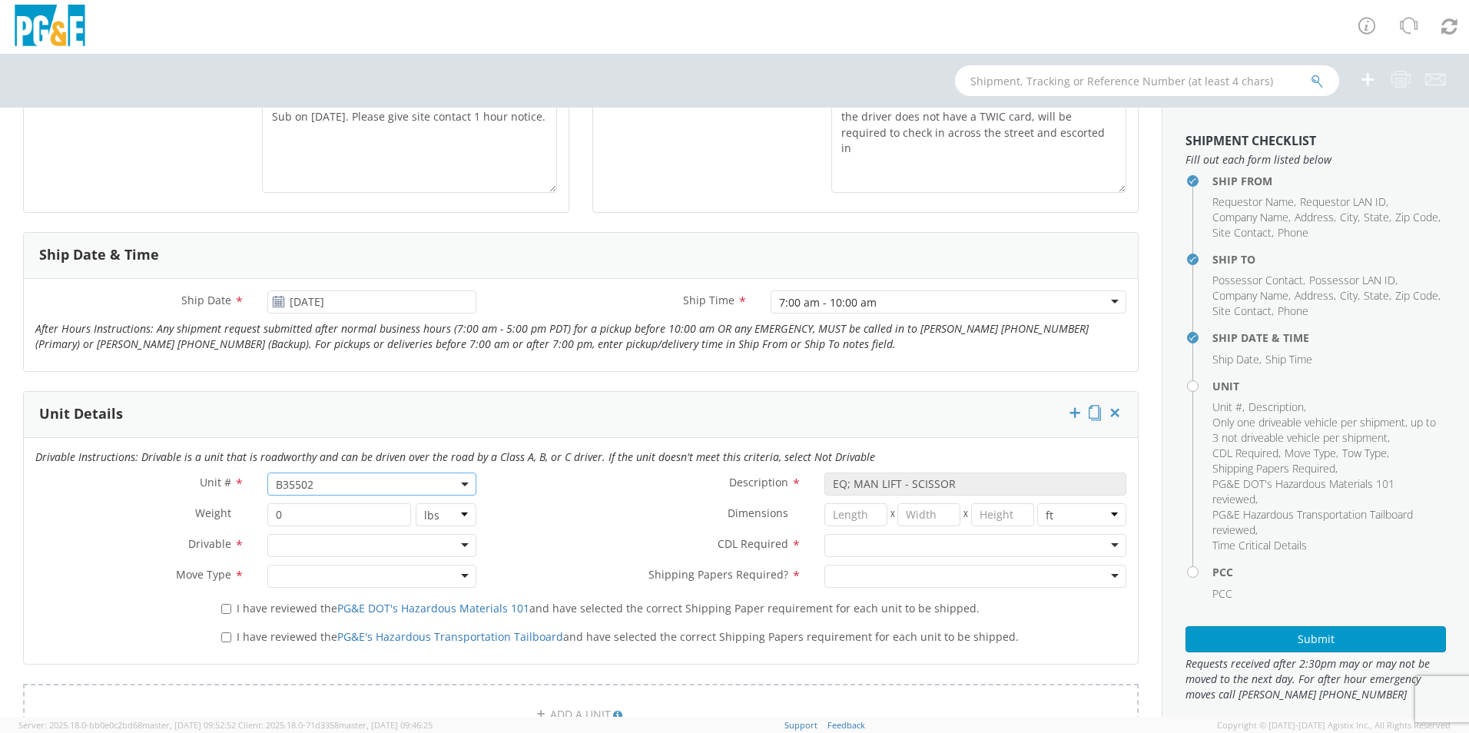
scroll to position [461, 0]
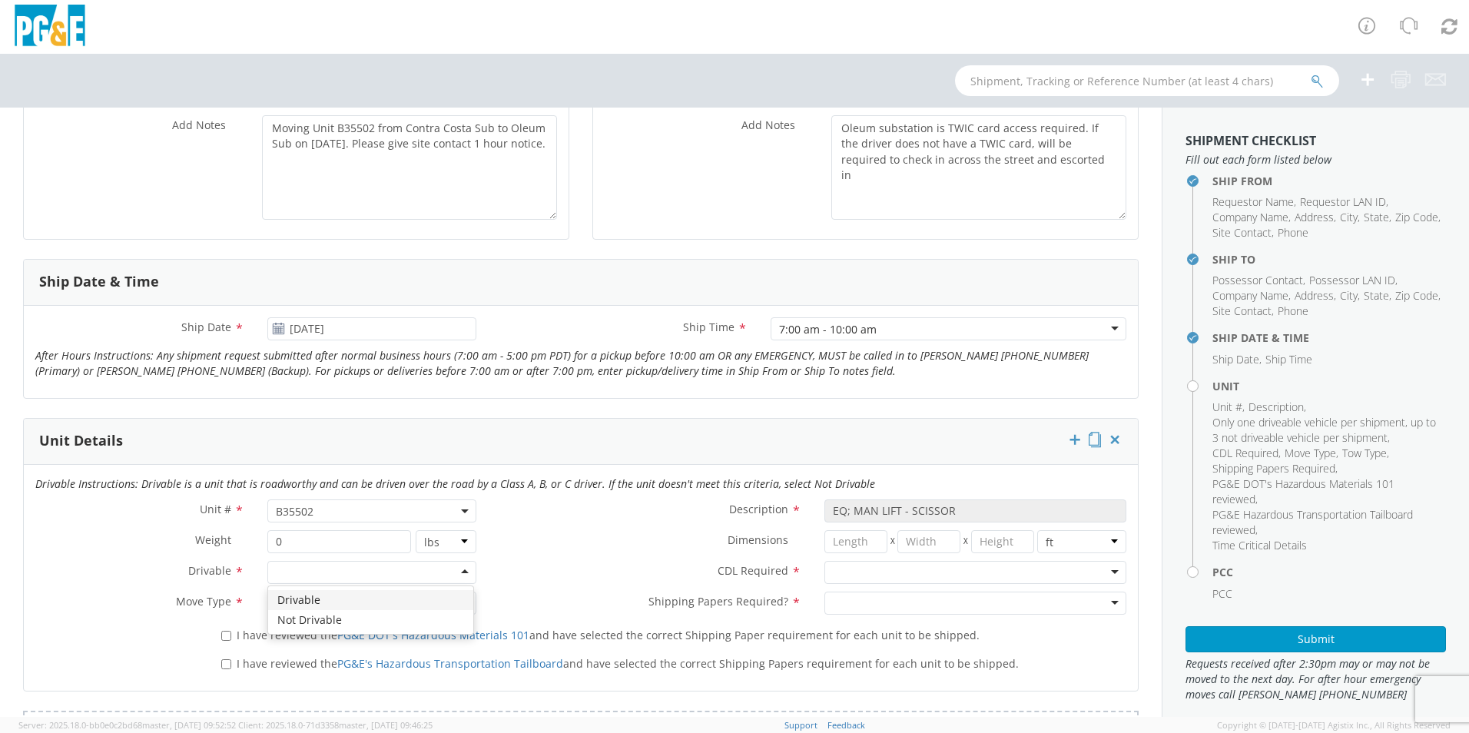
click at [307, 569] on div at bounding box center [371, 572] width 209 height 23
click at [297, 605] on div at bounding box center [371, 603] width 209 height 23
click at [227, 632] on input "I have reviewed the PG&E DOT's Hazardous Materials 101 and have selected the co…" at bounding box center [226, 636] width 10 height 10
checkbox input "true"
click at [225, 663] on input "I have reviewed the PG&E's Hazardous Transportation Tailboard and have selected…" at bounding box center [226, 664] width 10 height 10
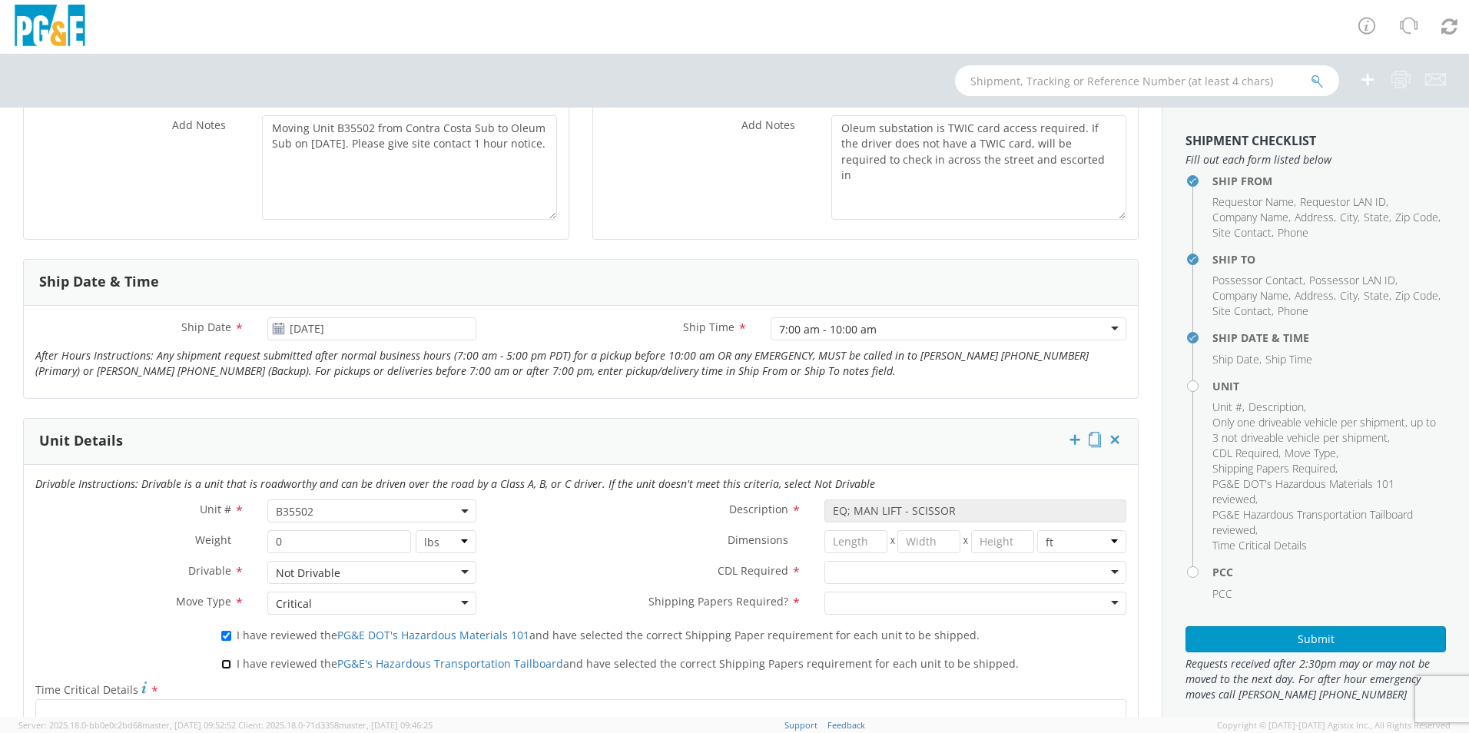
checkbox input "true"
click at [865, 569] on div at bounding box center [976, 572] width 302 height 23
click at [855, 599] on div at bounding box center [976, 603] width 302 height 23
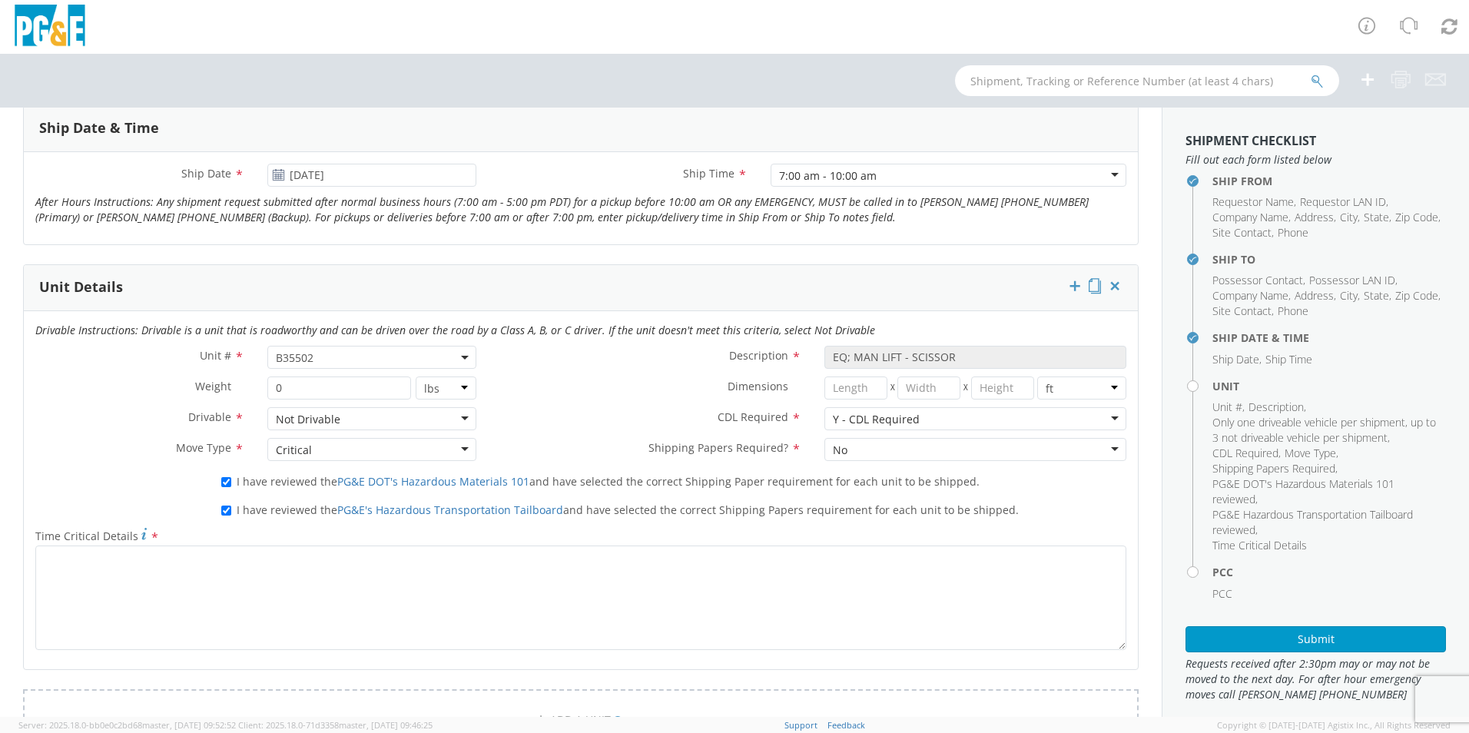
scroll to position [231, 0]
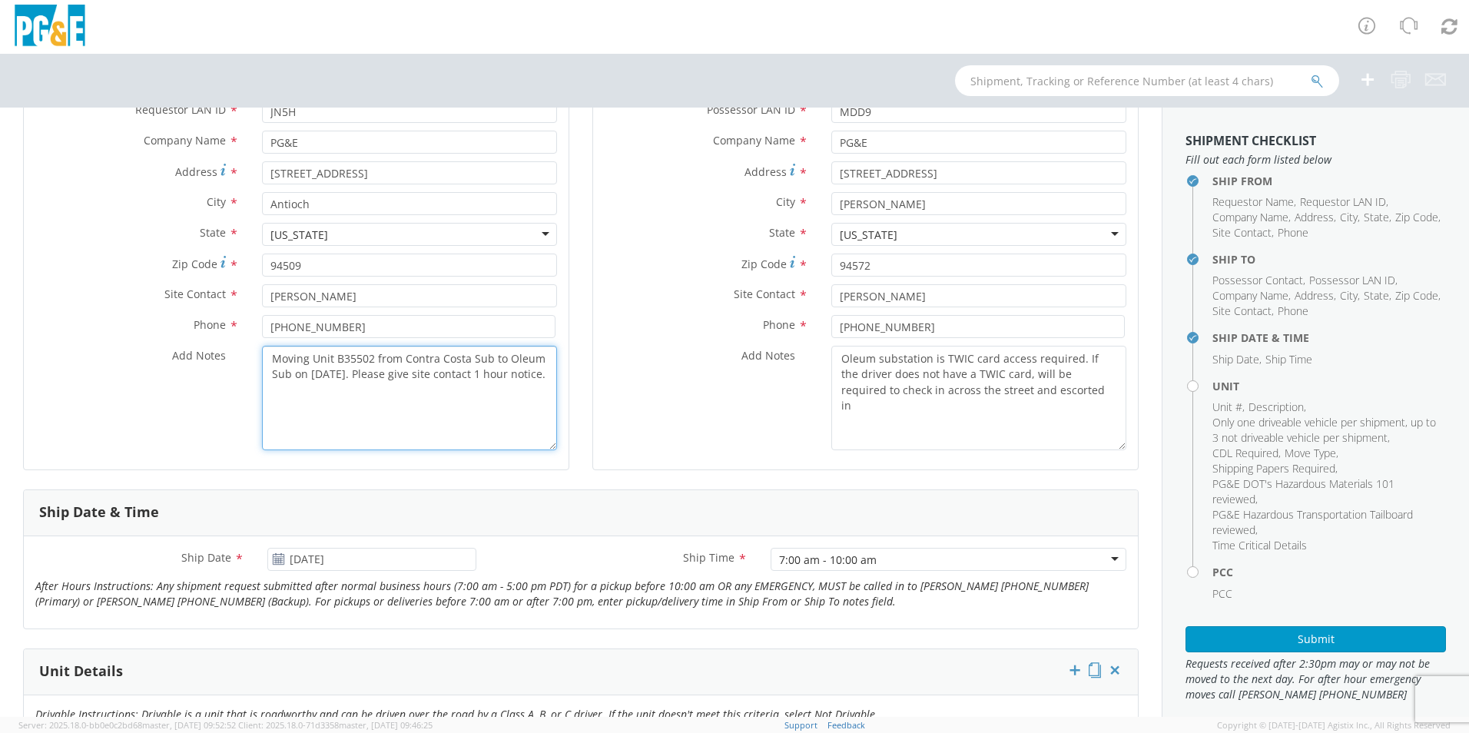
drag, startPoint x: 332, startPoint y: 400, endPoint x: 270, endPoint y: 364, distance: 72.0
click at [270, 364] on textarea "Moving Unit B35502 from Contra Costa Sub to Oleum Sub on 9/15/2025. Please give…" at bounding box center [409, 398] width 295 height 105
click at [191, 431] on div "Add Notes * Moving Unit B35502 from Contra Costa Sub to Oleum Sub on 9/15/2025.…" at bounding box center [296, 398] width 545 height 105
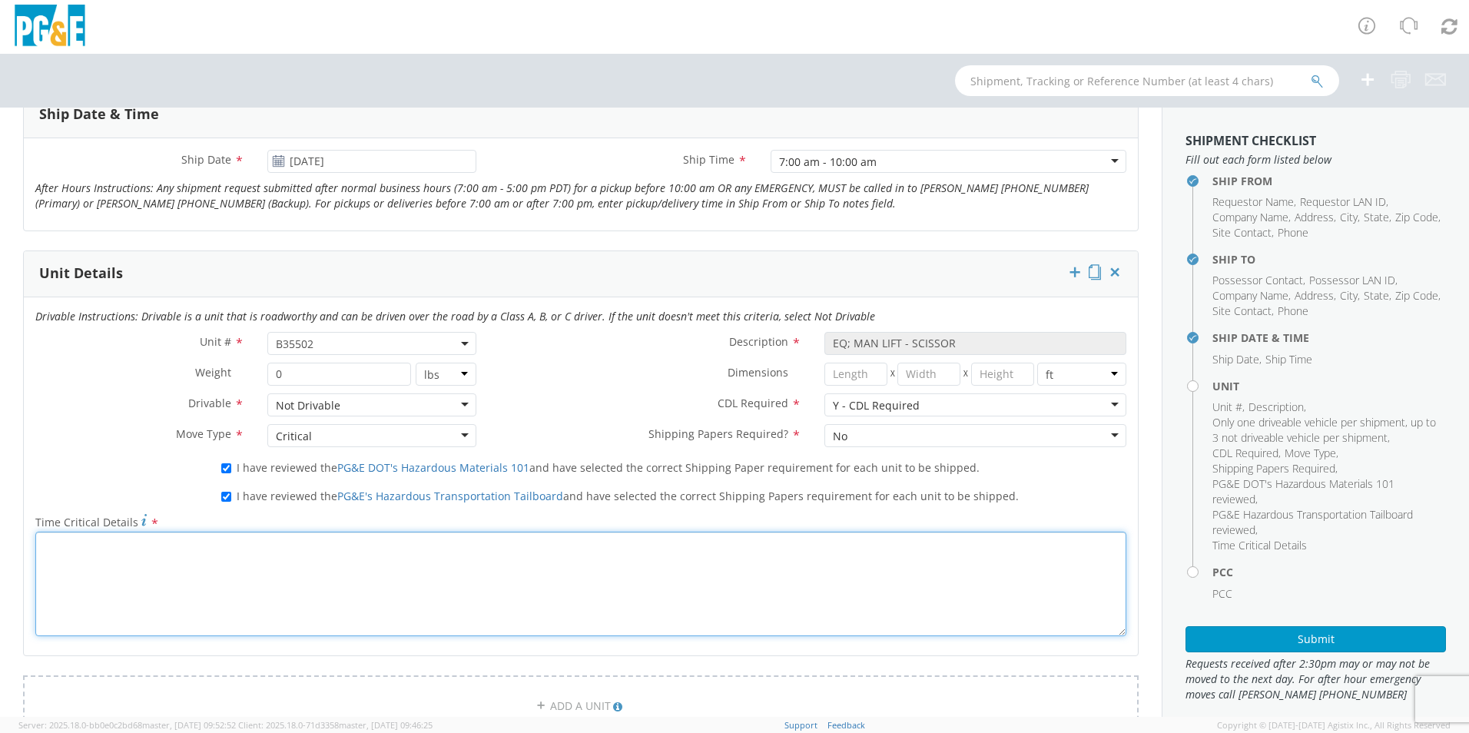
click at [160, 511] on div "Drivable Instructions: Drivable is a unit that is roadworthy and can be driven …" at bounding box center [581, 476] width 1114 height 358
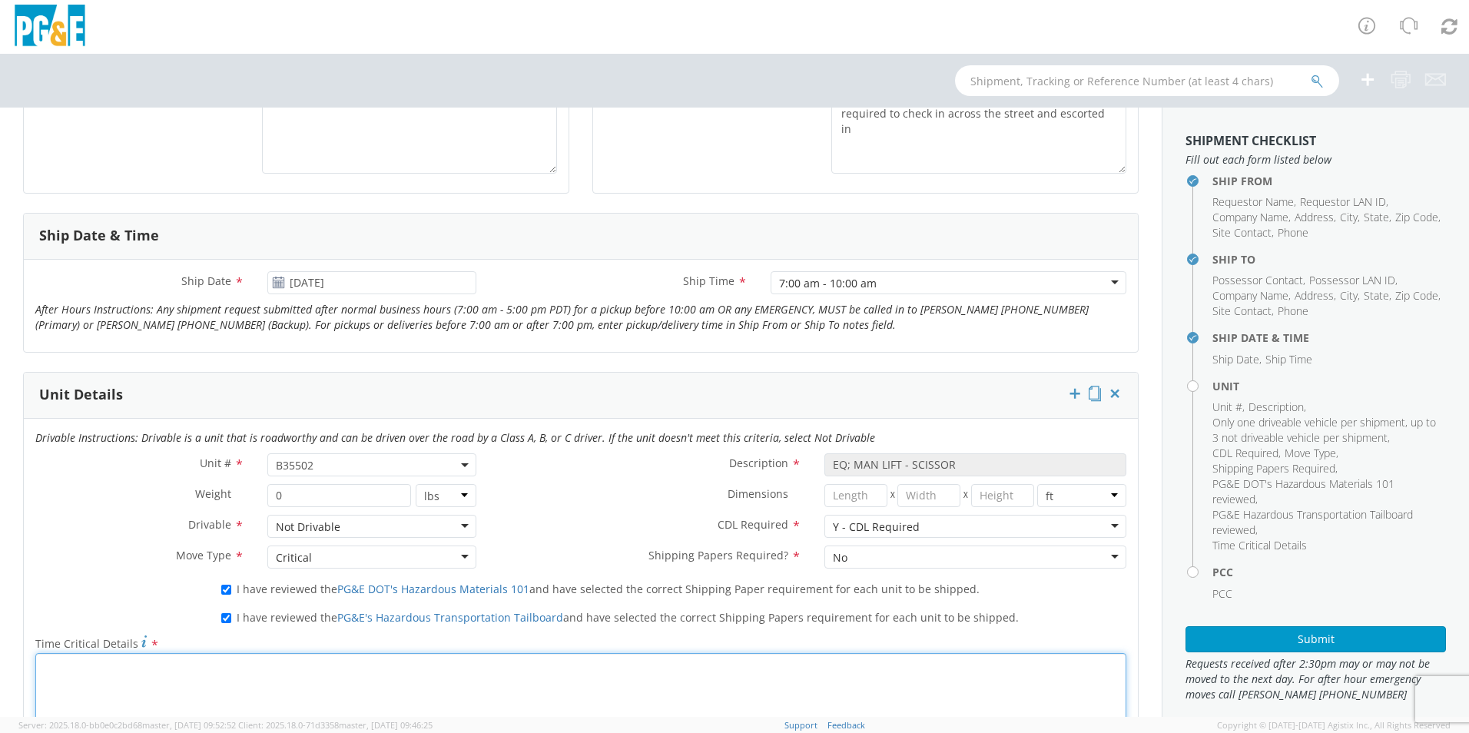
scroll to position [615, 0]
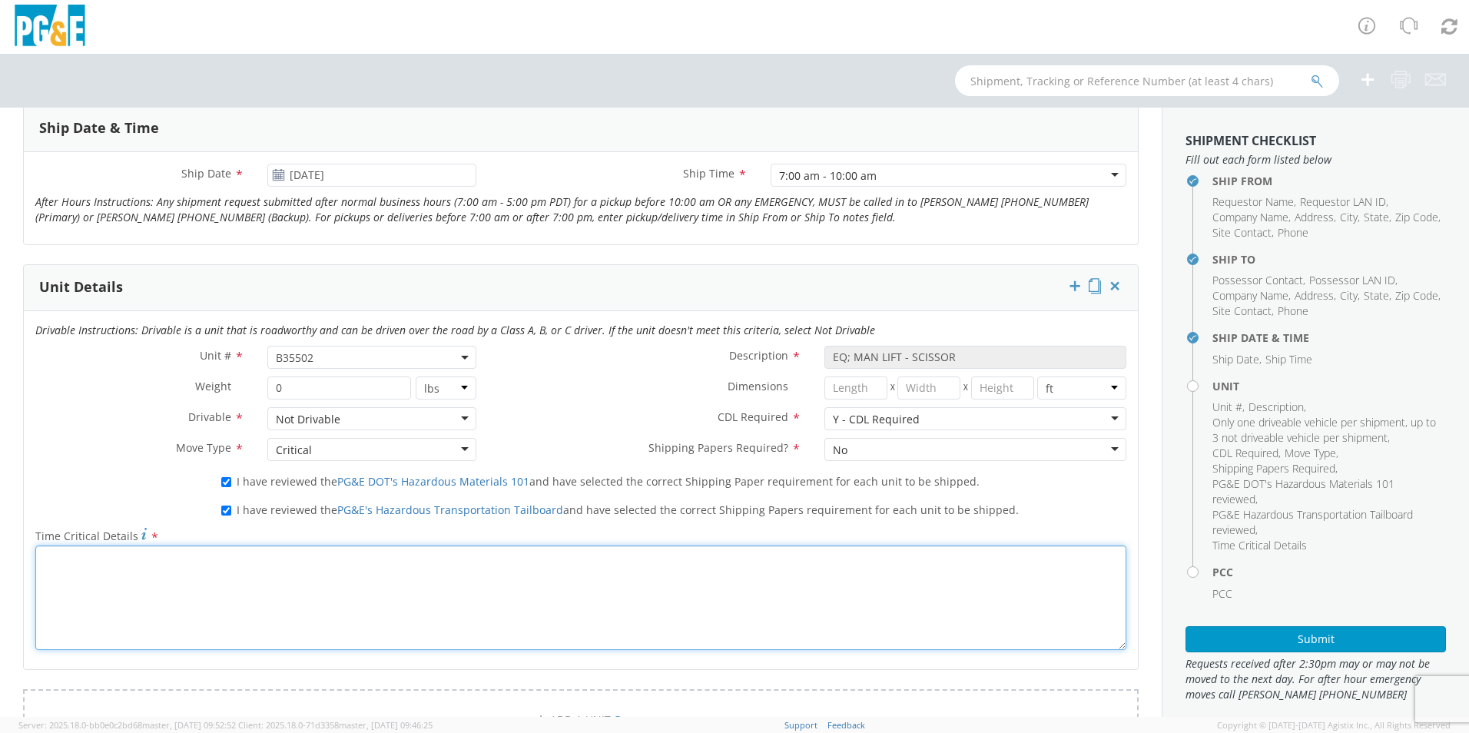
paste textarea "Moving Unit B35502 from Contra Costa Sub to Oleum Sub on 9/15/2025. Please give…"
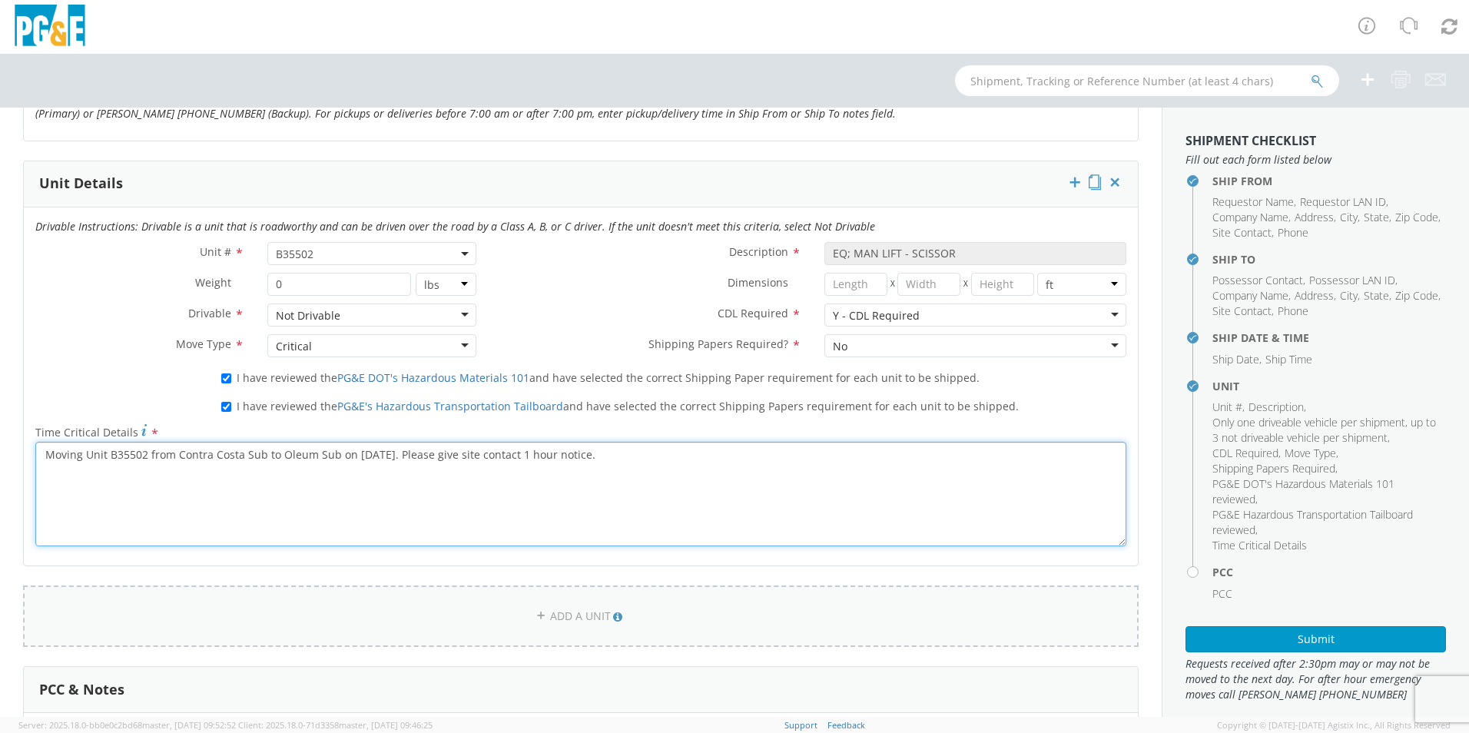
scroll to position [845, 0]
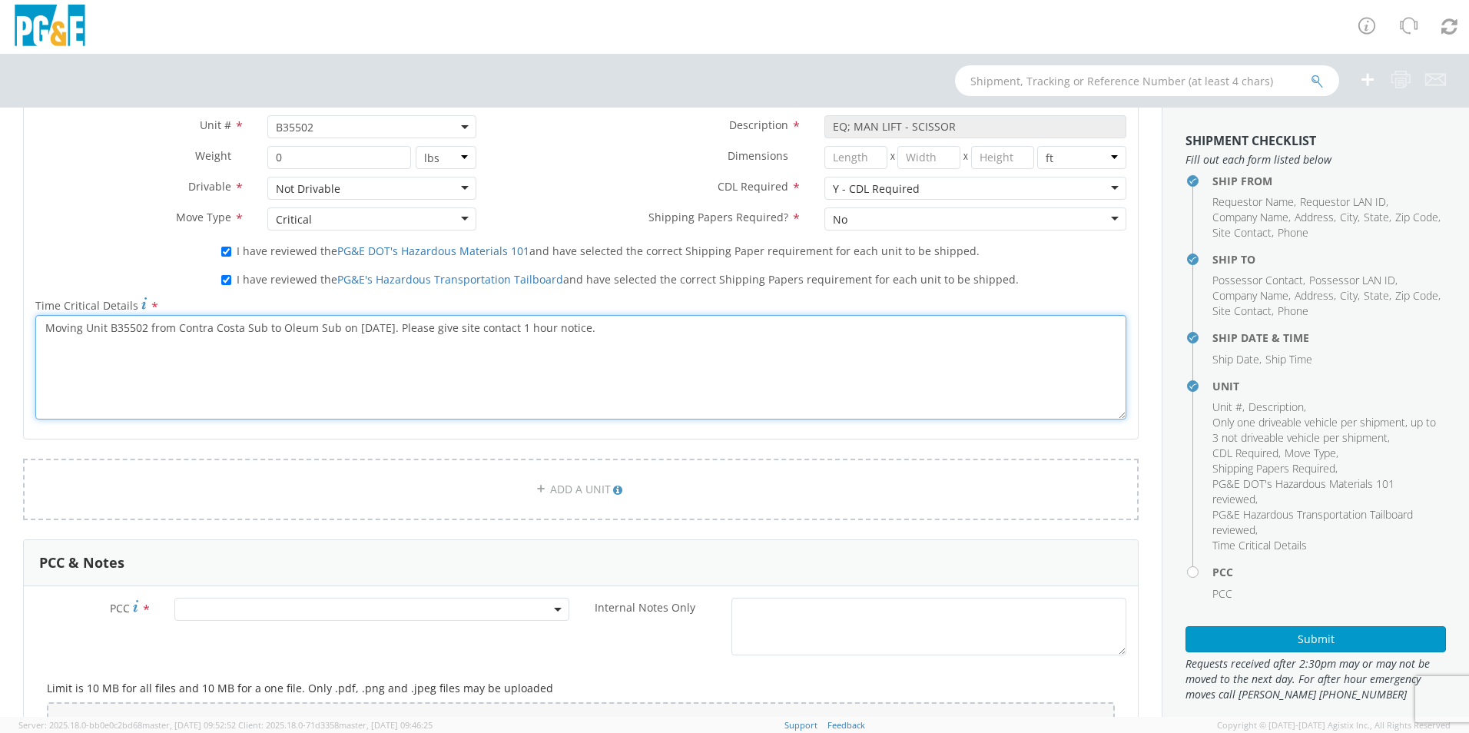
type textarea "Moving Unit B35502 from Contra Costa Sub to Oleum Sub on 9/15/2025. Please give…"
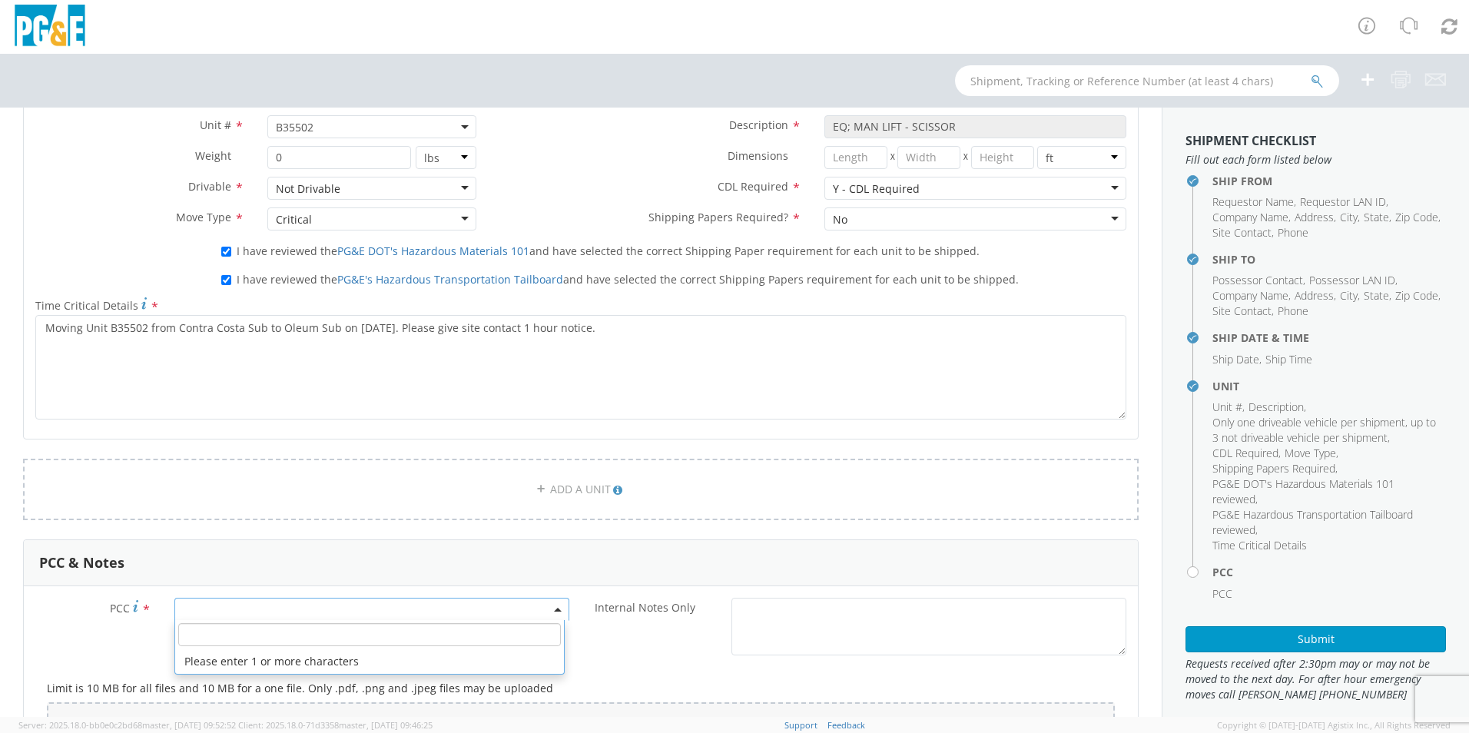
click at [246, 614] on span at bounding box center [371, 609] width 395 height 23
click at [241, 639] on input "number" at bounding box center [369, 634] width 383 height 23
type input "15544"
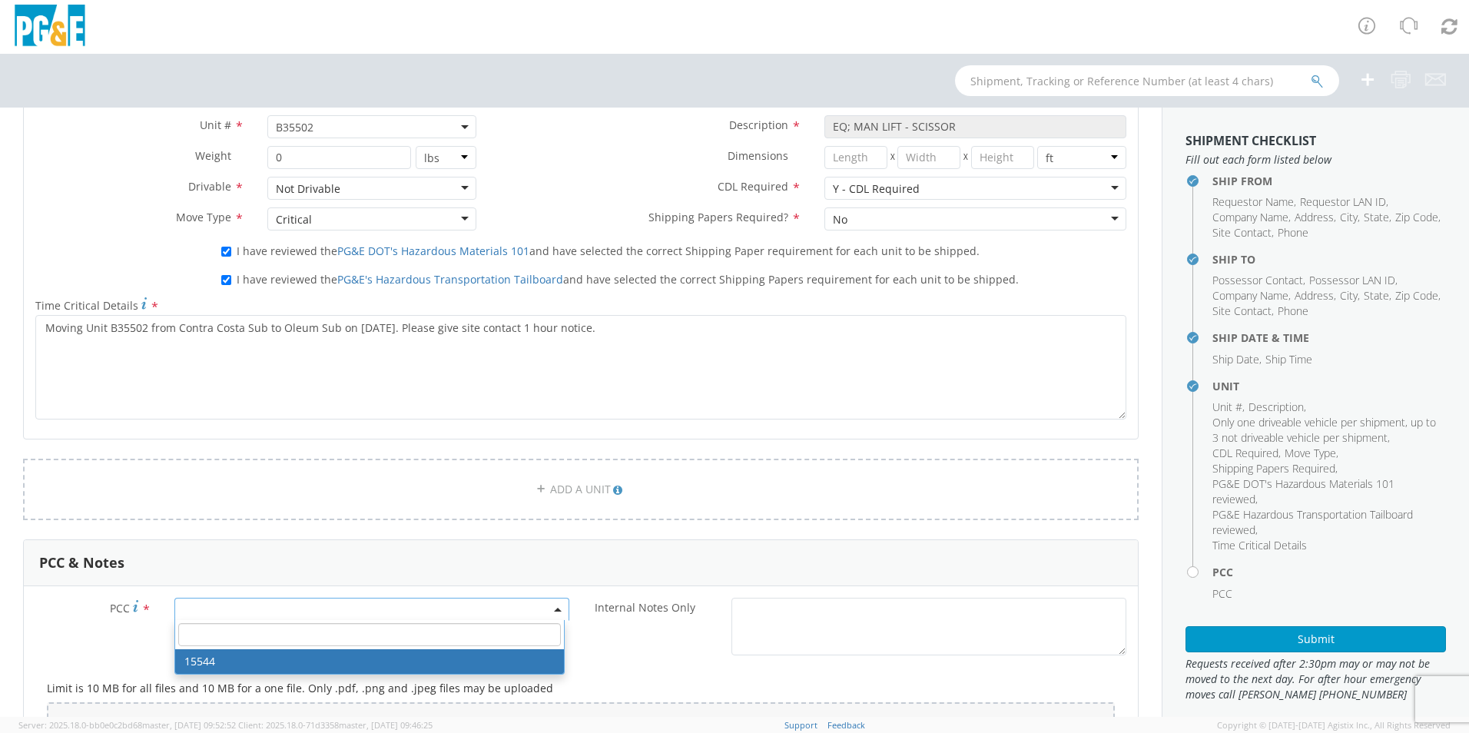
select select "15544"
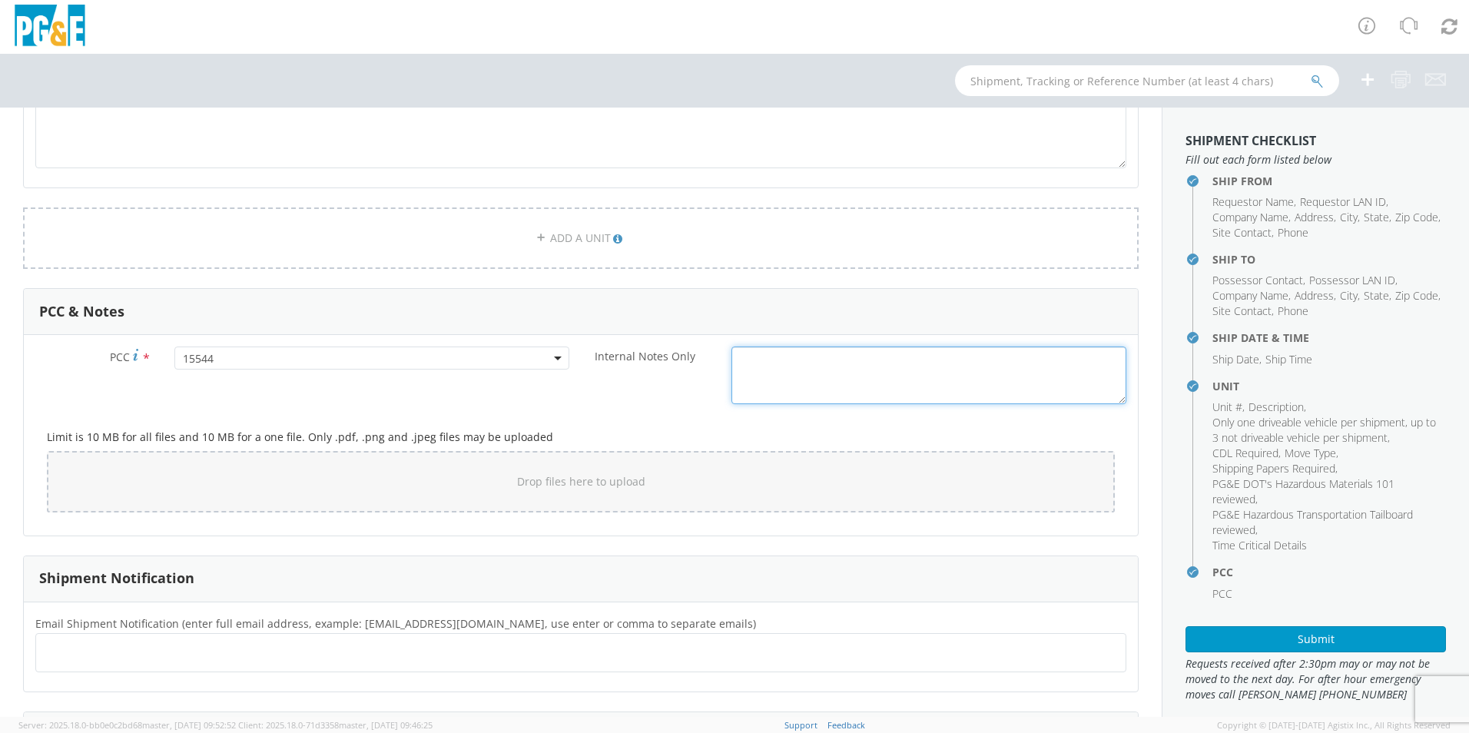
scroll to position [1243, 0]
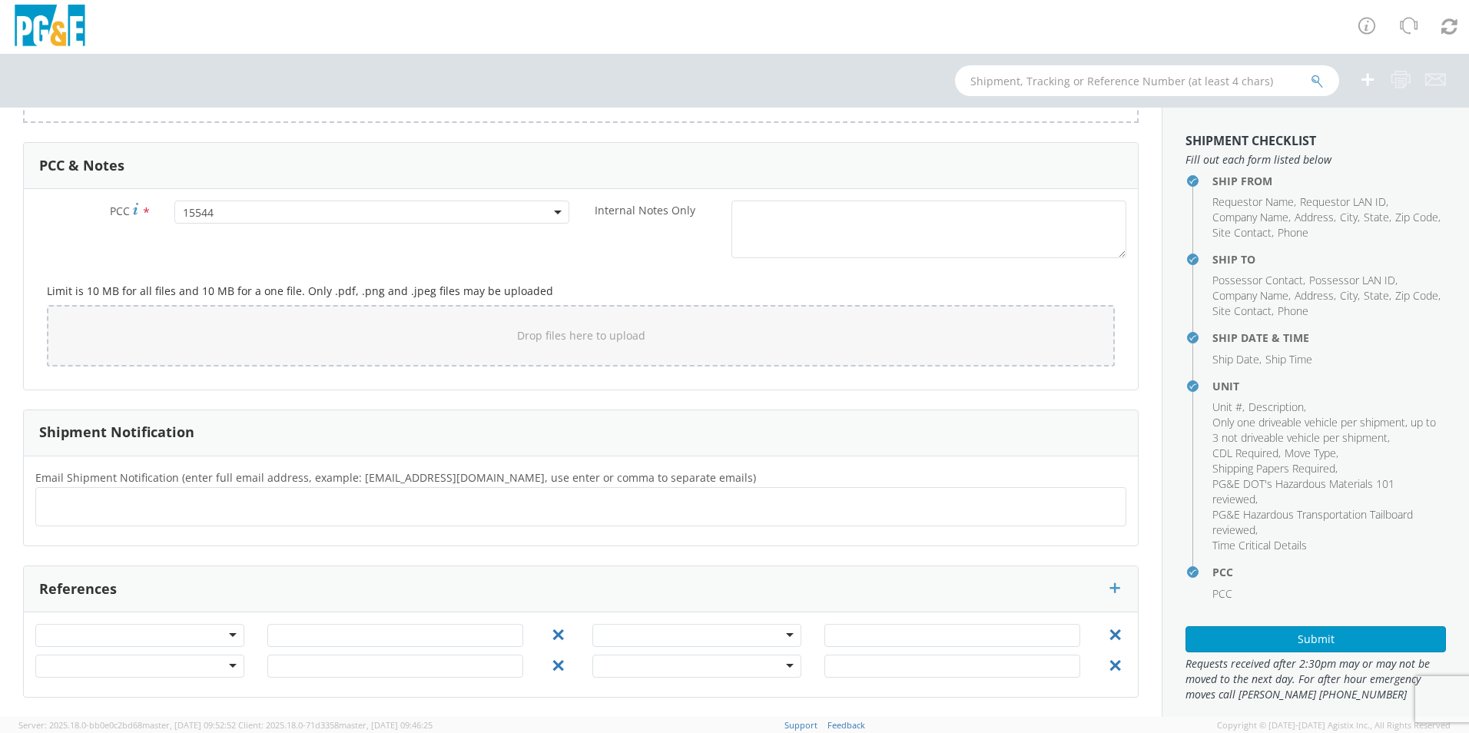
click at [154, 509] on ul at bounding box center [580, 506] width 1077 height 25
type input "MDD9@pge.com"
click at [161, 509] on ul at bounding box center [580, 506] width 1077 height 25
click at [263, 505] on input "text" at bounding box center [313, 507] width 100 height 22
type input "ASR7@pge.com"
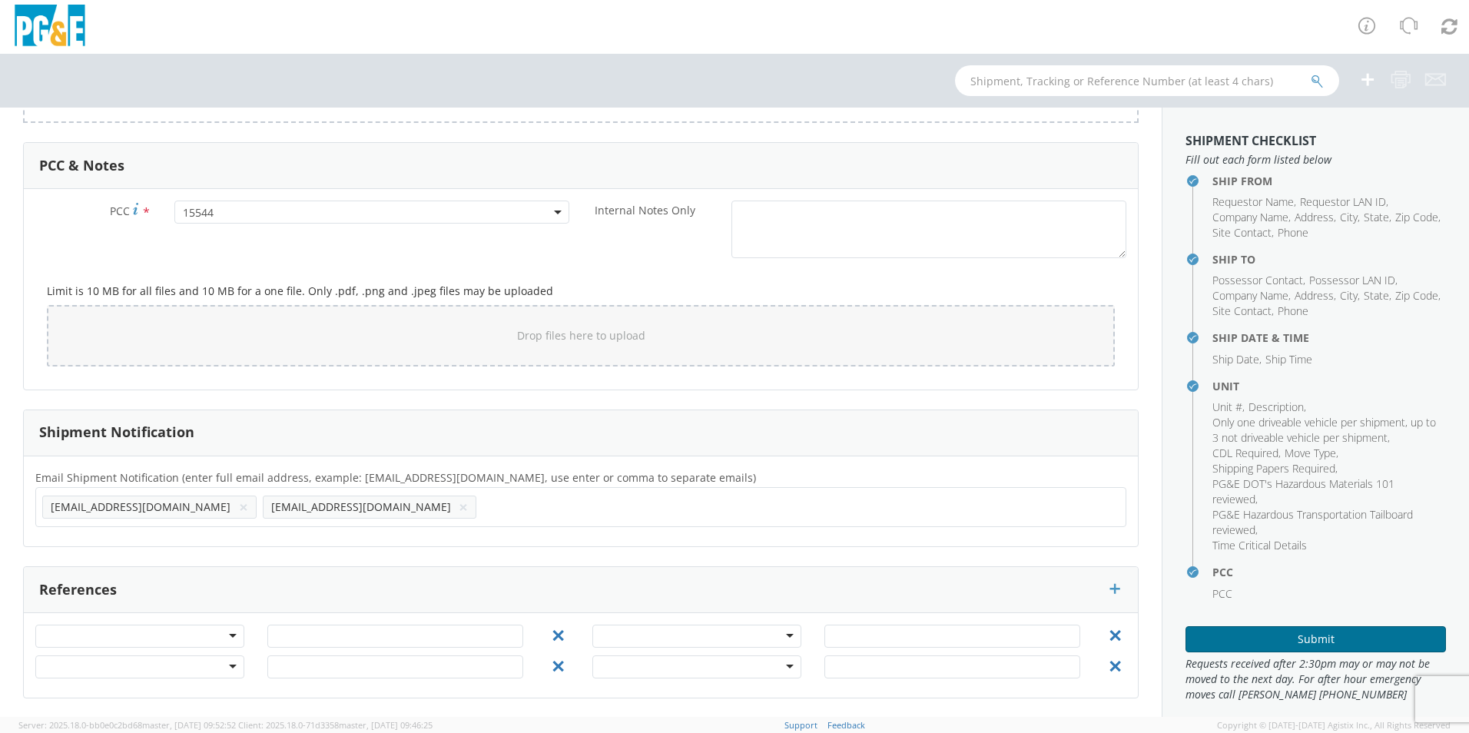
click at [1258, 630] on button "Submit" at bounding box center [1316, 639] width 260 height 26
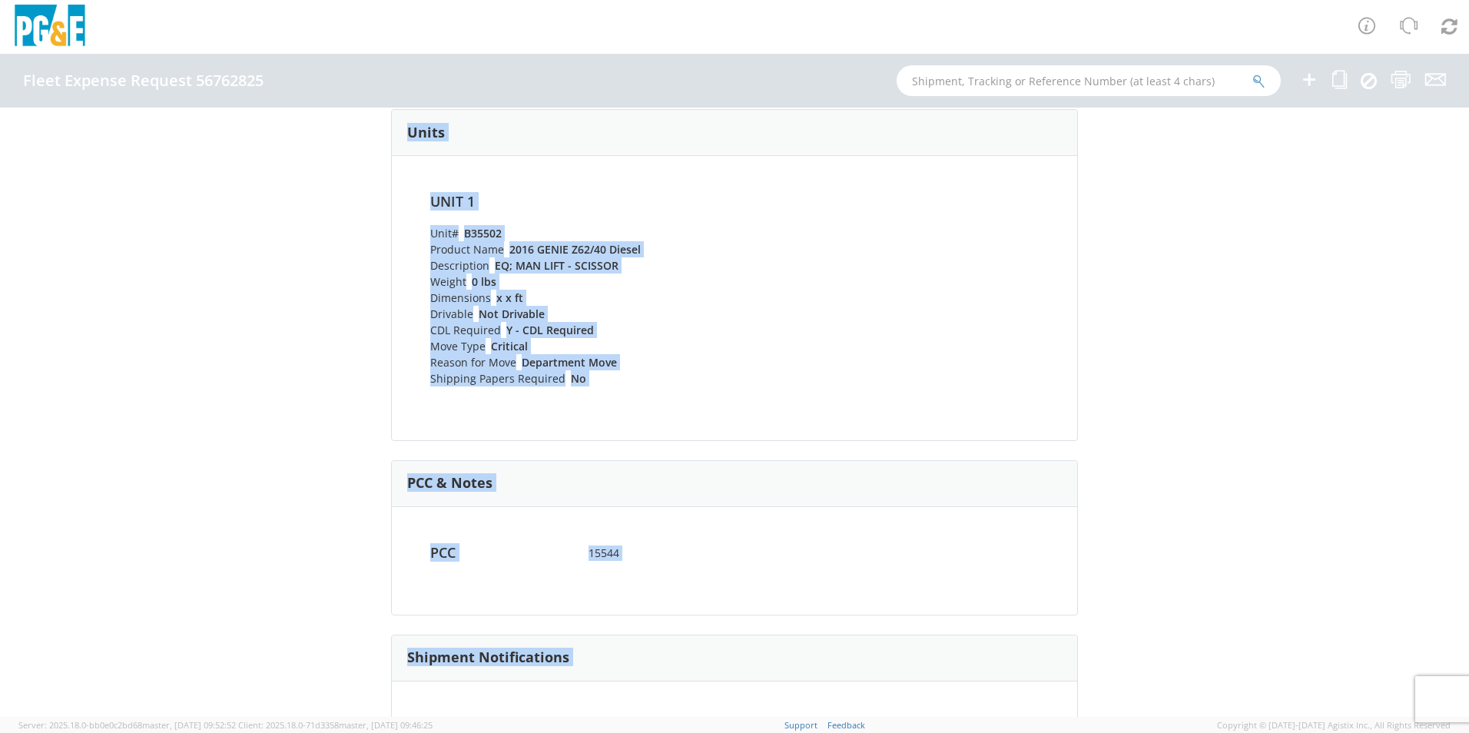
scroll to position [691, 0]
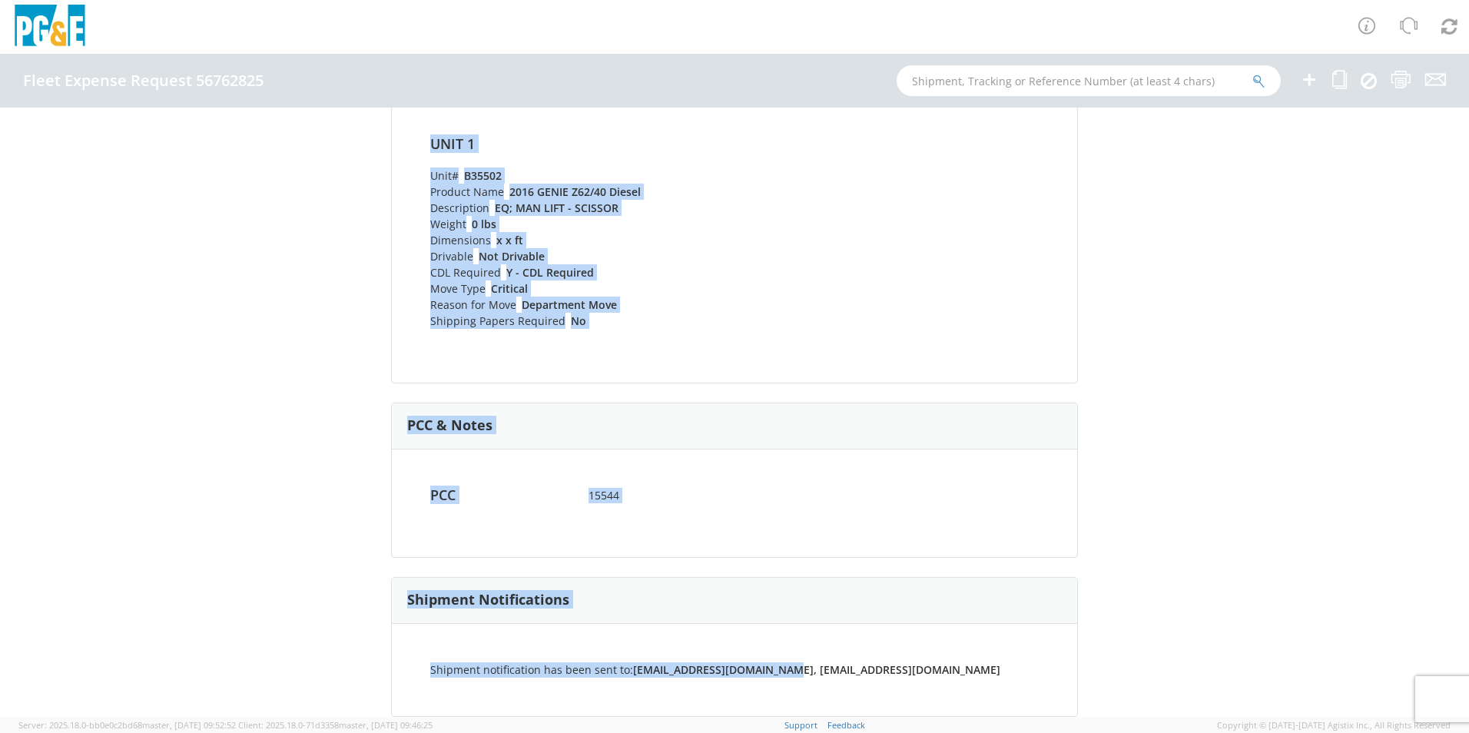
drag, startPoint x: 362, startPoint y: 149, endPoint x: 857, endPoint y: 674, distance: 721.3
click at [857, 674] on div "Fleet Expense Request 56762825 (Completed) Shipping Information Request Informa…" at bounding box center [734, 412] width 1469 height 609
copy div "Fleet Expense Request 56762825 (Completed) Shipping Information Request Informa…"
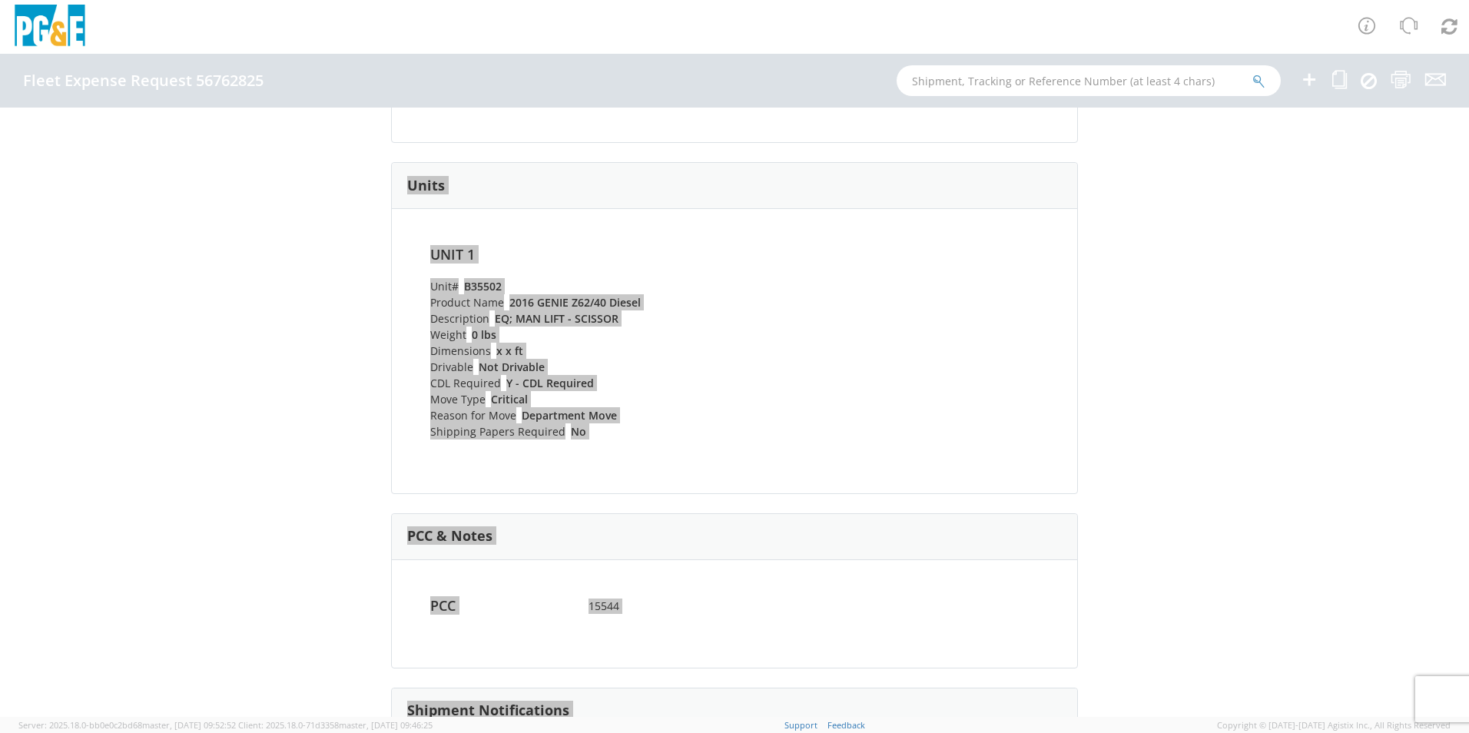
scroll to position [383, 0]
